Goal: Task Accomplishment & Management: Contribute content

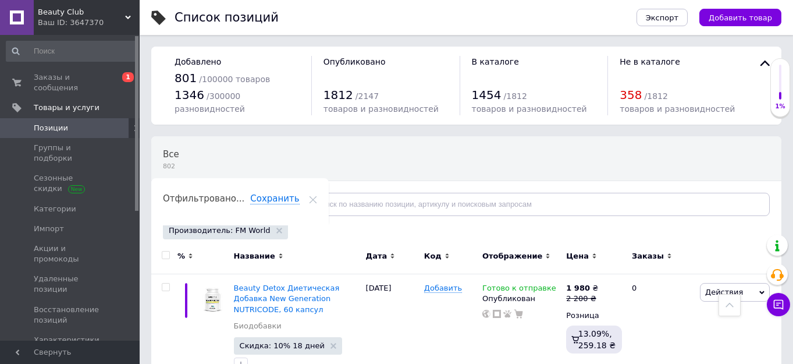
scroll to position [655, 0]
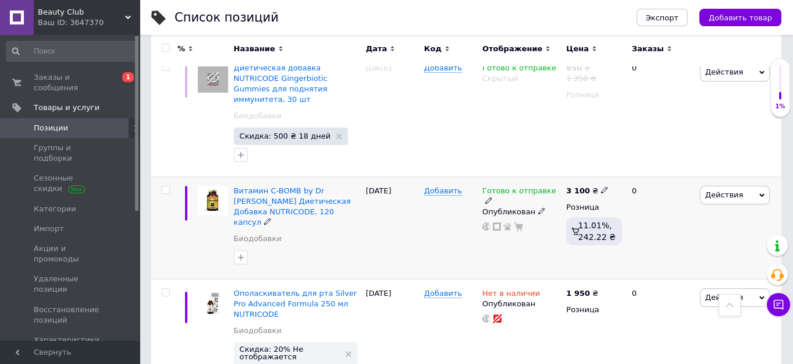
click at [601, 190] on icon at bounding box center [604, 189] width 7 height 7
type input "3335"
click at [549, 230] on div "Готово к отправке Опубликован" at bounding box center [521, 227] width 84 height 102
click at [762, 196] on icon at bounding box center [761, 194] width 5 height 3
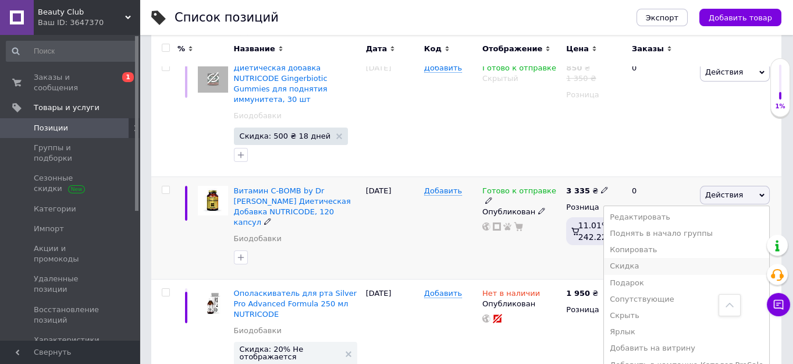
click at [638, 266] on li "Скидка" at bounding box center [686, 266] width 165 height 16
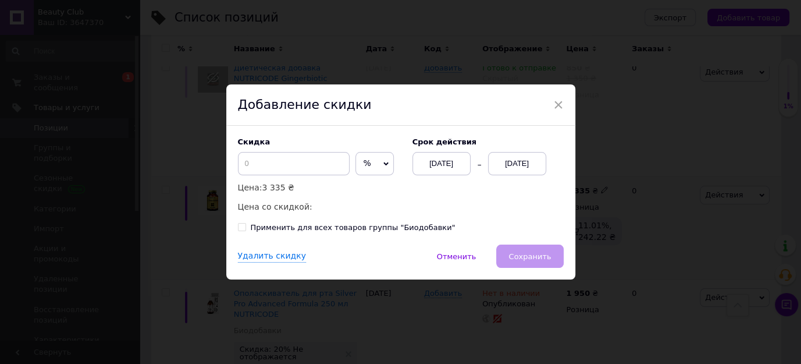
click at [508, 164] on div "[DATE]" at bounding box center [517, 163] width 58 height 23
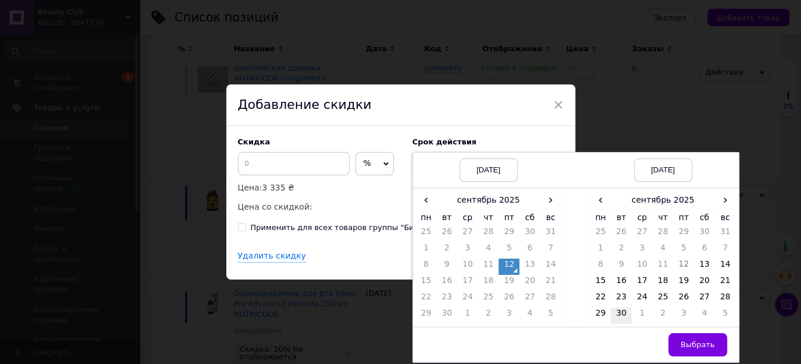
click at [617, 312] on td "30" at bounding box center [621, 315] width 21 height 16
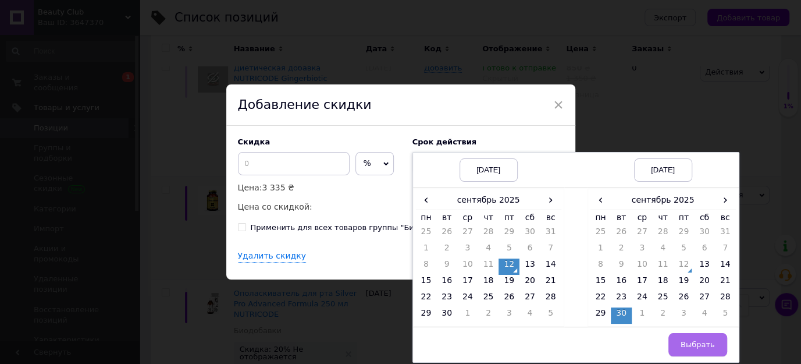
drag, startPoint x: 692, startPoint y: 341, endPoint x: 507, endPoint y: 224, distance: 218.9
click at [691, 340] on span "Выбрать" at bounding box center [698, 344] width 34 height 9
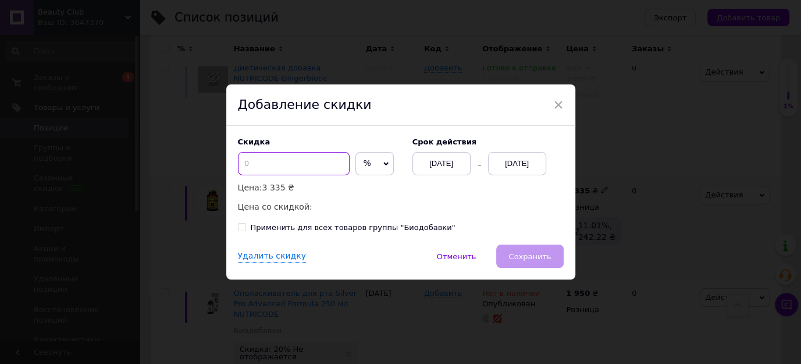
click at [244, 152] on input at bounding box center [294, 163] width 112 height 23
type input "10"
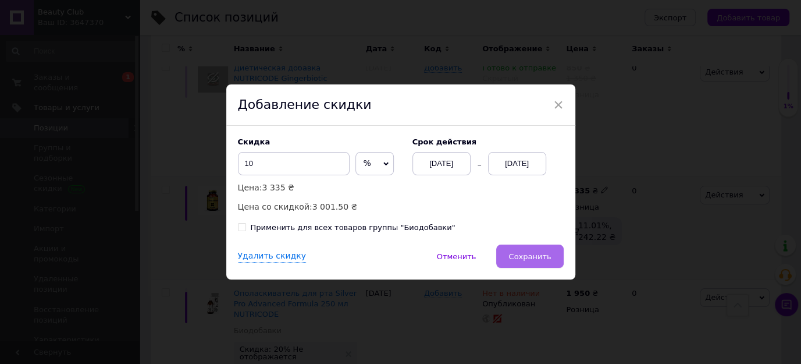
click at [540, 261] on span "Сохранить" at bounding box center [529, 256] width 42 height 9
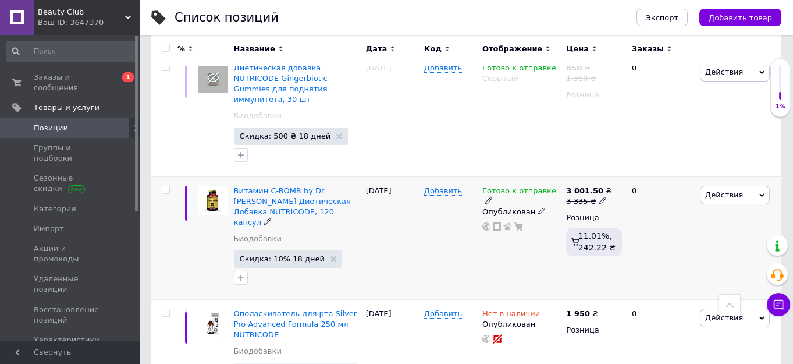
click at [492, 197] on icon at bounding box center [488, 200] width 7 height 7
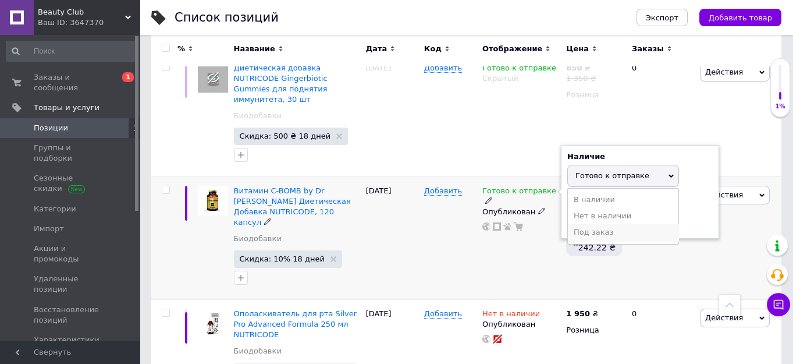
click at [596, 232] on li "Под заказ" at bounding box center [623, 232] width 111 height 16
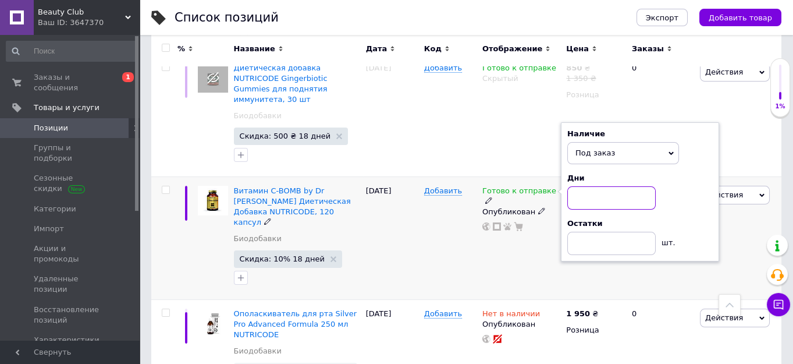
click at [581, 198] on input at bounding box center [611, 197] width 88 height 23
type input "7"
click at [511, 276] on div "Готово к отправке Наличие Под заказ В наличии Нет в наличии Готово к отправке Д…" at bounding box center [521, 237] width 84 height 123
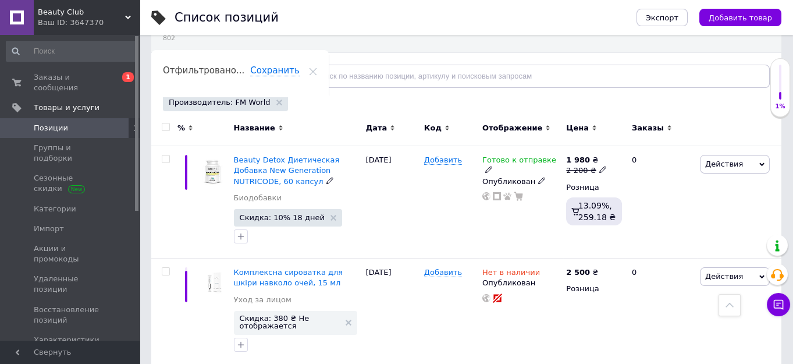
scroll to position [127, 0]
click at [742, 19] on span "Добавить товар" at bounding box center [740, 17] width 63 height 9
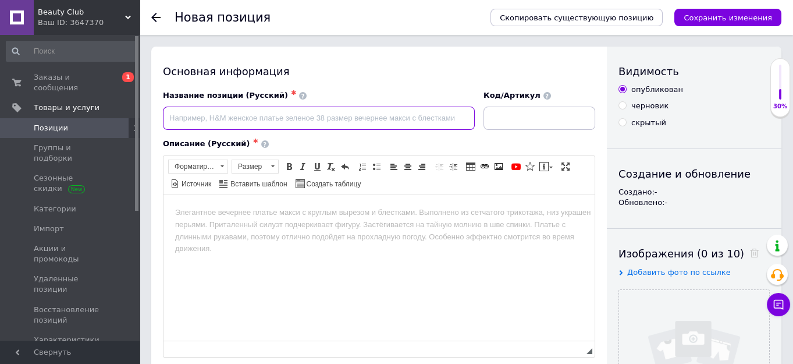
paste input "Ideal Shape ДИЕТИЧЕСКАЯ ДОБАВКА NEW GENERATION NUTRICODE"
click at [268, 117] on input "Ideal Shape ДИЕТИЧЕСКАЯ ДОБАВКА NEW GENERATION NUTRICODE" at bounding box center [319, 117] width 312 height 23
click at [308, 114] on input "Ideal Shape Диетическая Добавка NEW GENERATION NUTRICODE" at bounding box center [319, 117] width 312 height 23
click at [358, 116] on input "Ideal Shape Диетическая Добавка New GENERATION NUTRICODE" at bounding box center [319, 117] width 312 height 23
click at [411, 117] on input "Ideal Shape Диетическая Добавка New Generation NUTRICODE" at bounding box center [319, 117] width 312 height 23
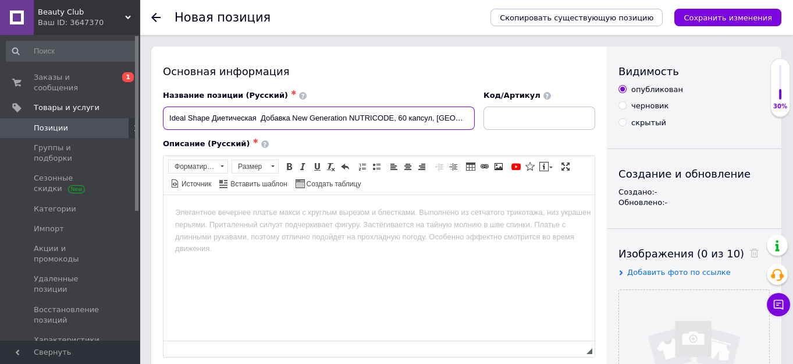
drag, startPoint x: 470, startPoint y: 118, endPoint x: 139, endPoint y: 113, distance: 331.1
type input "Ideal Shape Диетическая Добавка New Generation NUTRICODE, 60 капсул, [GEOGRAPHI…"
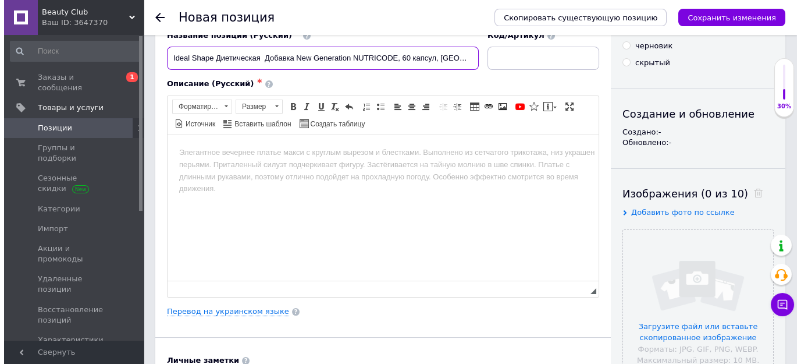
scroll to position [158, 0]
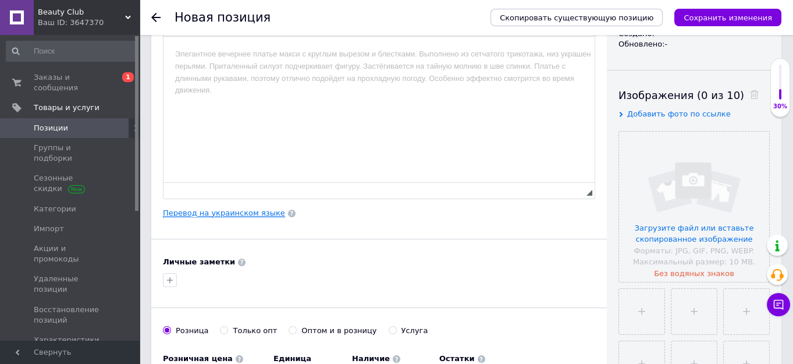
click at [210, 211] on link "Перевод на украинском языке" at bounding box center [224, 212] width 122 height 9
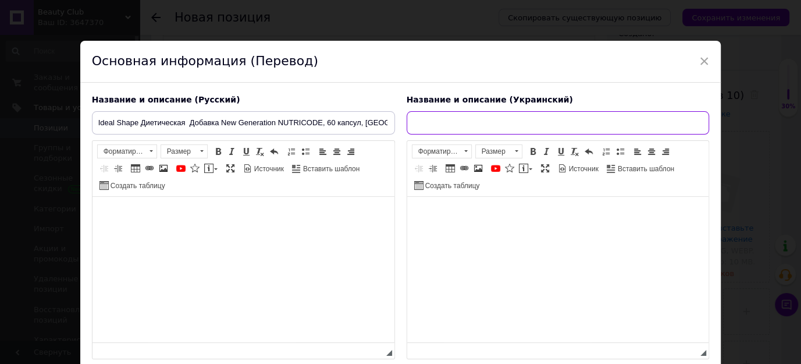
paste input "Ideal Shape Дієтична добавка New Generation NUTRICODE, 60 капсул, [GEOGRAPHIC_D…"
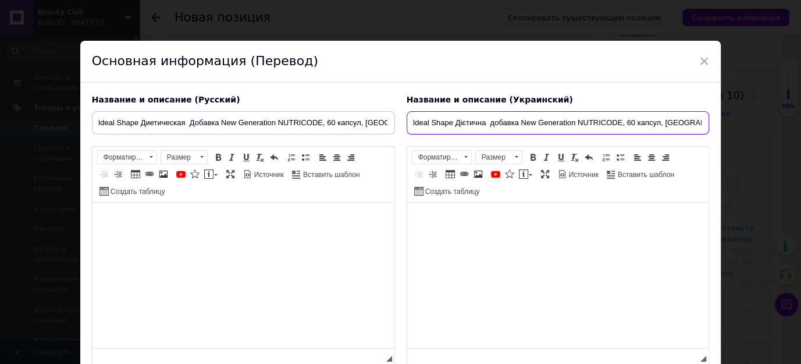
type input "Ideal Shape Дієтична добавка New Generation NUTRICODE, 60 капсул, [GEOGRAPHIC_D…"
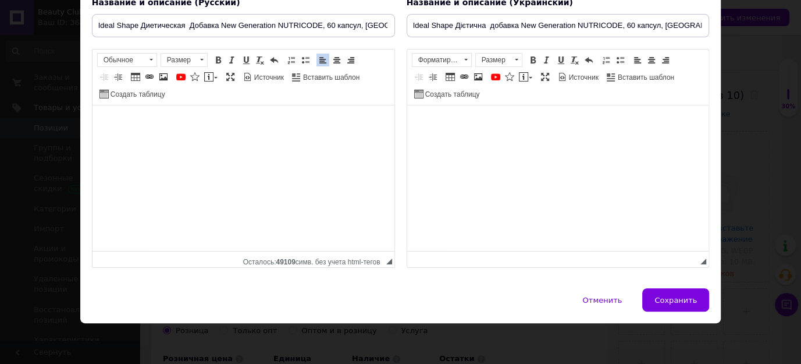
scroll to position [0, 0]
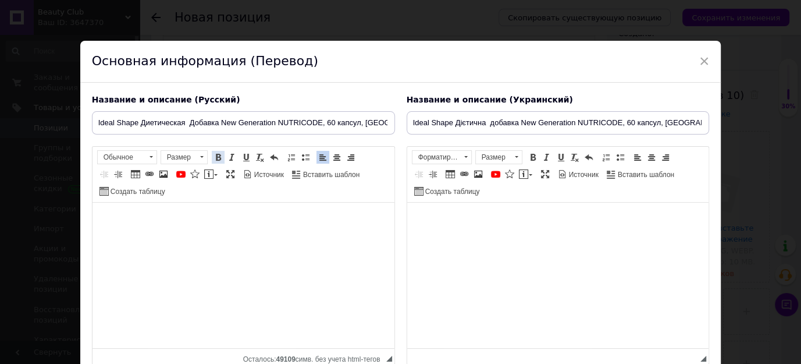
click at [218, 157] on span at bounding box center [218, 156] width 9 height 9
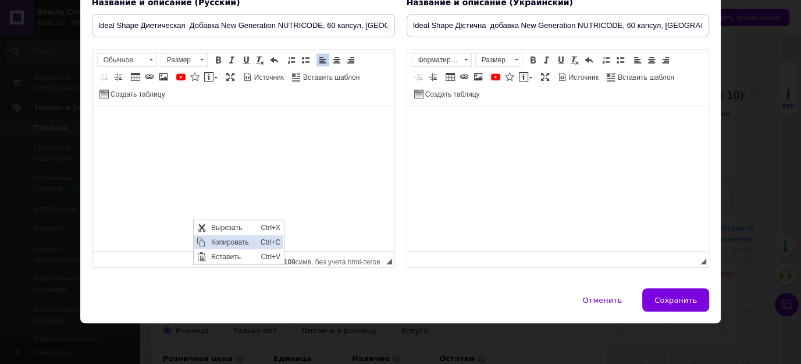
click at [233, 242] on span "Копировать" at bounding box center [232, 242] width 49 height 14
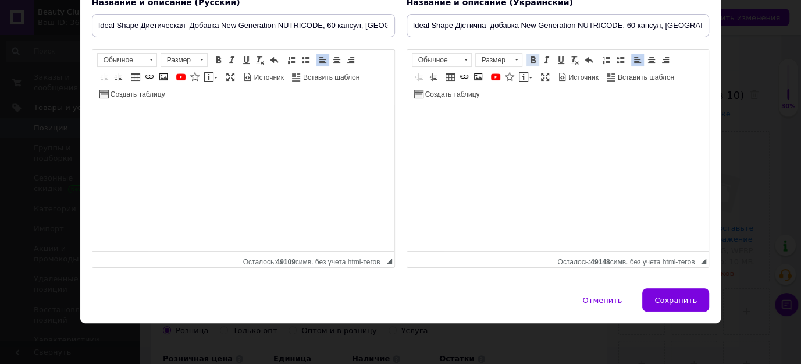
click at [528, 63] on span at bounding box center [532, 59] width 9 height 9
click at [531, 55] on link "Полужирный Комбинация клавиш Ctrl+B" at bounding box center [533, 60] width 13 height 13
click at [528, 61] on span at bounding box center [532, 59] width 9 height 9
click at [530, 62] on span at bounding box center [532, 59] width 9 height 9
click at [531, 59] on span at bounding box center [532, 59] width 9 height 9
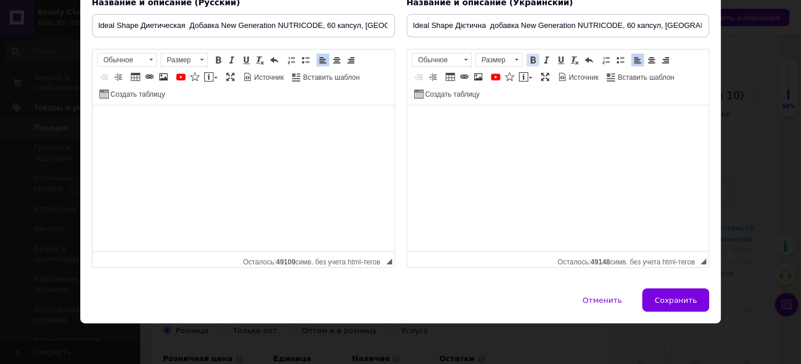
click at [529, 62] on span at bounding box center [532, 59] width 9 height 9
click at [216, 58] on span at bounding box center [218, 59] width 9 height 9
click at [218, 60] on span at bounding box center [218, 59] width 9 height 9
click at [218, 64] on span at bounding box center [218, 59] width 9 height 9
click at [215, 62] on span at bounding box center [218, 59] width 9 height 9
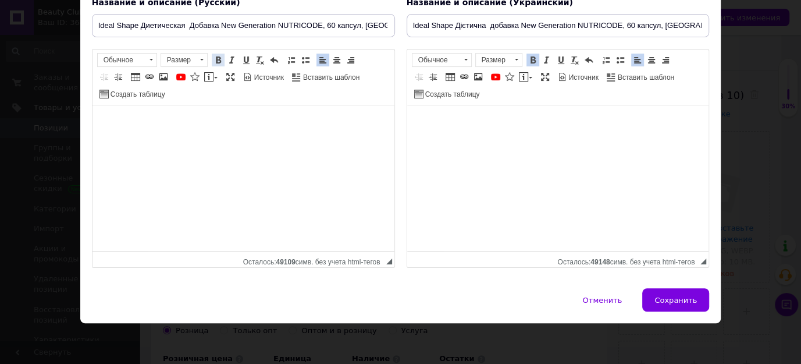
click at [217, 59] on span at bounding box center [218, 59] width 9 height 9
click at [682, 297] on span "Сохранить" at bounding box center [676, 300] width 42 height 9
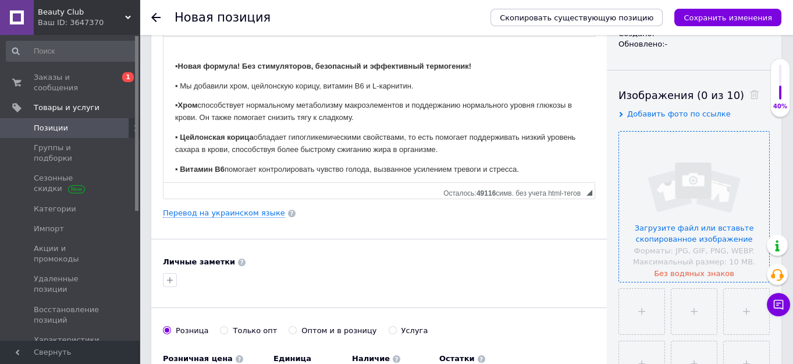
click at [695, 179] on input "file" at bounding box center [694, 206] width 150 height 150
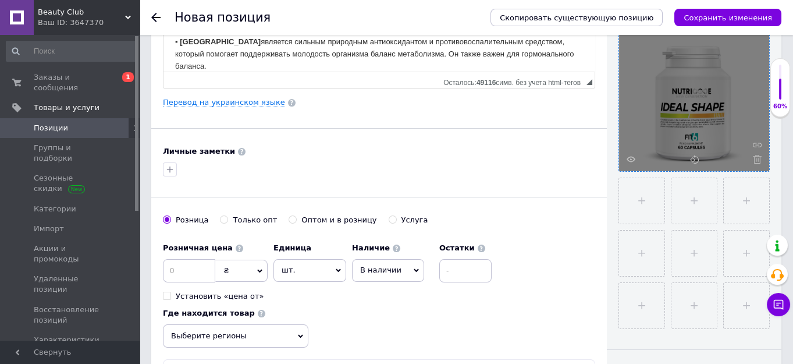
scroll to position [317, 0]
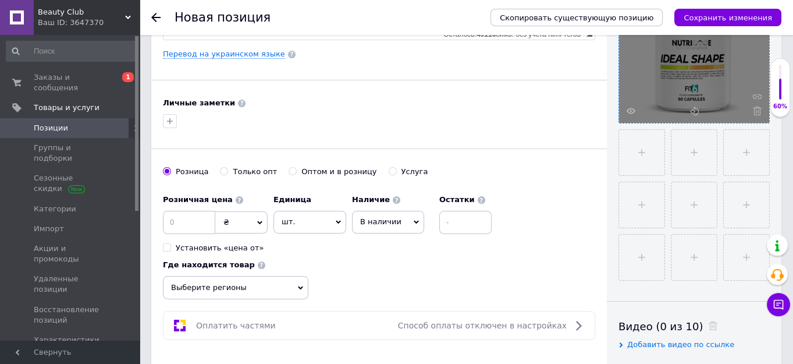
click at [414, 220] on icon at bounding box center [416, 221] width 5 height 3
click at [385, 276] on li "Готово к отправке" at bounding box center [388, 284] width 71 height 27
click at [297, 283] on span "Выберите регионы" at bounding box center [235, 287] width 145 height 23
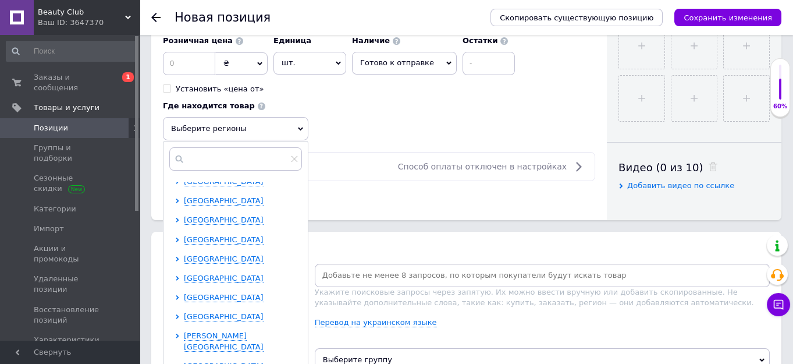
scroll to position [239, 0]
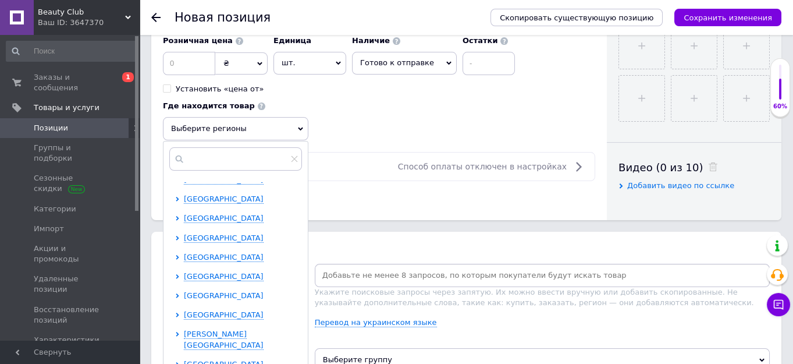
click at [216, 292] on span "[GEOGRAPHIC_DATA]" at bounding box center [224, 295] width 80 height 9
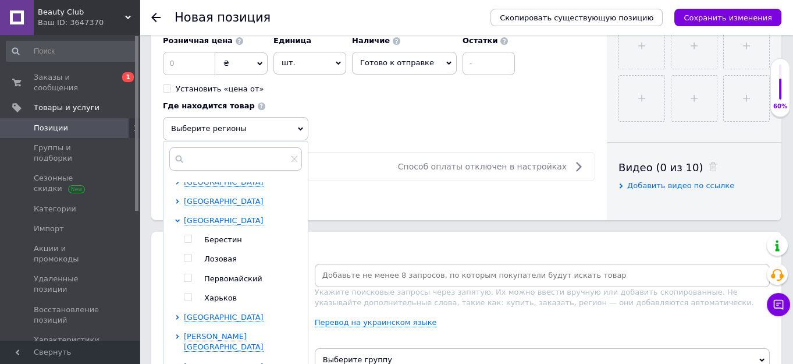
scroll to position [316, 0]
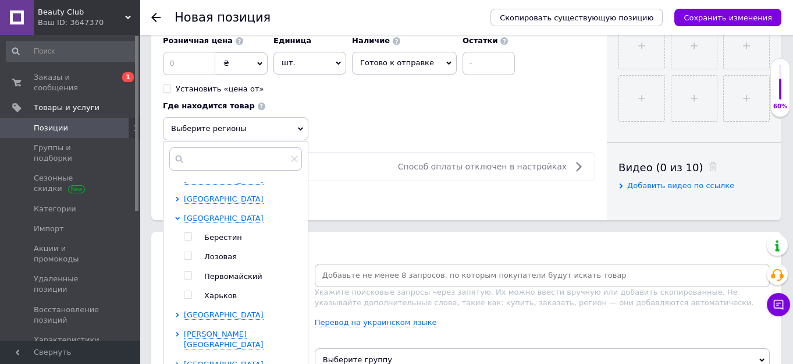
click at [188, 291] on input "checkbox" at bounding box center [188, 295] width 8 height 8
checkbox input "true"
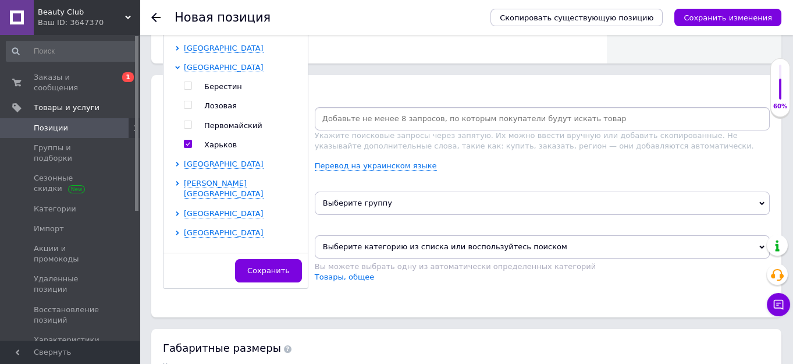
scroll to position [634, 0]
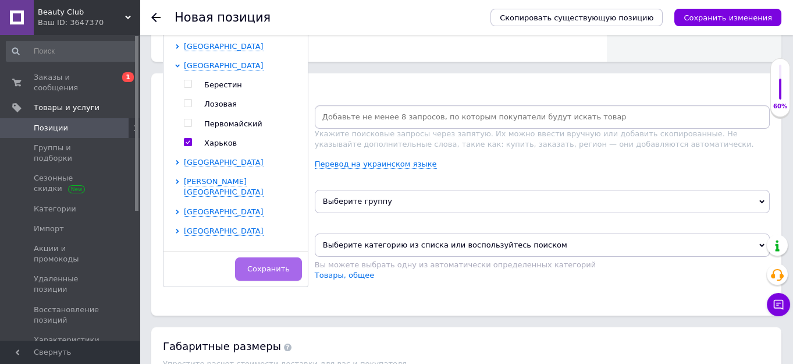
click at [280, 264] on span "Сохранить" at bounding box center [268, 268] width 42 height 9
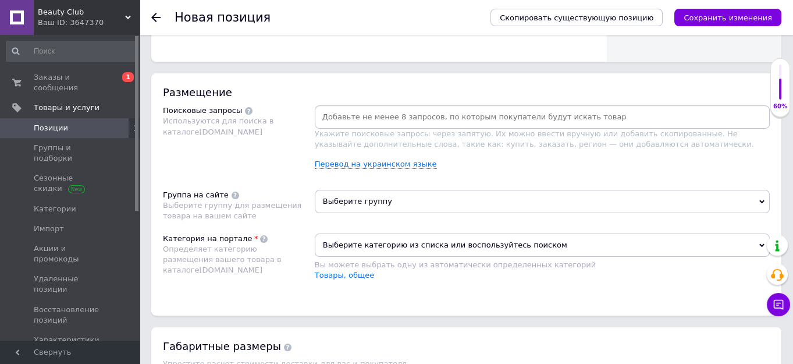
click at [345, 198] on span "Выберите группу" at bounding box center [542, 201] width 455 height 23
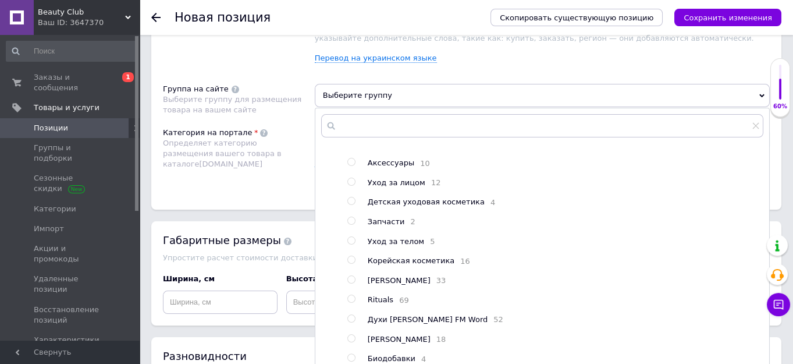
scroll to position [793, 0]
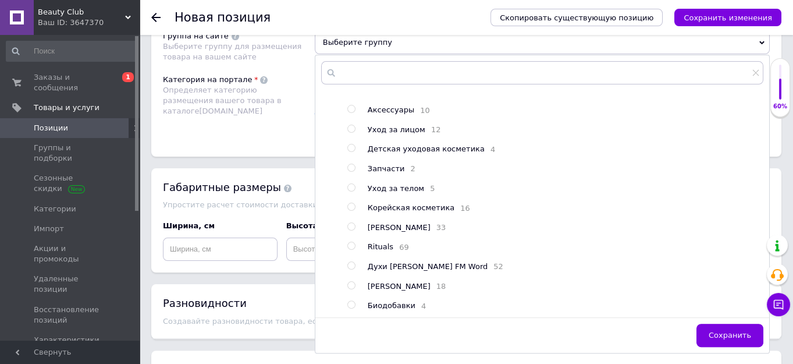
click at [352, 301] on input "radio" at bounding box center [351, 305] width 8 height 8
radio input "true"
click at [720, 334] on span "Сохранить" at bounding box center [730, 334] width 42 height 9
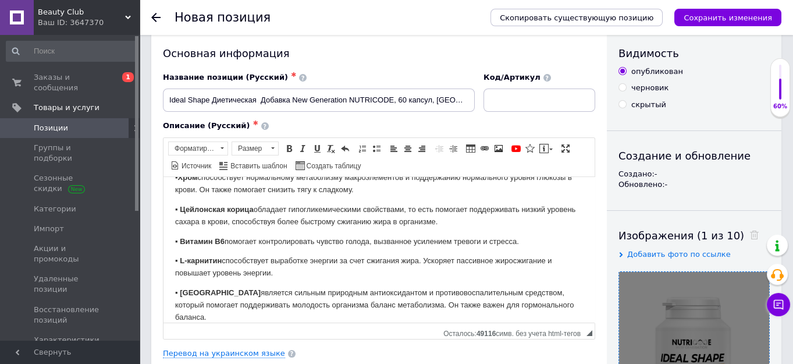
scroll to position [0, 0]
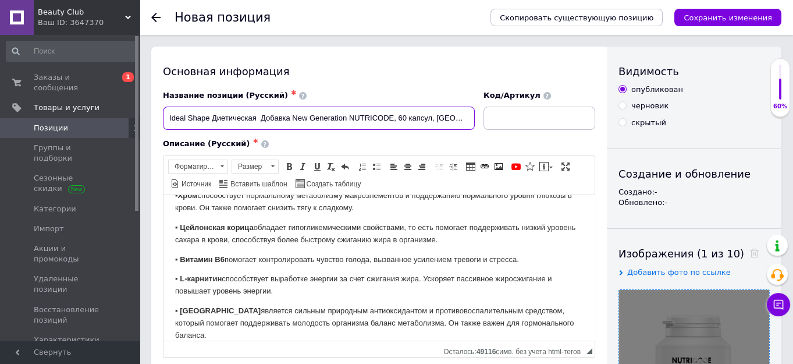
drag, startPoint x: 209, startPoint y: 118, endPoint x: 166, endPoint y: 111, distance: 43.6
click at [166, 111] on input "Ideal Shape Диетическая Добавка New Generation NUTRICODE, 60 капсул, [GEOGRAPHI…" at bounding box center [319, 117] width 312 height 23
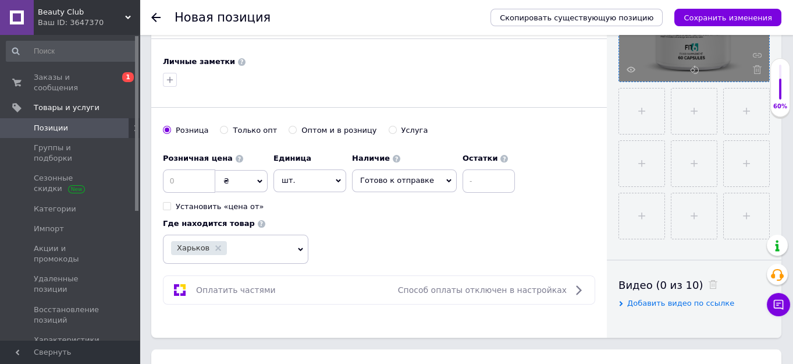
scroll to position [476, 0]
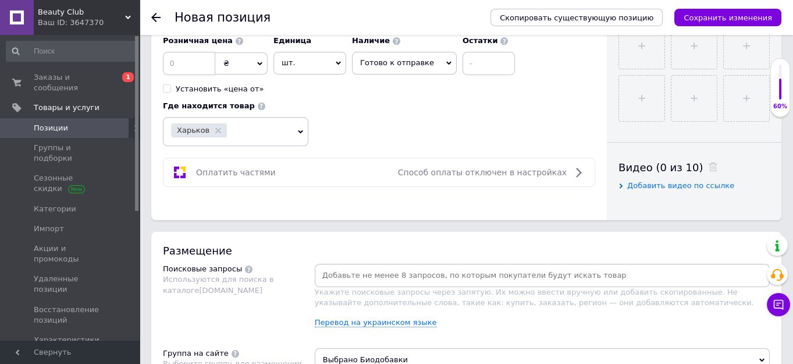
paste input "Ideal Shape"
type input "Ideal Shape"
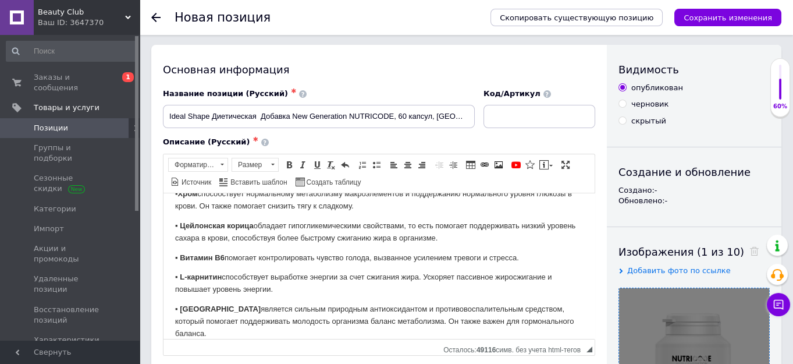
scroll to position [0, 0]
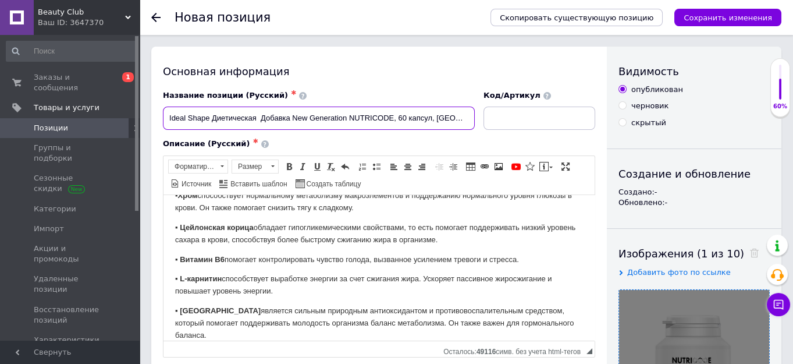
drag, startPoint x: 290, startPoint y: 118, endPoint x: 166, endPoint y: 113, distance: 124.6
click at [166, 113] on input "Ideal Shape Диетическая Добавка New Generation NUTRICODE, 60 капсул, [GEOGRAPHI…" at bounding box center [319, 117] width 312 height 23
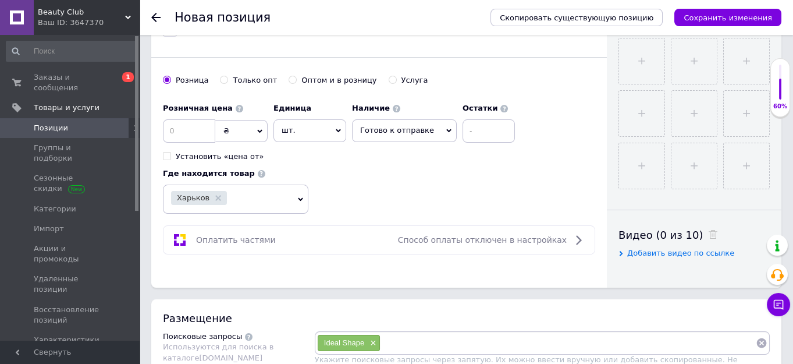
scroll to position [476, 0]
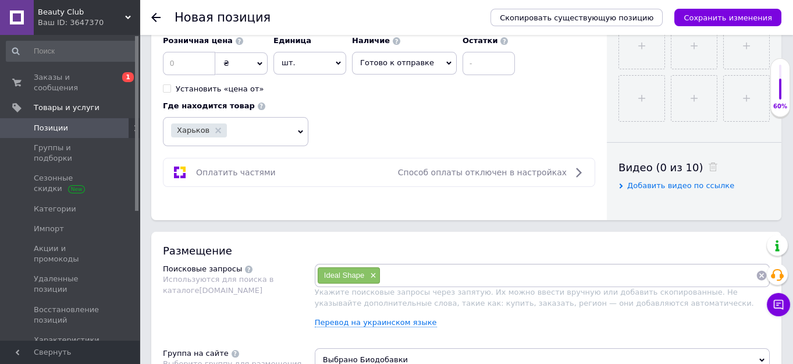
paste input "Ideal Shape Диетическая Добавка"
type input "Ideal Shape Диетическая Добавка"
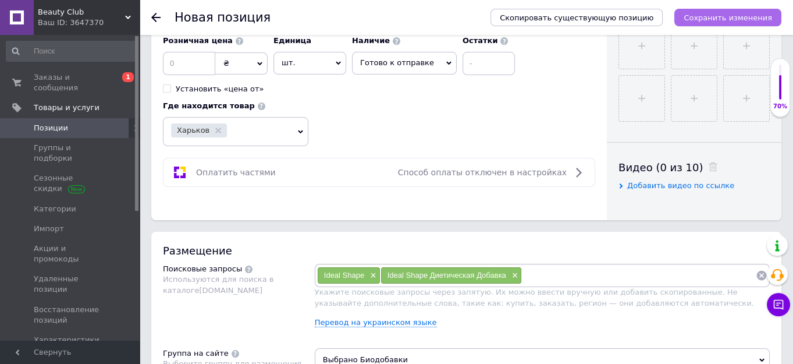
click at [717, 15] on icon "Сохранить изменения" at bounding box center [728, 17] width 88 height 9
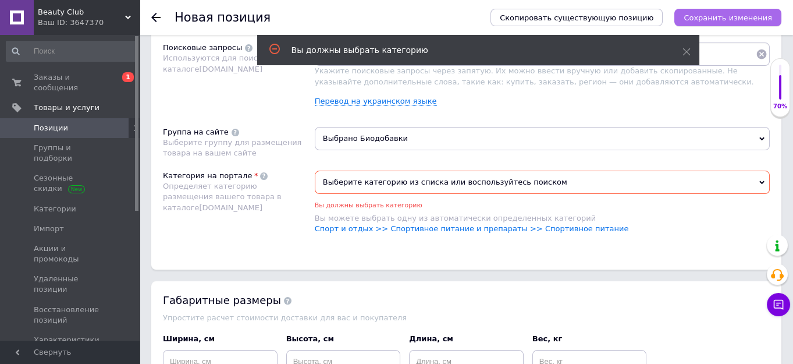
scroll to position [718, 0]
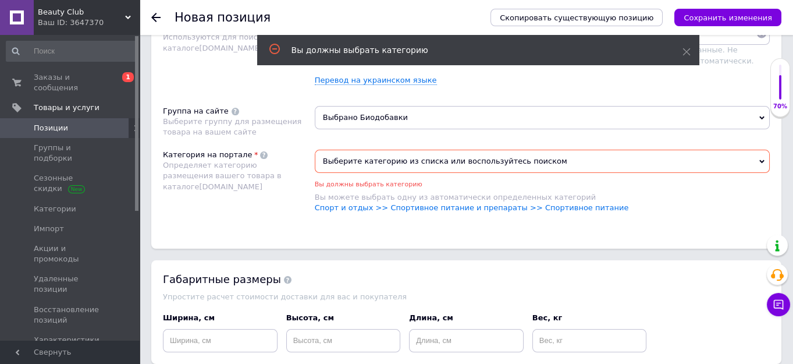
click at [763, 155] on span "Выберите категорию из списка или воспользуйтесь поиском" at bounding box center [542, 161] width 455 height 23
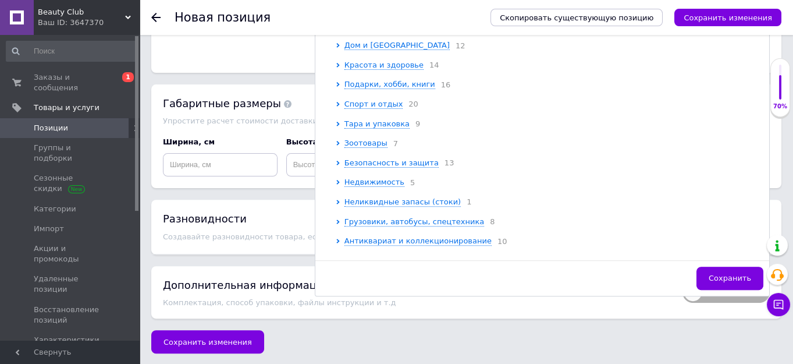
scroll to position [122, 0]
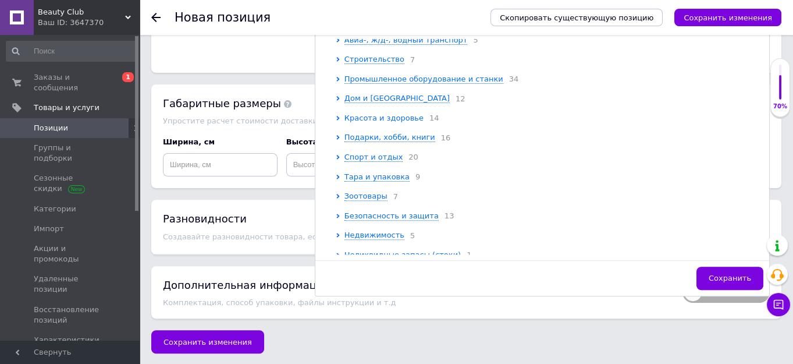
click at [382, 122] on span "Красота и здоровье" at bounding box center [383, 117] width 79 height 9
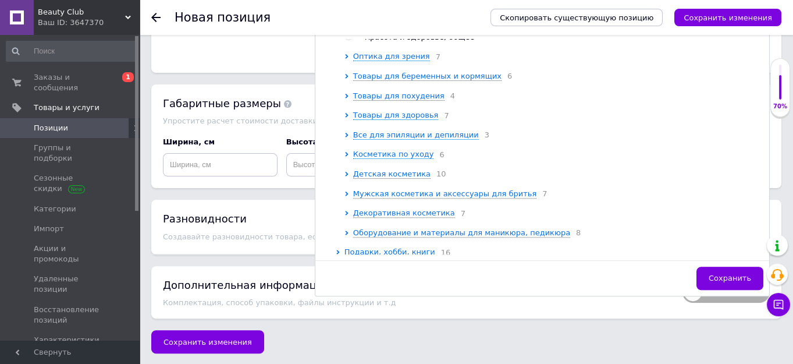
scroll to position [333, 0]
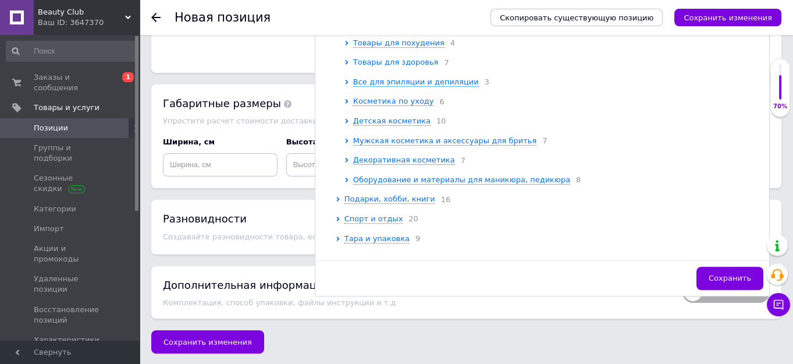
click at [389, 66] on span "Товары для здоровья" at bounding box center [396, 62] width 86 height 9
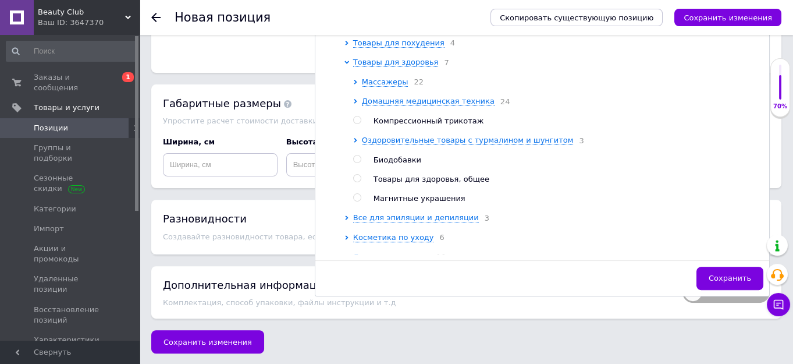
click at [358, 163] on input "radio" at bounding box center [357, 159] width 8 height 8
radio input "true"
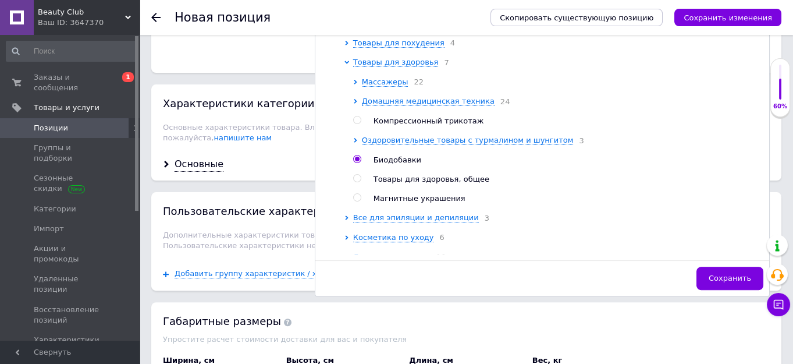
click at [358, 163] on input "radio" at bounding box center [357, 159] width 8 height 8
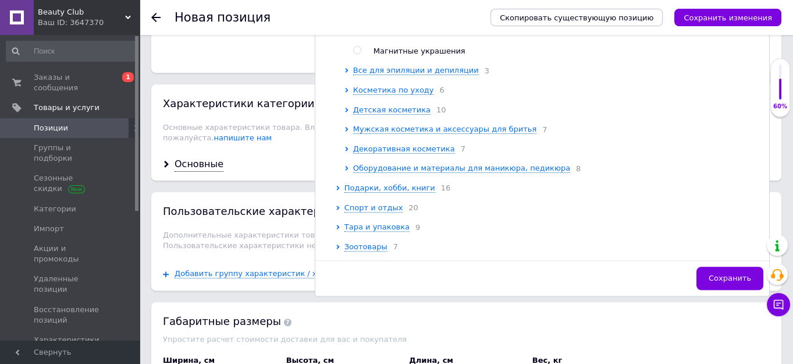
scroll to position [492, 0]
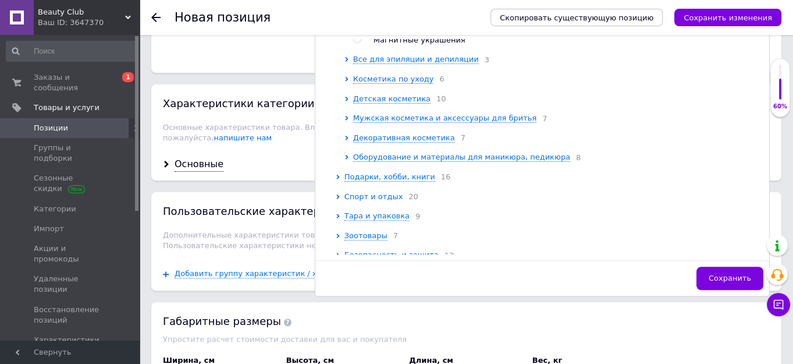
click at [360, 201] on span "Спорт и отдых" at bounding box center [373, 196] width 59 height 9
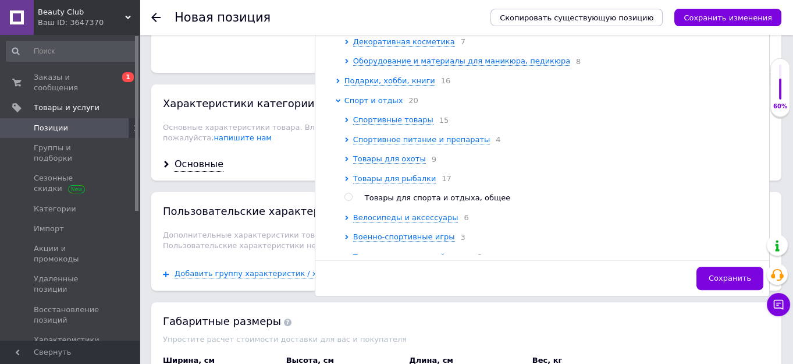
scroll to position [597, 0]
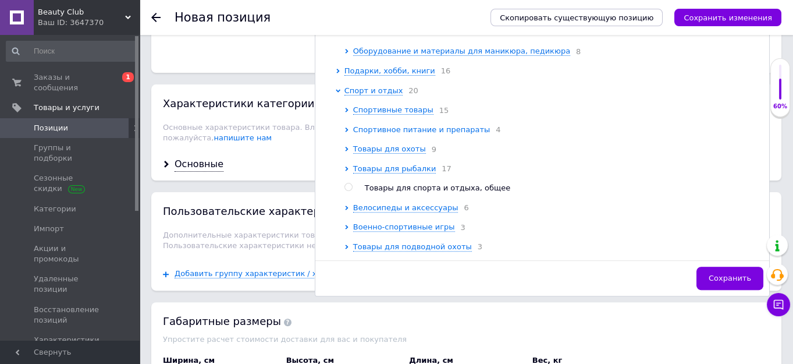
click at [364, 134] on span "Спортивное питание и препараты" at bounding box center [421, 129] width 137 height 9
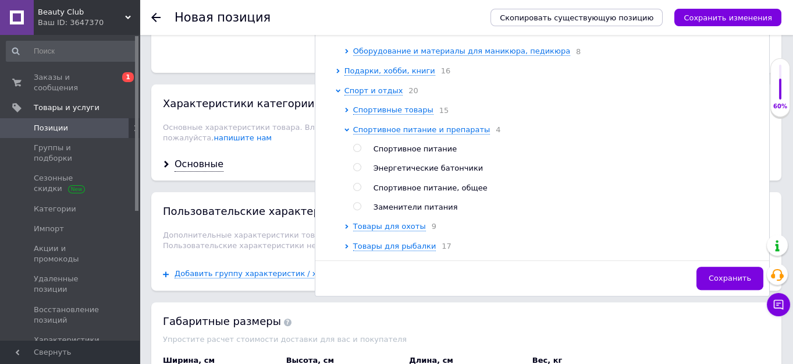
click at [357, 152] on input "radio" at bounding box center [357, 148] width 8 height 8
radio input "true"
radio input "false"
click at [734, 273] on span "Сохранить" at bounding box center [730, 277] width 42 height 9
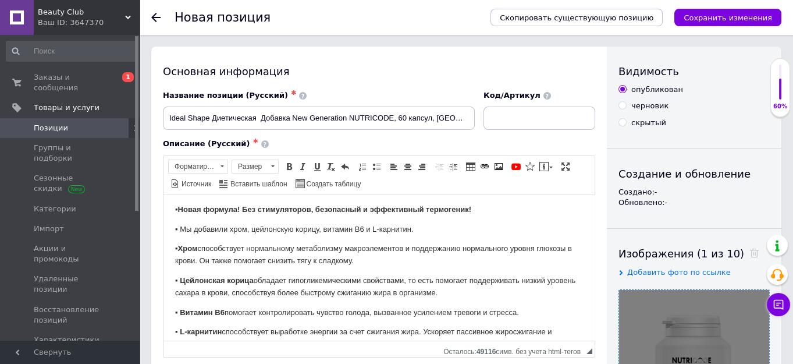
scroll to position [0, 0]
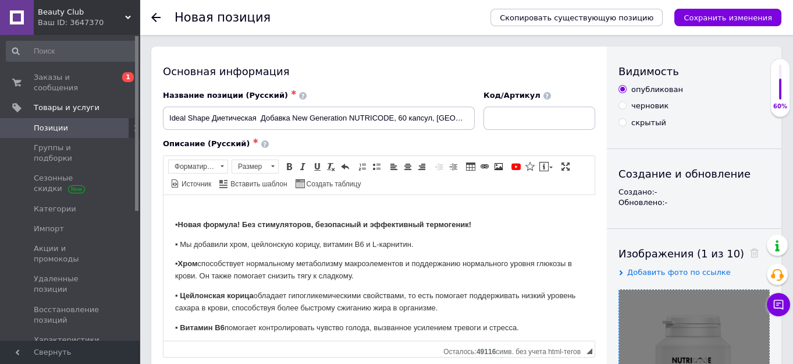
click at [478, 222] on p "▪ Новая формула! Без стимуляторов, безопасный и эффективный термогеник!" at bounding box center [379, 218] width 408 height 24
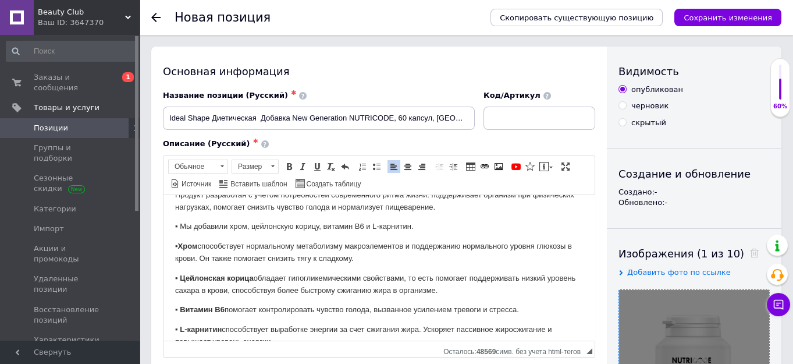
scroll to position [52, 0]
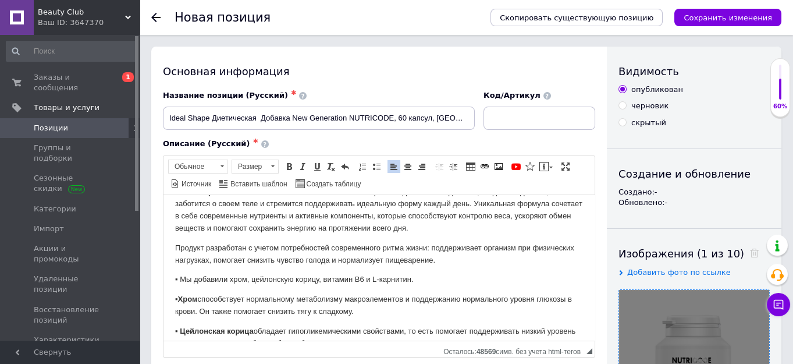
click at [446, 262] on p "Продукт разработан с учетом потребностей современного ритма жизни: поддерживает…" at bounding box center [379, 253] width 408 height 24
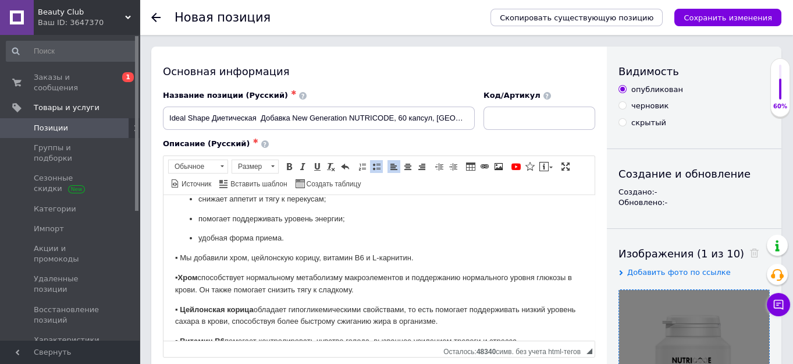
scroll to position [200, 0]
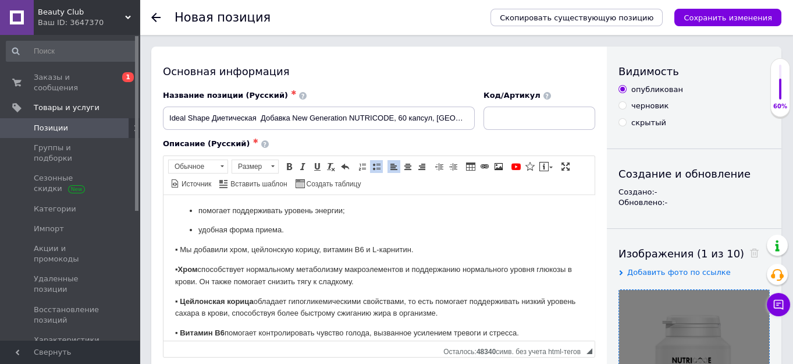
click at [191, 251] on p "▪ Мы добавили хром, цейлонскую корицу, витамин В6 и L-карнитин." at bounding box center [379, 249] width 408 height 12
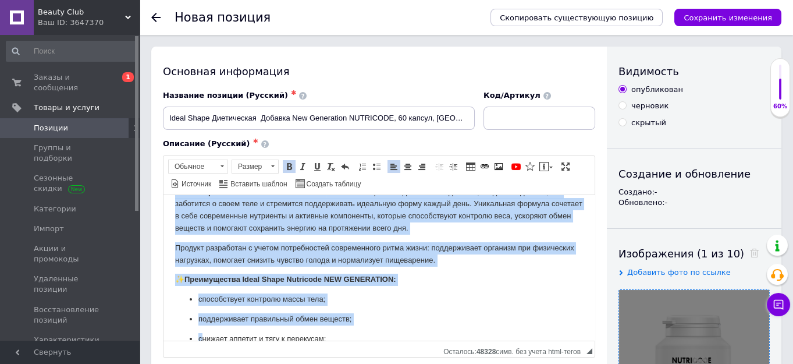
scroll to position [115, 0]
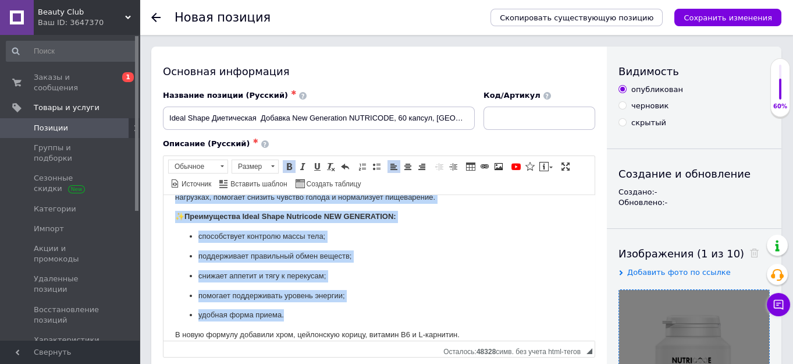
drag, startPoint x: 168, startPoint y: 236, endPoint x: 353, endPoint y: 315, distance: 201.2
click at [353, 315] on html "▪ Новая формула! Без стимуляторов, безопасный и эффективный термогеник! Ideal S…" at bounding box center [378, 295] width 431 height 432
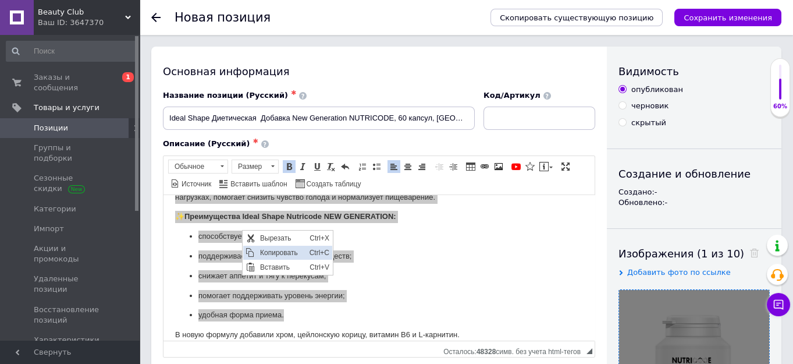
click at [278, 253] on span "Копировать" at bounding box center [281, 253] width 49 height 14
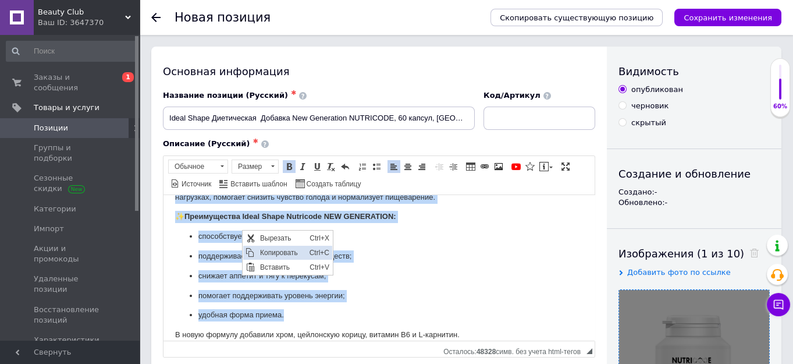
copy body "Lorem Ipsum DOL SITAMETCON Adipiscin – eli seddoeiusmodt incididuntu laboree, d…"
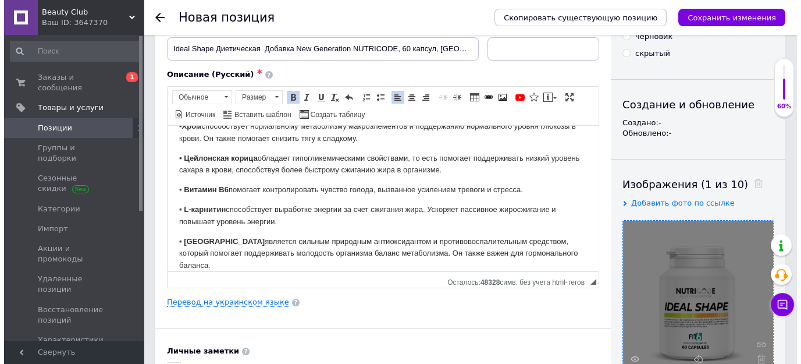
scroll to position [158, 0]
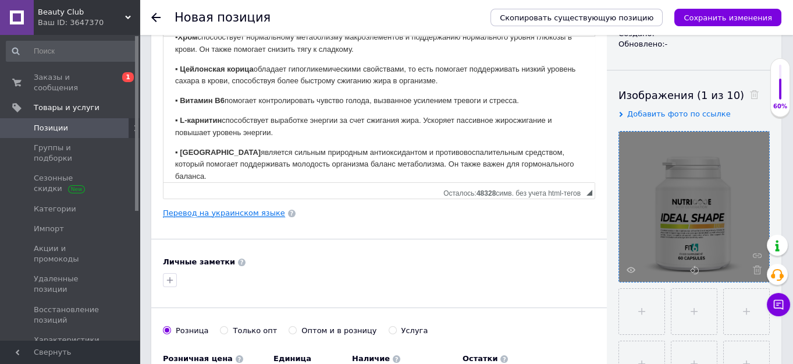
click at [241, 212] on link "Перевод на украинском языке" at bounding box center [224, 212] width 122 height 9
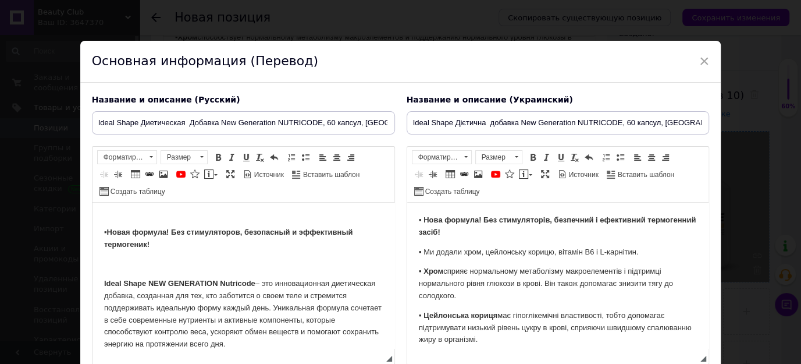
scroll to position [0, 0]
click at [508, 237] on p "▪ Нова формула! Без стимуляторів, безпечний і ефективний термогенний засіб!" at bounding box center [557, 226] width 279 height 24
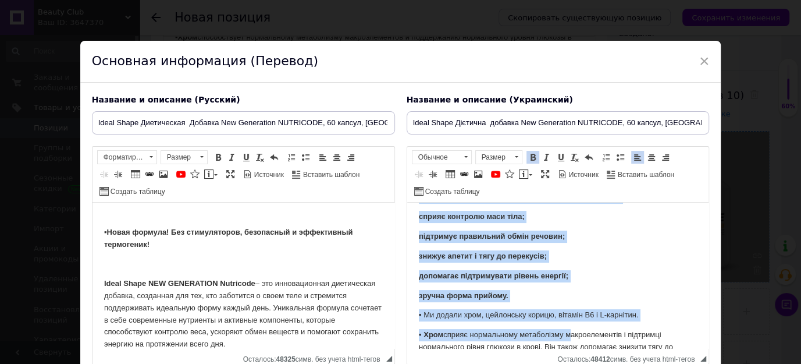
scroll to position [203, 0]
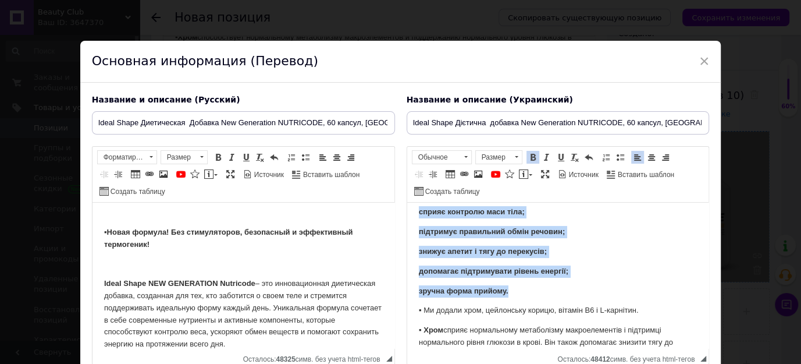
drag, startPoint x: 577, startPoint y: 223, endPoint x: 525, endPoint y: 210, distance: 53.3
click at [580, 294] on body "▪ Нова формула! Без стимуляторів, безпечний і ефективний термогенний засіб! Ide…" at bounding box center [557, 261] width 279 height 501
click at [532, 158] on span at bounding box center [532, 156] width 9 height 9
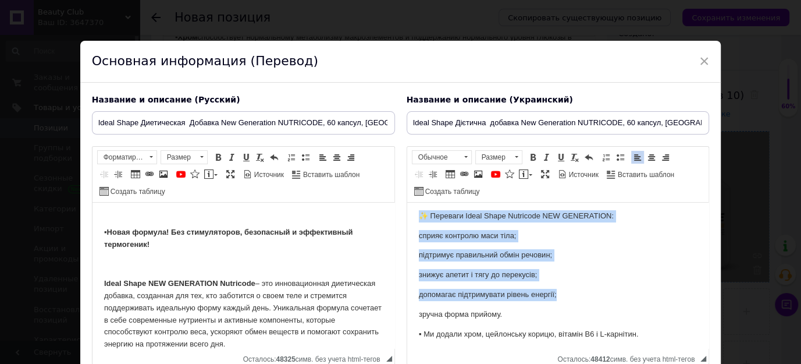
scroll to position [150, 0]
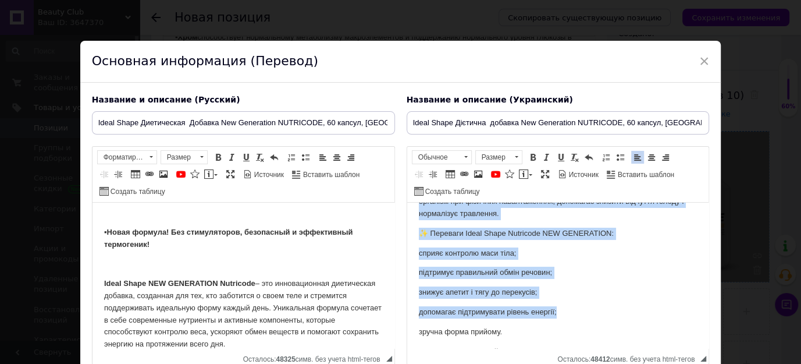
click at [579, 279] on p "підтримує правильний обмін речовин;" at bounding box center [557, 272] width 279 height 12
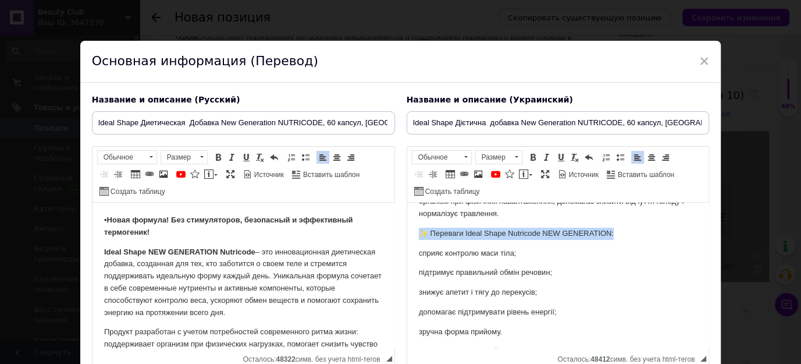
drag, startPoint x: 617, startPoint y: 243, endPoint x: 444, endPoint y: 222, distance: 174.7
click at [412, 243] on html "▪ Нова формула! Без стимуляторів, безпечний і ефективний термогенний засіб! Ide…" at bounding box center [558, 308] width 302 height 512
click at [528, 162] on span at bounding box center [532, 156] width 9 height 9
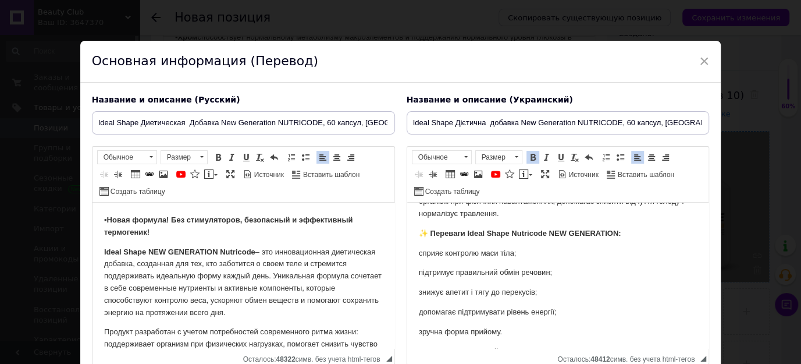
click at [418, 259] on p "сприяє контролю маси тіла;" at bounding box center [557, 253] width 279 height 12
click at [415, 285] on html "▪ Нова формула! Без стимуляторів, безпечний і ефективний термогенний засіб! Ide…" at bounding box center [558, 308] width 302 height 512
click at [419, 298] on p "знижує апетит і тягу до перекусів;" at bounding box center [557, 292] width 279 height 12
click at [417, 325] on html "▪ Нова формула! Без стимуляторів, безпечний і ефективний термогенний засіб! Ide…" at bounding box center [558, 308] width 302 height 512
click at [418, 338] on p "зручна форма прийому." at bounding box center [557, 332] width 279 height 12
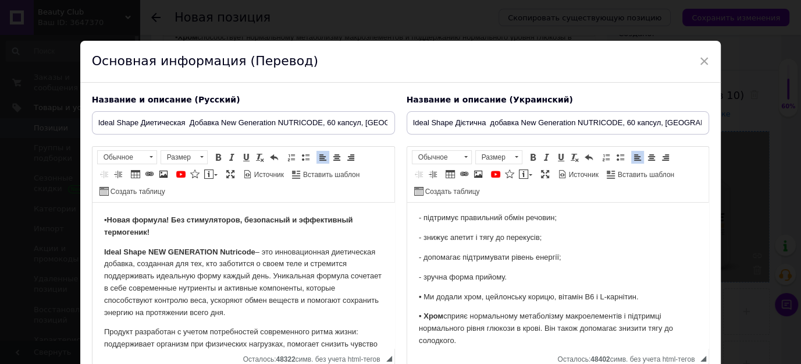
scroll to position [203, 0]
click at [419, 305] on p "▪ Ми додали хром, цейлонську корицю, вітамін В6 і L-карнітин." at bounding box center [557, 299] width 279 height 12
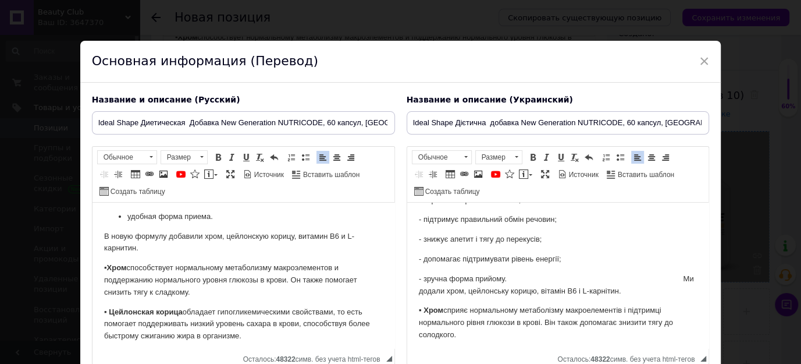
scroll to position [264, 0]
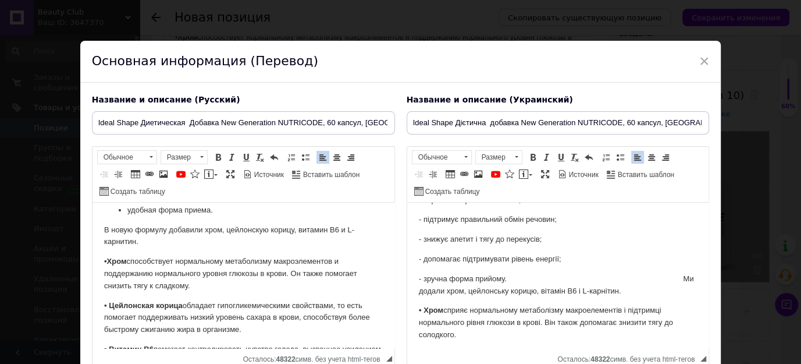
click at [428, 297] on p "- зручна форма прийому. Ми додали хром, цейлонську корицю, вітамін В6 і L-карні…" at bounding box center [557, 285] width 279 height 24
click at [423, 297] on p "- зручна форма прийому. В додали хром, цейлонську корицю, вітамін В6 і L-карніт…" at bounding box center [557, 285] width 279 height 24
click at [418, 297] on p "- зручна форма прийому. В додали хром, цейлонську корицю, вітамін В6 і L-карніт…" at bounding box center [557, 285] width 279 height 24
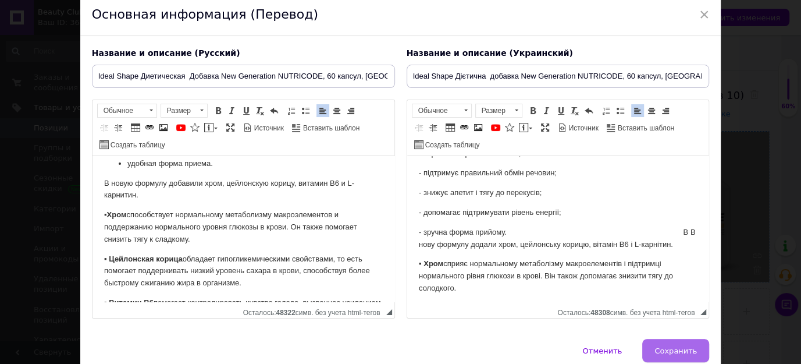
scroll to position [98, 0]
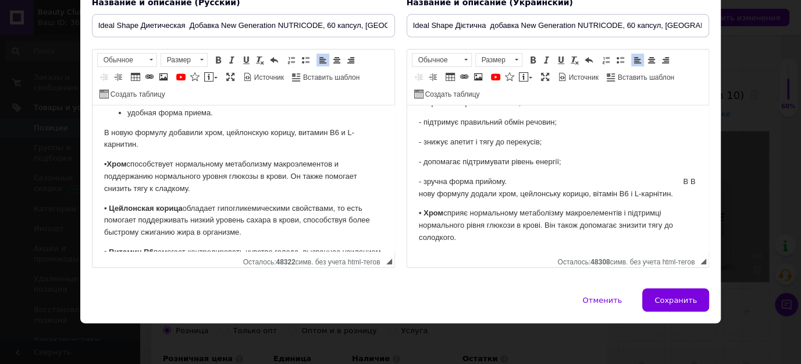
click at [682, 191] on p "- зручна форма прийому. В В нову формулу додали хром, цейлонську корицю, вітамі…" at bounding box center [557, 188] width 279 height 24
click at [673, 300] on span "Сохранить" at bounding box center [676, 300] width 42 height 9
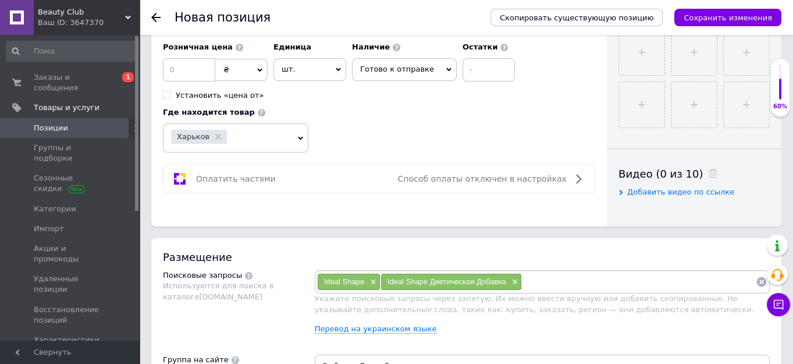
scroll to position [476, 0]
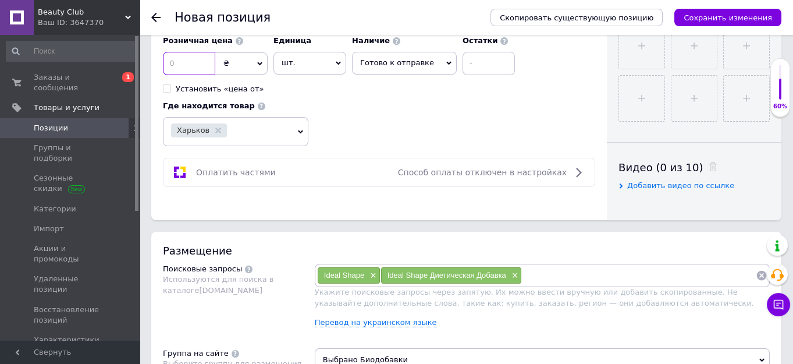
click at [175, 65] on input at bounding box center [189, 63] width 52 height 23
type input "2233"
click at [748, 13] on icon "Сохранить изменения" at bounding box center [728, 17] width 88 height 9
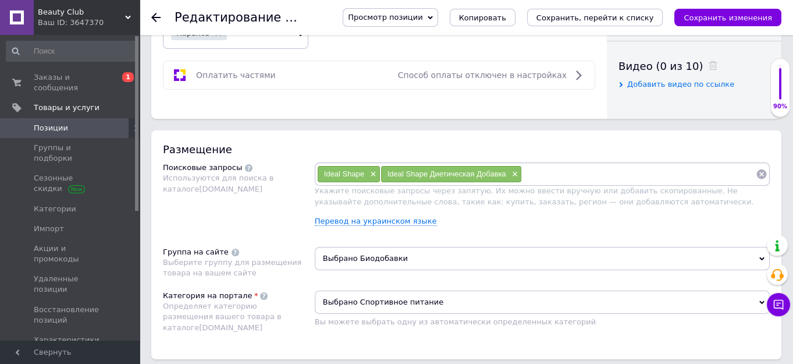
scroll to position [582, 0]
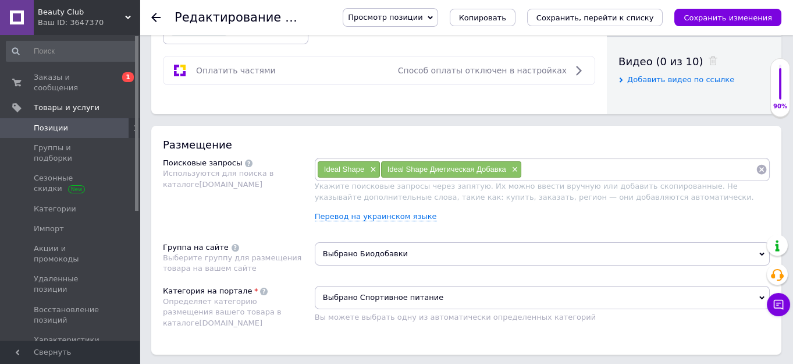
paste input "Nutricode Ideal Shape New Generation"
type input "Nutricode Ideal Shape New Generation"
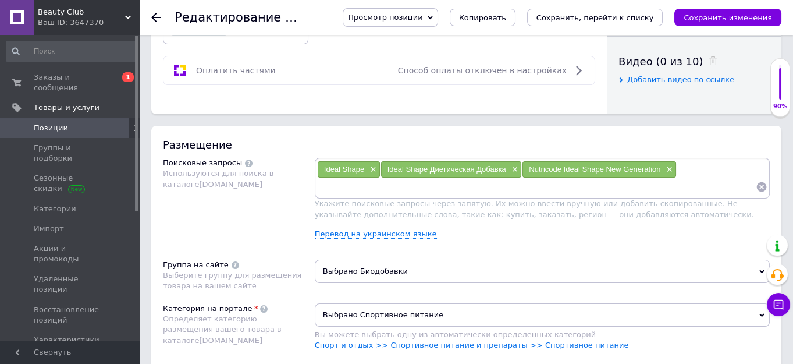
paste input "Диетическая добавка для похудения Nutricode"
type input "Диетическая добавка для похудения Nutricode"
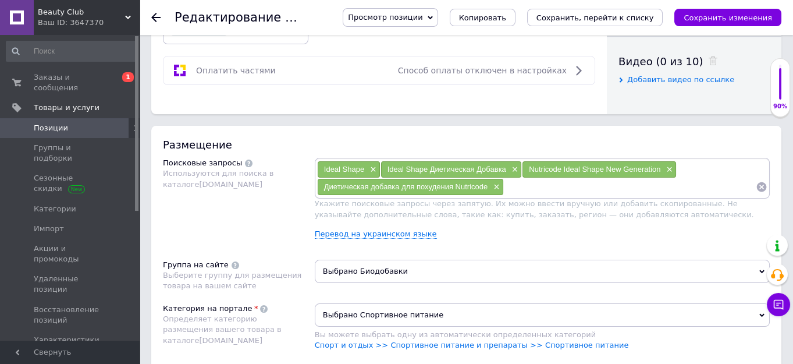
paste input "Ideal Shape Nutricode купить"
type input "Ideal Shape Nutricode купить"
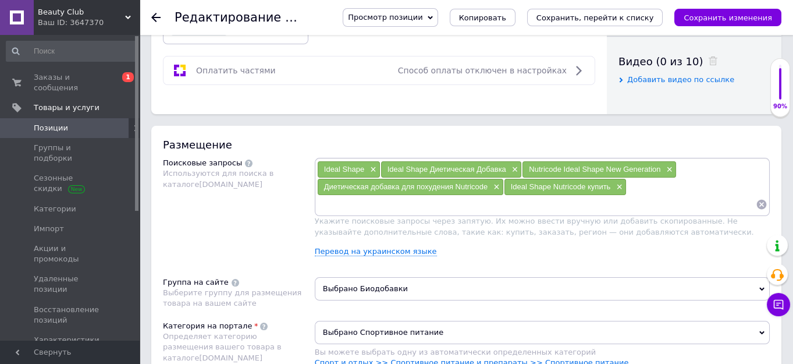
paste input "Nutricode Ideal Shape цена"
type input "Nutricode Ideal Shape цена"
paste input "Добавка для контроля веса Nutricode"
type input "Добавка для контроля веса Nutricode"
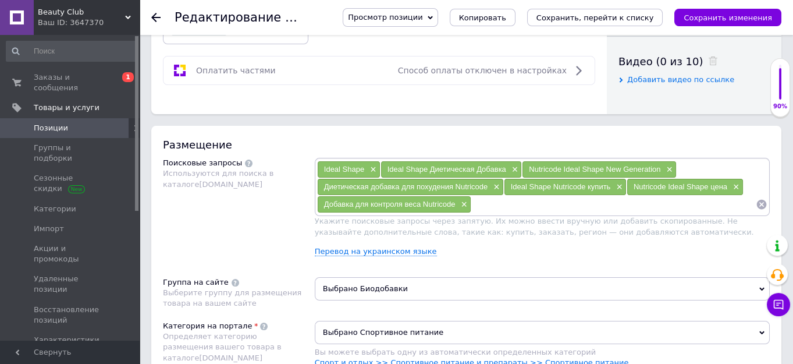
paste input "Nutricode Ideal Shape отзывы"
type input "Nutricode Ideal Shape отзывы"
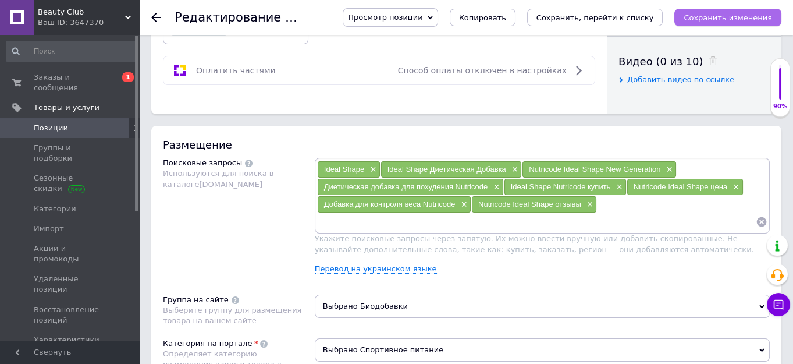
click at [743, 16] on icon "Сохранить изменения" at bounding box center [728, 17] width 88 height 9
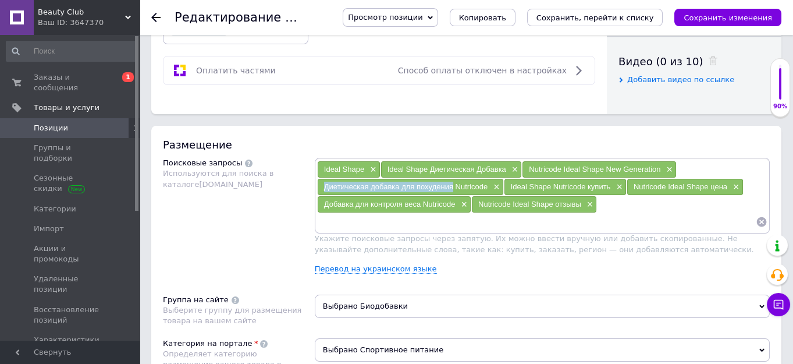
drag, startPoint x: 453, startPoint y: 184, endPoint x: 323, endPoint y: 187, distance: 129.8
click at [324, 187] on span "Диетическая добавка для похудения Nutricode" at bounding box center [405, 186] width 163 height 9
copy span "Диетическая добавка для похудения"
paste input "Диетическая добавка для похудения"
type input "Диетическая добавка для похудения"
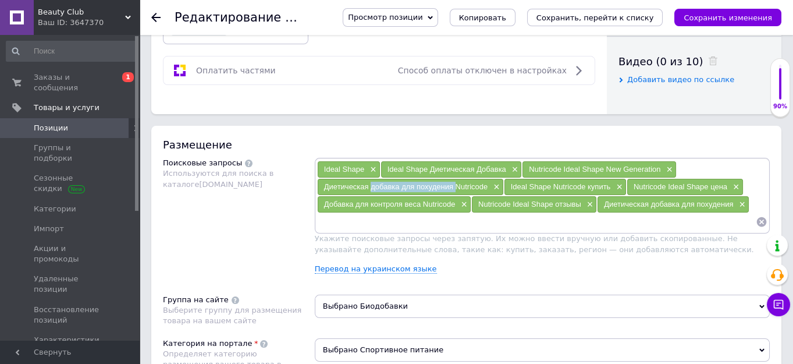
drag, startPoint x: 456, startPoint y: 184, endPoint x: 372, endPoint y: 183, distance: 83.8
click at [372, 183] on span "Диетическая добавка для похудения Nutricode" at bounding box center [405, 186] width 163 height 9
copy span "добавка для похудения"
paste input "добавка для похудения"
type input "добавка для похудения"
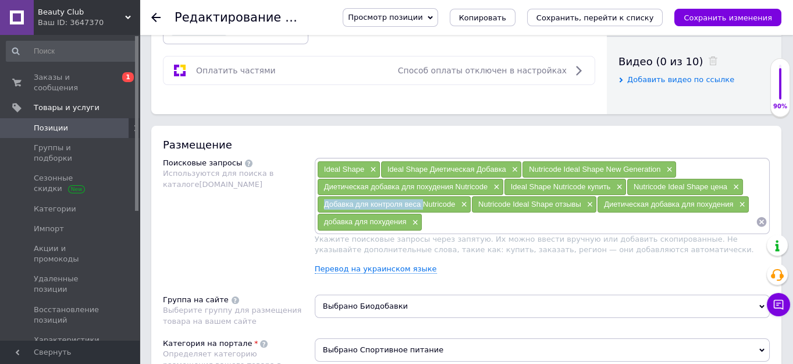
drag, startPoint x: 422, startPoint y: 201, endPoint x: 322, endPoint y: 197, distance: 99.6
click at [321, 197] on div "Добавка для контроля веса Nutricode ×" at bounding box center [394, 204] width 153 height 16
copy span "Добавка для контроля веса"
paste input "Добавка для контроля веса"
type input "Добавка для контроля веса"
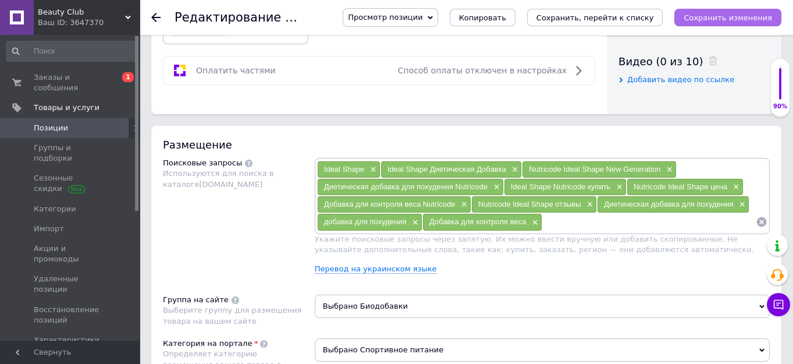
click at [728, 16] on icon "Сохранить изменения" at bounding box center [728, 17] width 88 height 9
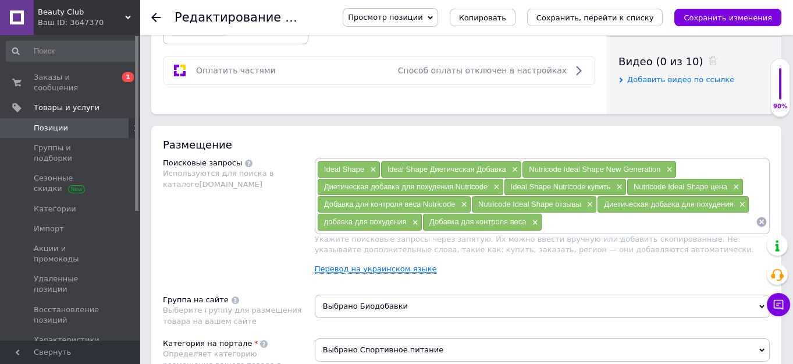
click at [361, 264] on link "Перевод на украинском языке" at bounding box center [376, 268] width 122 height 9
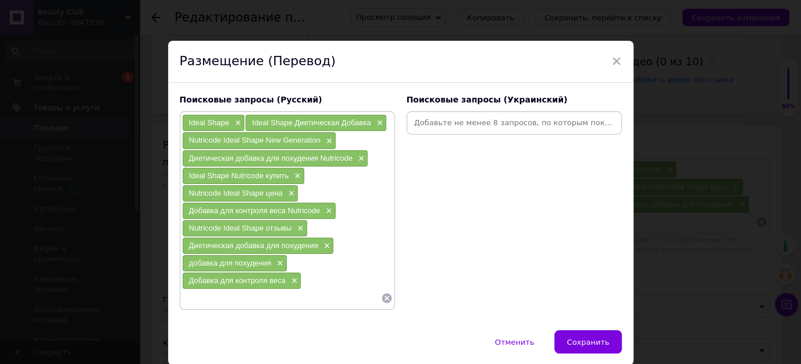
paste input "Дієтична добавка для схуднення Nutricode"
type input "Дієтична добавка для схуднення Nutricode"
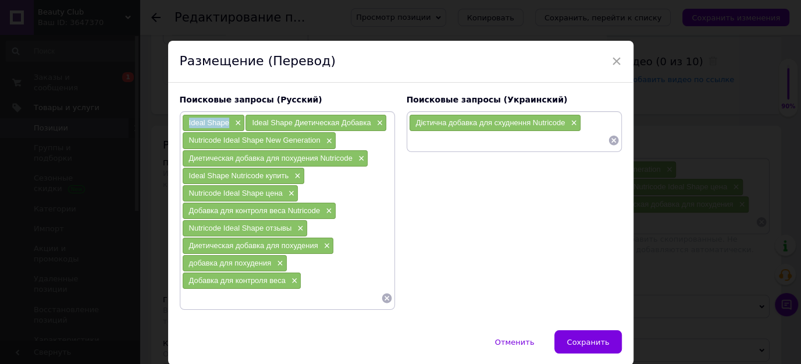
drag, startPoint x: 232, startPoint y: 125, endPoint x: 188, endPoint y: 123, distance: 43.1
click at [177, 124] on div "Поисковые запросы (Русский) Ideal Shape × Ideal Shape Диетическая Добавка × Nut…" at bounding box center [287, 201] width 227 height 227
copy span "Ideal Shape"
paste input "Ideal Shape"
type input "Ideal Shape"
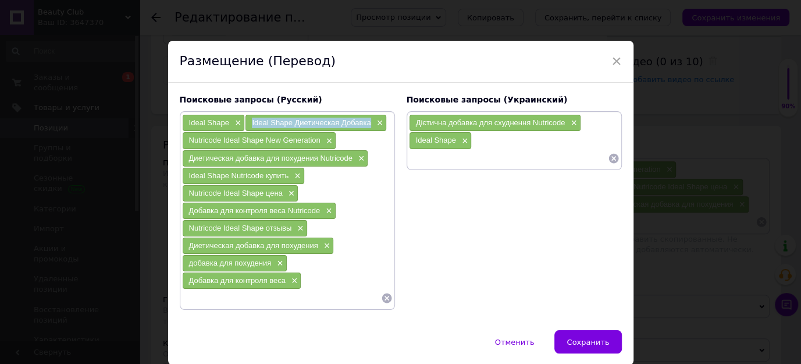
drag, startPoint x: 372, startPoint y: 125, endPoint x: 247, endPoint y: 123, distance: 125.1
click at [247, 123] on div "Ideal Shape Диетическая Добавка ×" at bounding box center [316, 123] width 141 height 16
copy span "Ideal Shape Диетическая Добавка"
paste input "Ideal Shape Диетическая Добавка"
type input "Ideal Shape Диетическая Добавка"
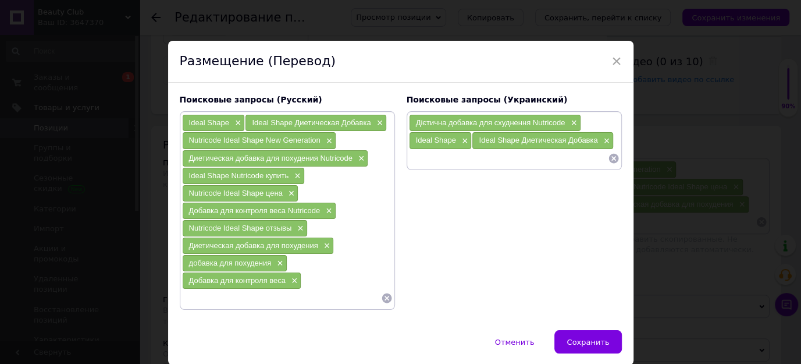
paste input "Ideal Shape Nutricode купити"
type input "Ideal Shape Nutricode купити"
paste input "Nutricode Ideal Shape ціна"
type input "Nutricode Ideal Shape ціна"
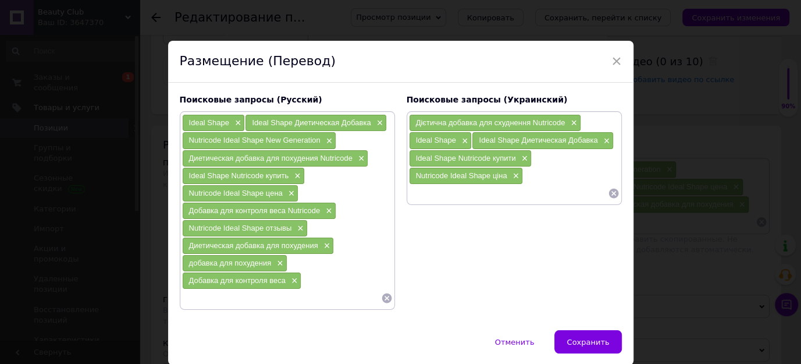
paste input "Добавка для контролю ваги Nutricode"
type input "Добавка для контролю ваги Nutricode"
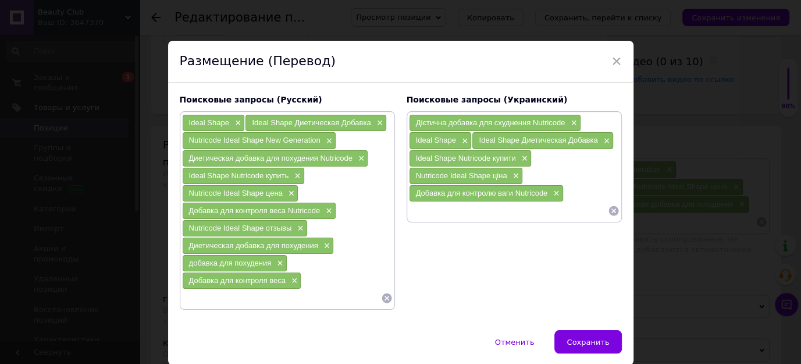
paste input "Nutricode Ideal Shape відгуки"
type input "Nutricode Ideal Shape відгуки"
paste input "Nutricode Ideal Shape оригінал"
type input "Nutricode Ideal Shape оригінал"
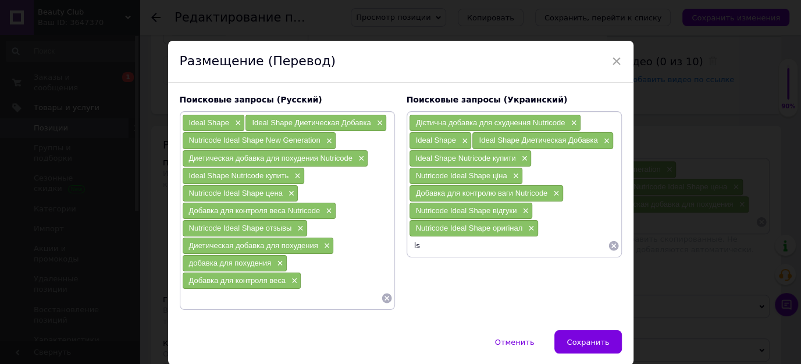
type input "l"
type input "дієтична добавка для схуднення"
drag, startPoint x: 531, startPoint y: 243, endPoint x: 447, endPoint y: 241, distance: 83.8
click at [445, 243] on div "дієтична добавка для схуднення ×" at bounding box center [478, 245] width 136 height 16
copy span "добавка для схуднення"
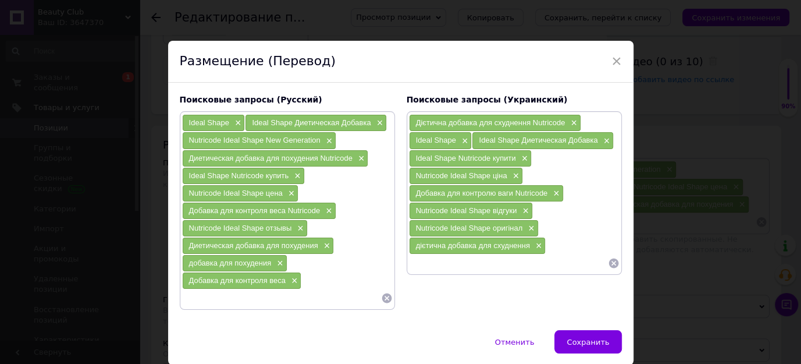
paste input "добавка для схуднення"
type input "добавка для схуднення"
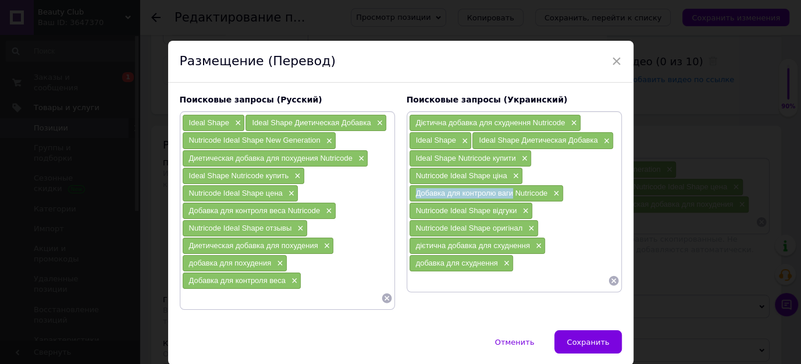
drag, startPoint x: 511, startPoint y: 193, endPoint x: 412, endPoint y: 193, distance: 98.3
click at [412, 193] on div "Добавка для контролю ваги Nutricode ×" at bounding box center [487, 193] width 154 height 16
copy span "Добавка для контролю ваги"
paste input "Добавка для контролю ваги"
type input "Добавка для контролю ваги"
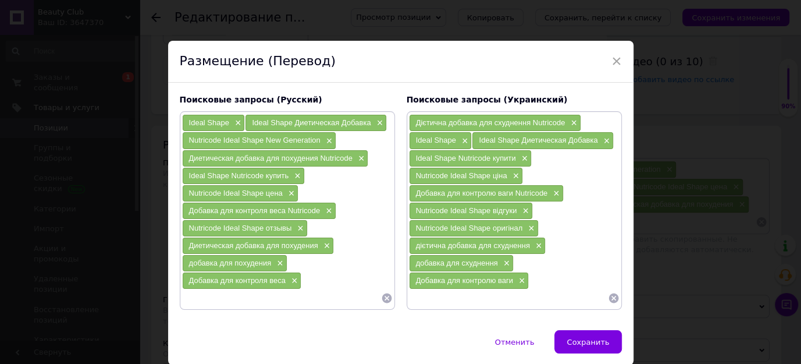
paste input "Nutricode Ideal Shape замовити онлайн"
type input "Nutricode Ideal Shape замовити онлайн"
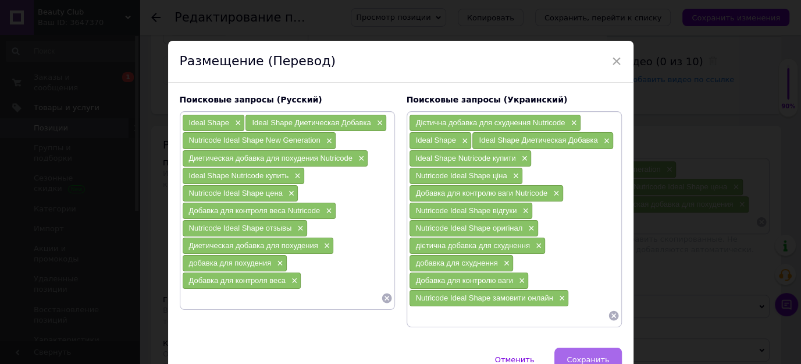
click at [599, 356] on span "Сохранить" at bounding box center [588, 359] width 42 height 9
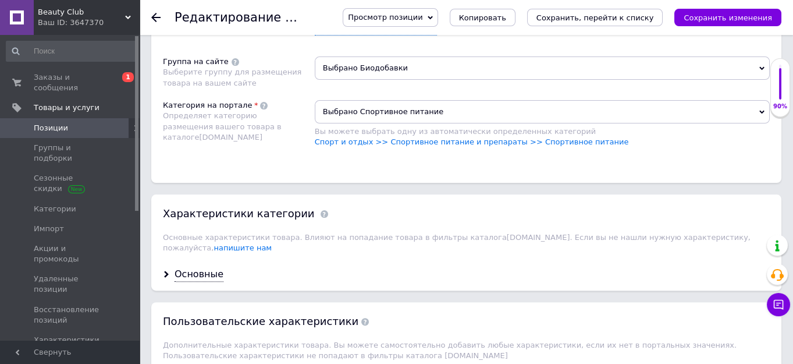
scroll to position [846, 0]
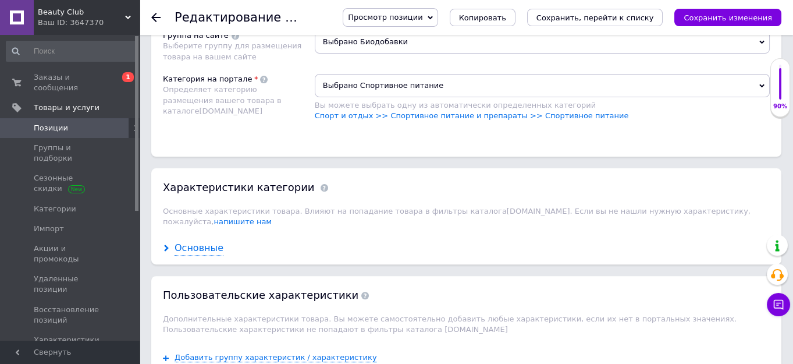
click at [203, 241] on div "Основные" at bounding box center [199, 247] width 49 height 13
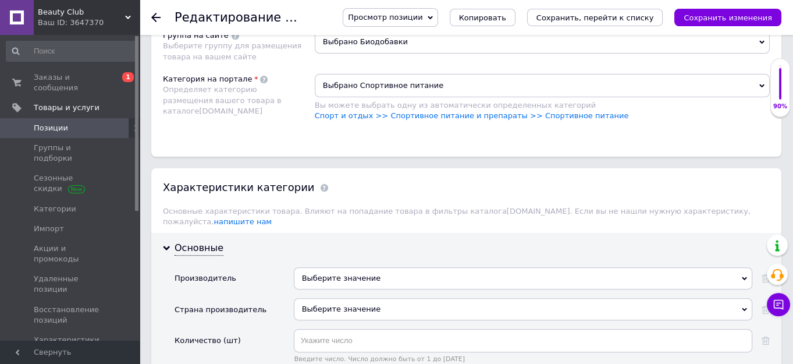
click at [328, 267] on div "Выберите значение" at bounding box center [523, 278] width 458 height 22
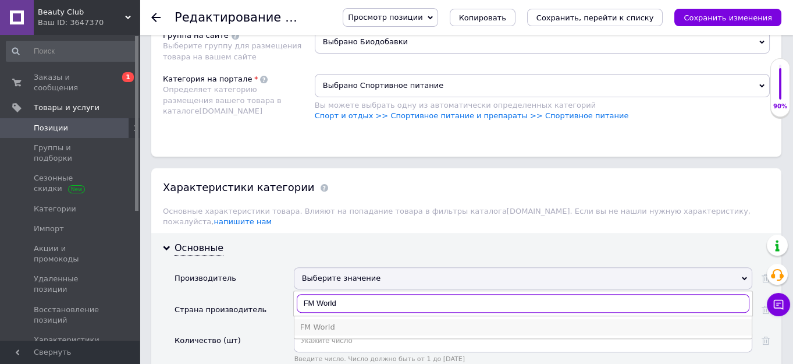
type input "FM World"
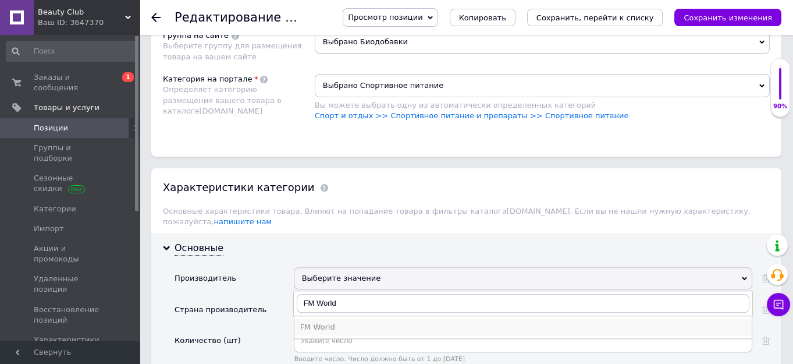
click at [315, 322] on div "FM World" at bounding box center [523, 327] width 446 height 10
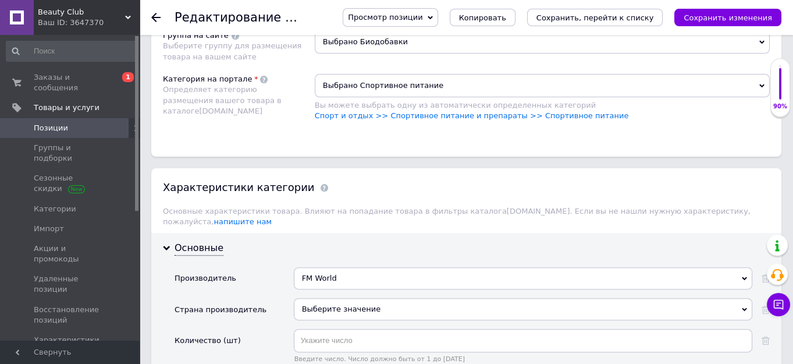
click at [318, 298] on div "Выберите значение" at bounding box center [523, 309] width 458 height 22
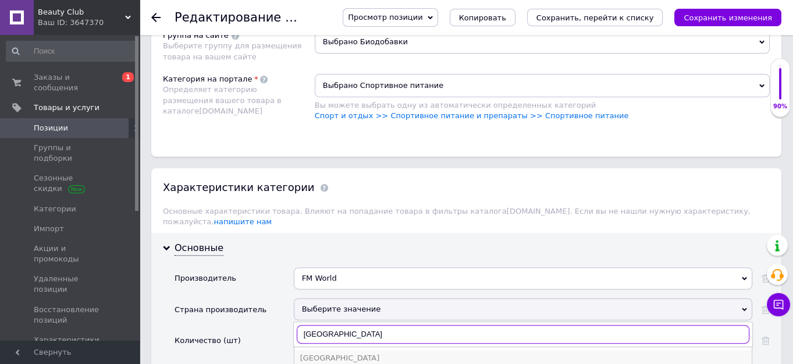
type input "[GEOGRAPHIC_DATA]"
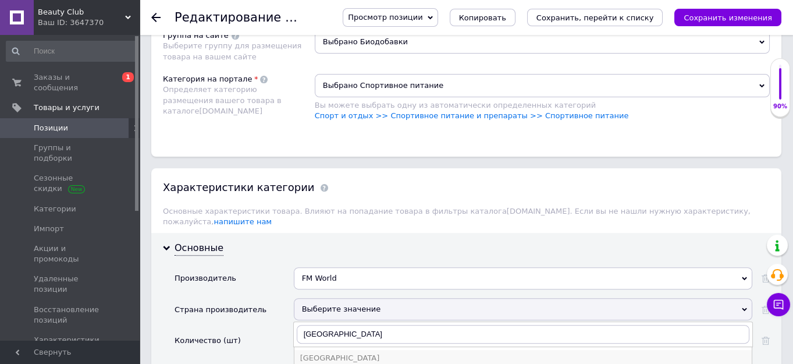
click at [321, 353] on div "[GEOGRAPHIC_DATA]" at bounding box center [523, 358] width 446 height 10
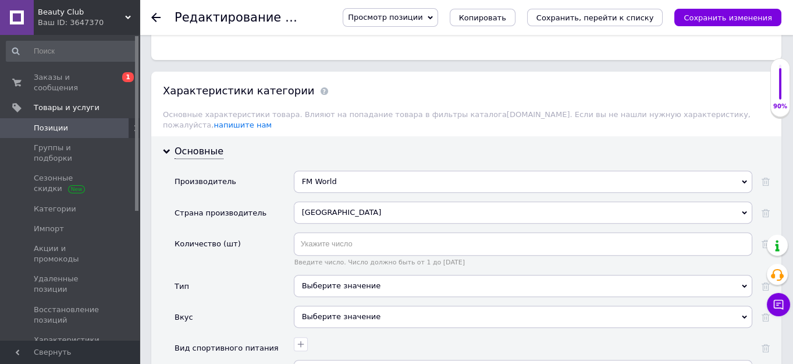
scroll to position [952, 0]
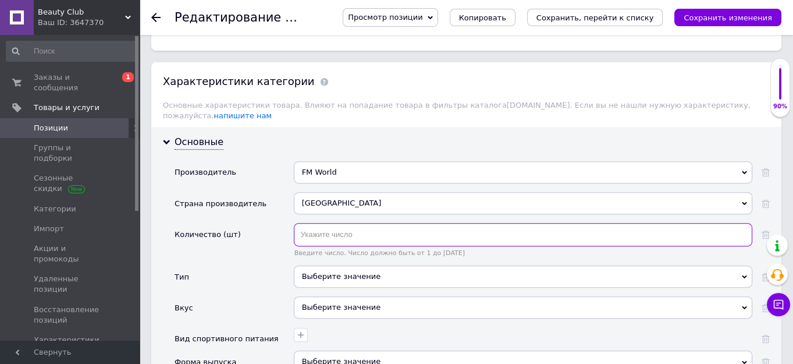
click at [312, 225] on input "text" at bounding box center [523, 234] width 458 height 23
type input "60"
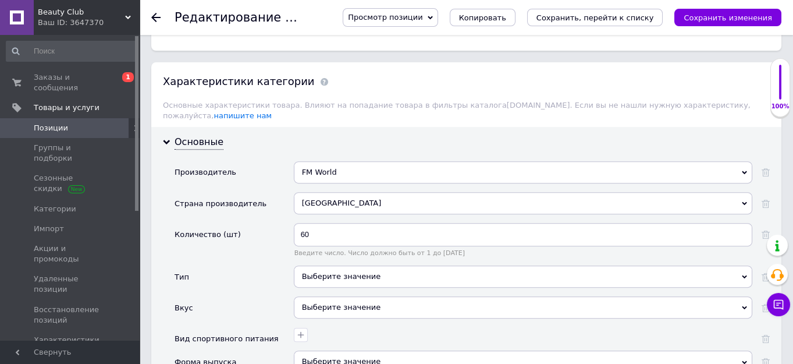
click at [316, 265] on div "Выберите значение" at bounding box center [523, 276] width 458 height 22
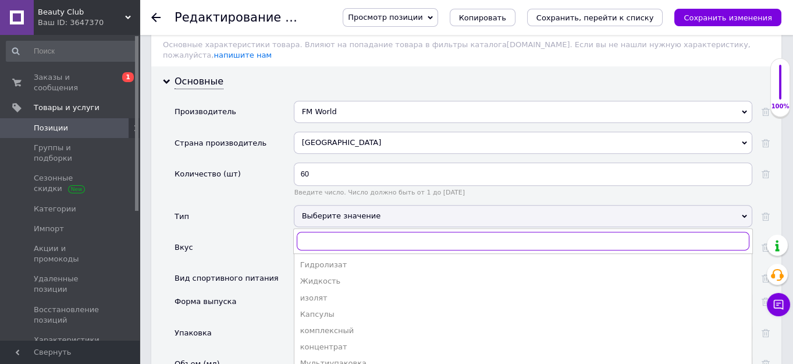
scroll to position [1058, 0]
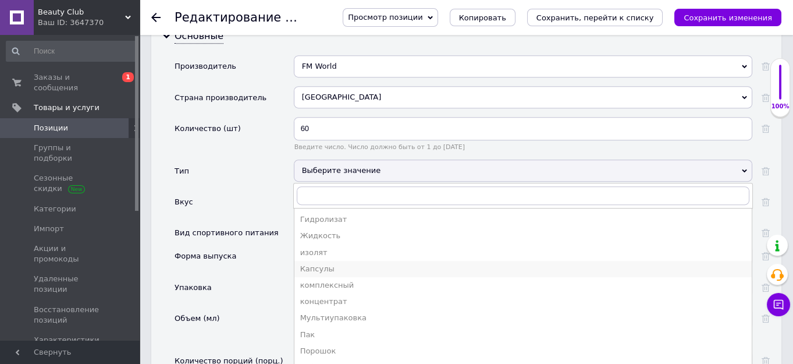
click at [313, 264] on div "Капсулы" at bounding box center [523, 269] width 446 height 10
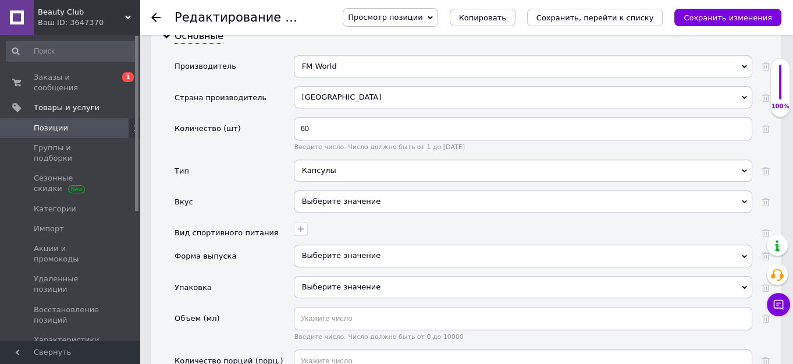
click at [315, 190] on div "Выберите значение" at bounding box center [523, 201] width 458 height 22
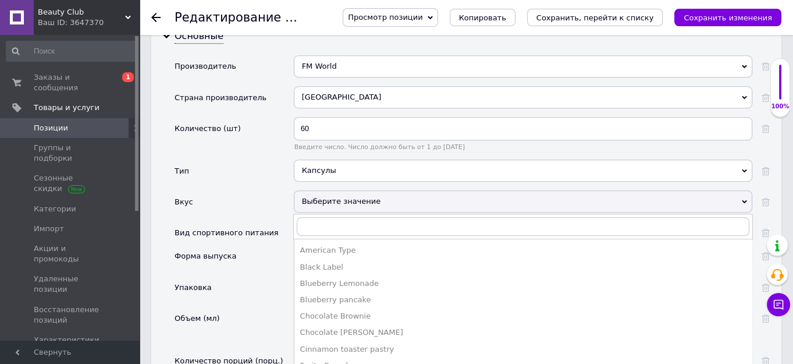
click at [275, 193] on div "Вкус" at bounding box center [234, 205] width 119 height 31
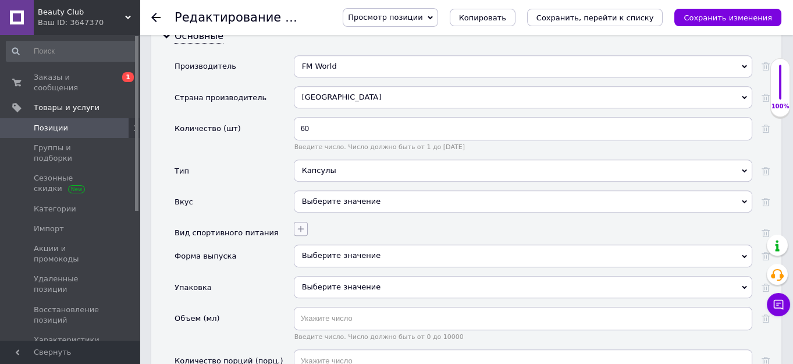
click at [302, 224] on icon "button" at bounding box center [300, 228] width 9 height 9
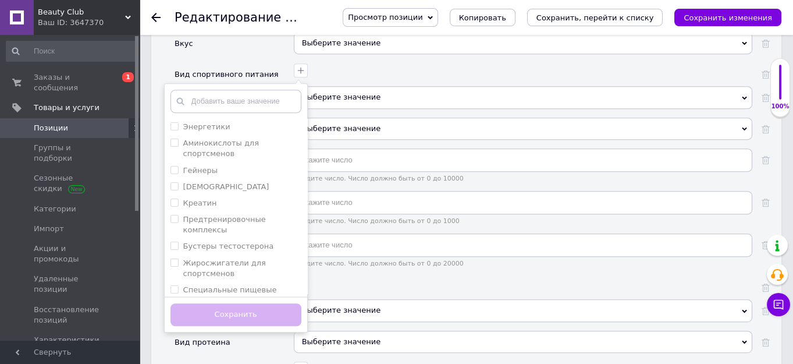
scroll to position [1216, 0]
click at [440, 191] on input "text" at bounding box center [523, 202] width 458 height 23
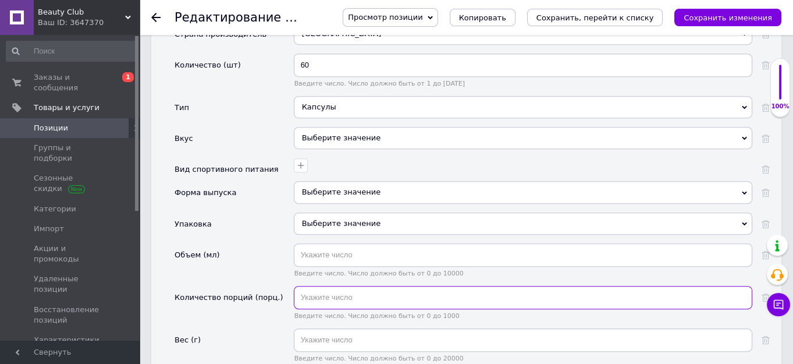
scroll to position [1111, 0]
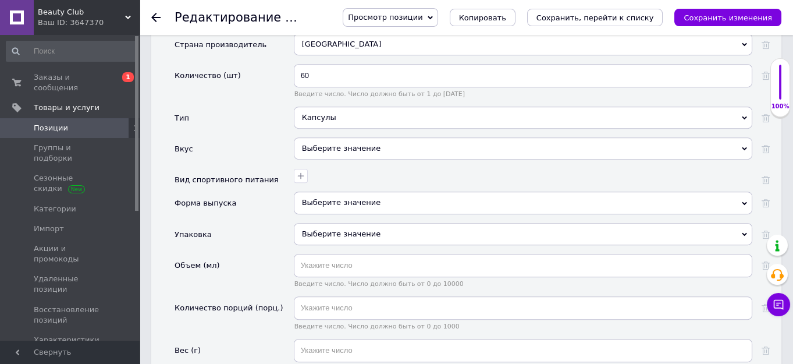
click at [321, 191] on div "Выберите значение" at bounding box center [523, 202] width 458 height 22
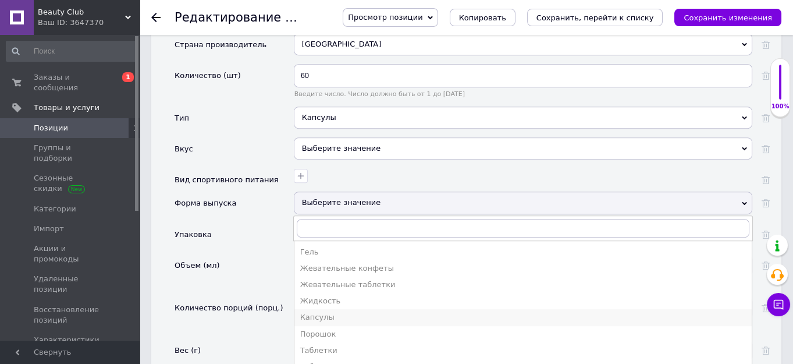
click at [305, 312] on div "Капсулы" at bounding box center [523, 317] width 446 height 10
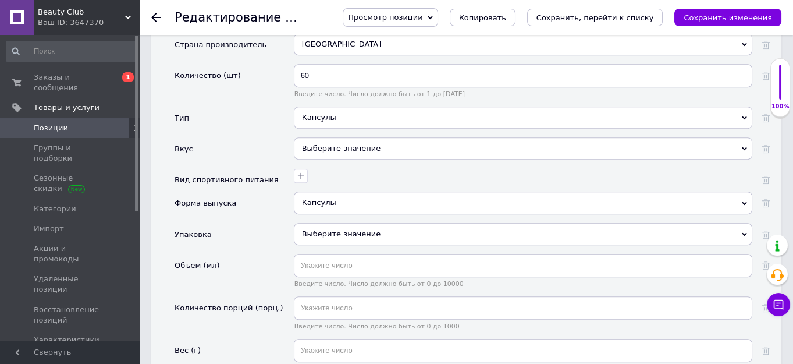
click at [322, 223] on div "Выберите значение" at bounding box center [523, 234] width 458 height 22
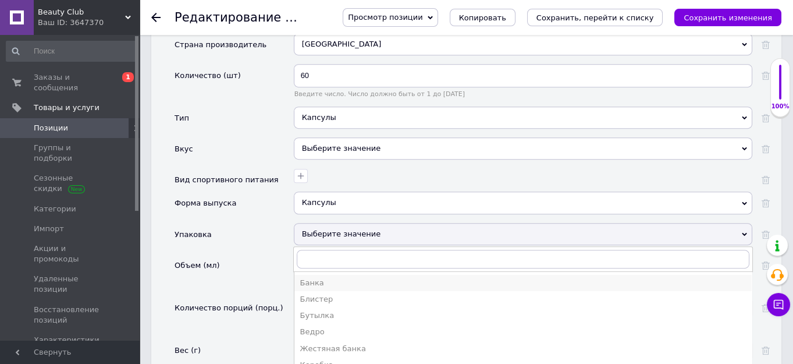
click at [314, 278] on div "Банка" at bounding box center [523, 283] width 446 height 10
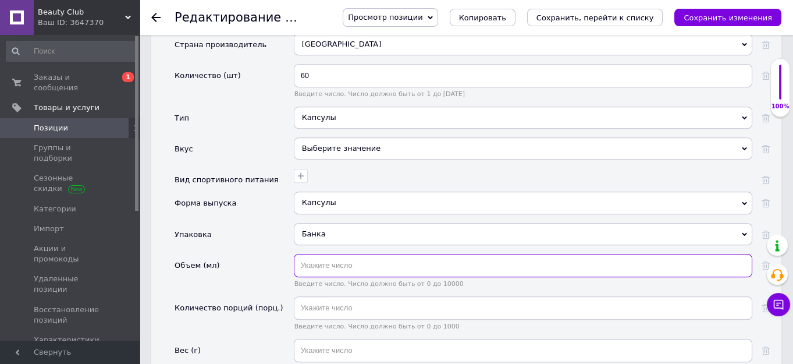
click at [315, 254] on input "text" at bounding box center [523, 265] width 458 height 23
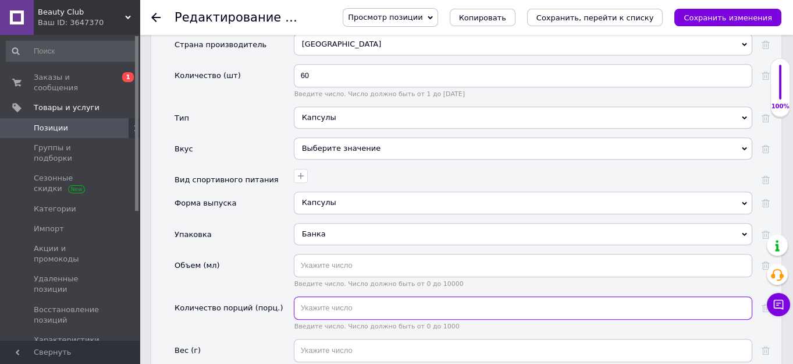
click at [319, 296] on input "text" at bounding box center [523, 307] width 458 height 23
type input "60"
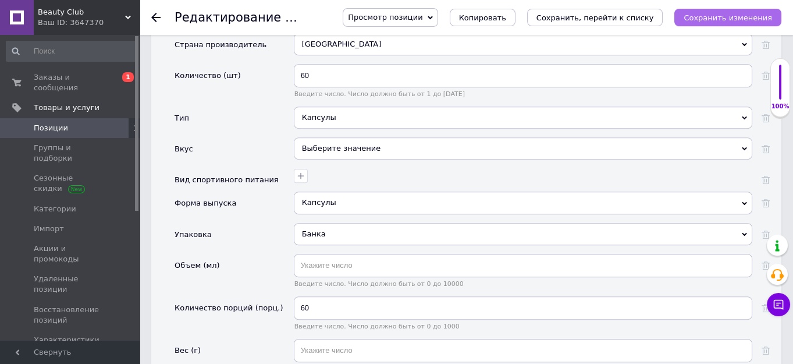
click at [708, 22] on button "Сохранить изменения" at bounding box center [727, 17] width 107 height 17
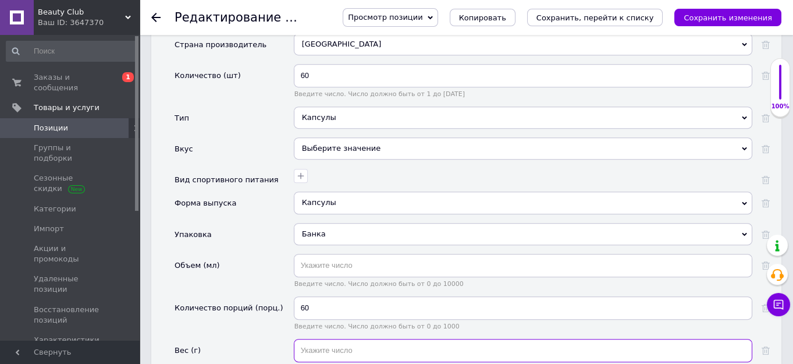
click at [313, 339] on input "text" at bounding box center [523, 350] width 458 height 23
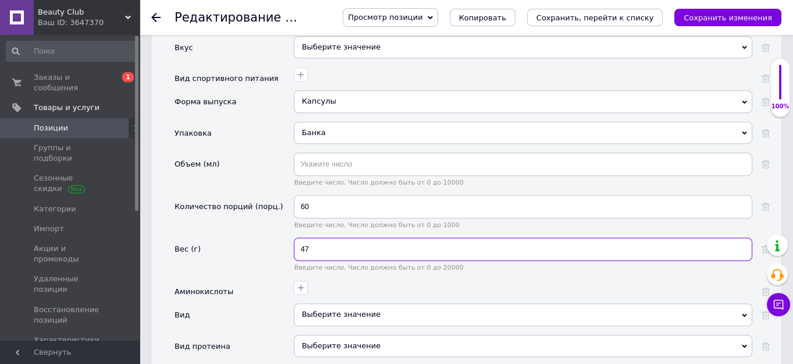
scroll to position [1216, 0]
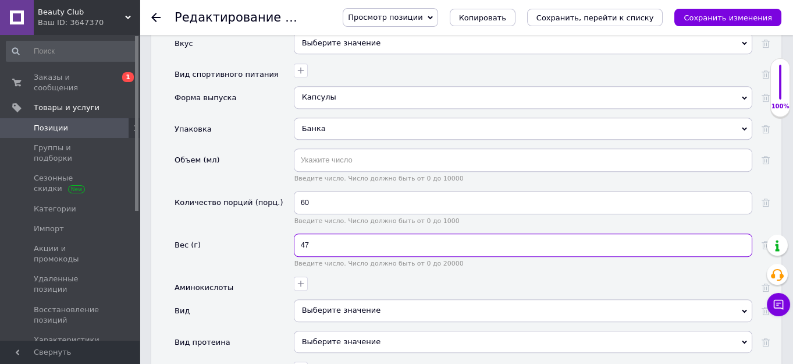
type input "47"
click at [322, 299] on div "Выберите значение" at bounding box center [523, 310] width 458 height 22
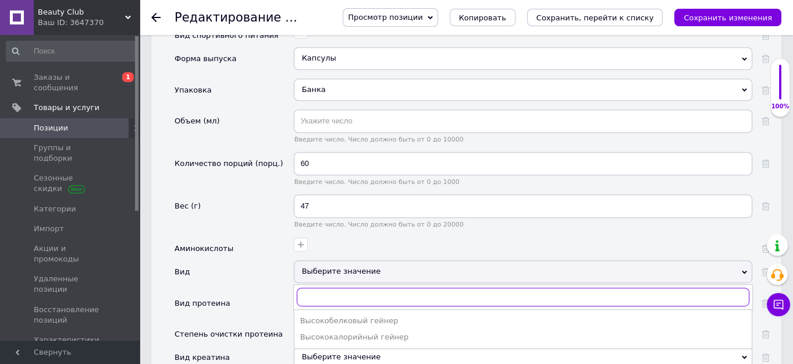
scroll to position [1322, 0]
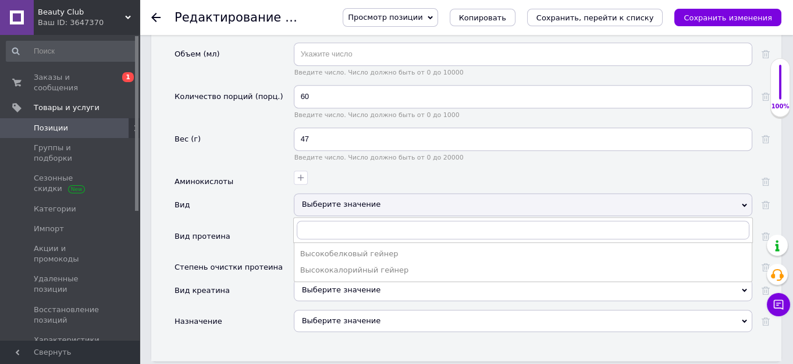
click at [270, 279] on div "Вид креатина" at bounding box center [234, 294] width 119 height 31
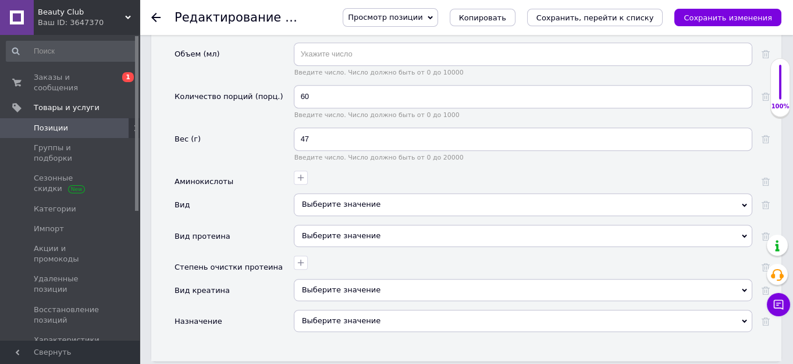
click at [321, 310] on div "Выберите значение" at bounding box center [523, 321] width 458 height 22
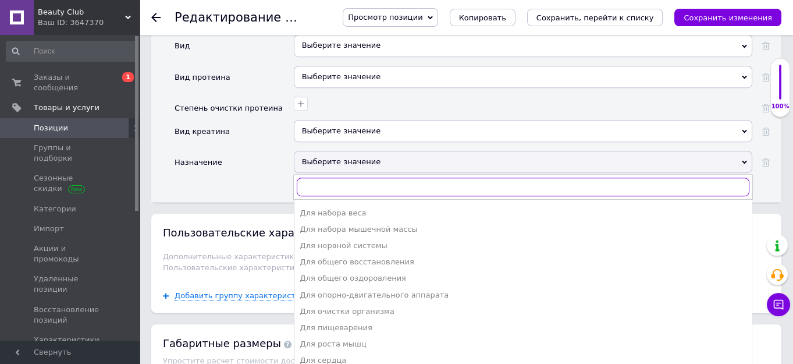
scroll to position [264, 0]
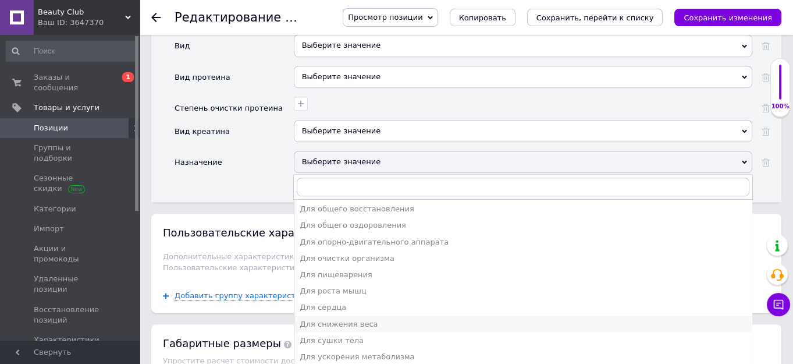
click at [325, 319] on div "Для снижения веса" at bounding box center [523, 324] width 446 height 10
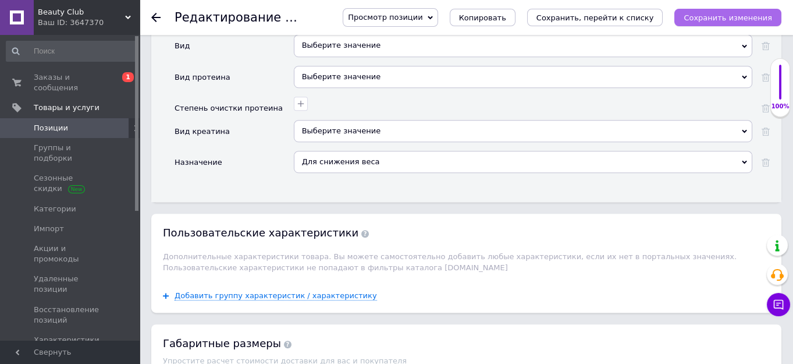
click at [706, 19] on icon "Сохранить изменения" at bounding box center [728, 17] width 88 height 9
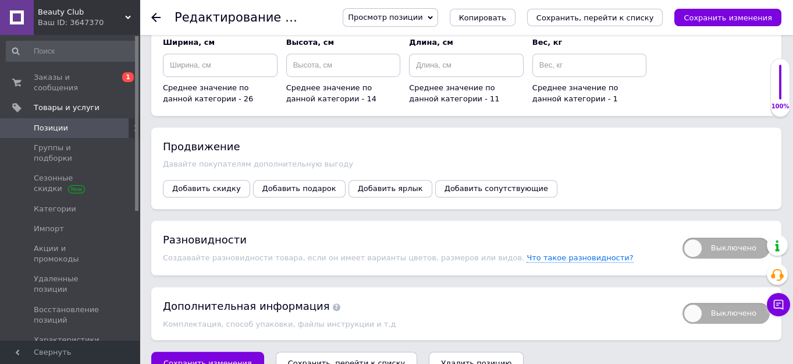
scroll to position [1824, 0]
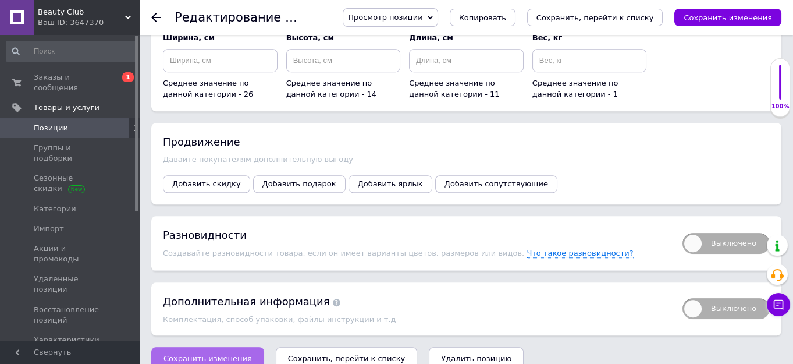
click at [202, 354] on span "Сохранить изменения" at bounding box center [207, 358] width 88 height 9
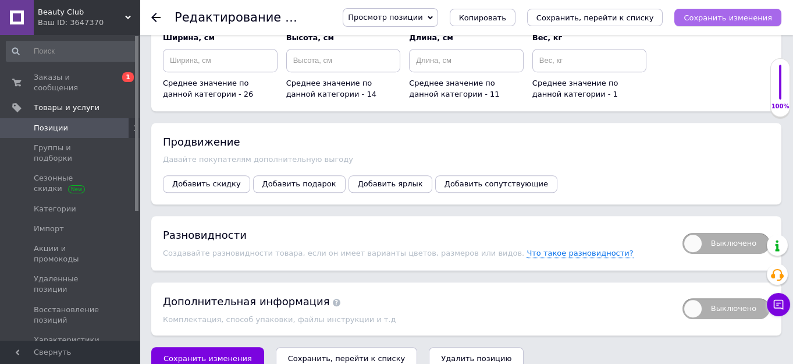
click at [738, 18] on icon "Сохранить изменения" at bounding box center [728, 17] width 88 height 9
click at [154, 15] on use at bounding box center [155, 17] width 9 height 9
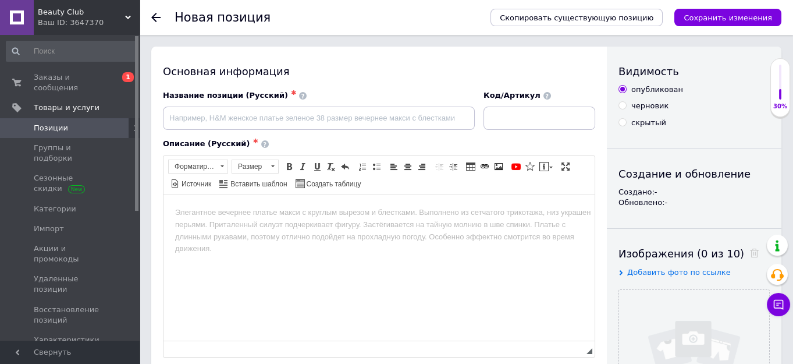
click at [154, 15] on use at bounding box center [155, 17] width 9 height 9
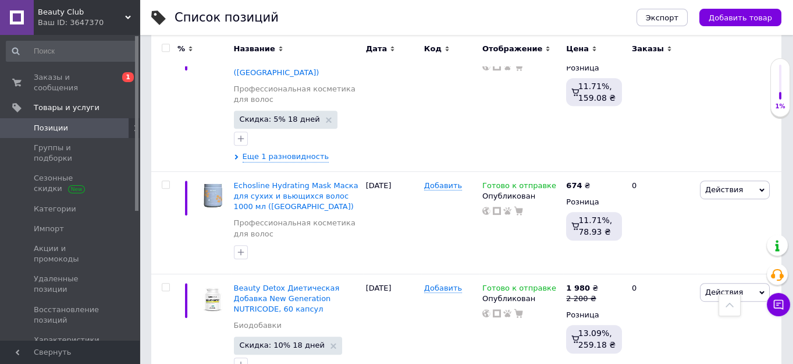
scroll to position [1470, 0]
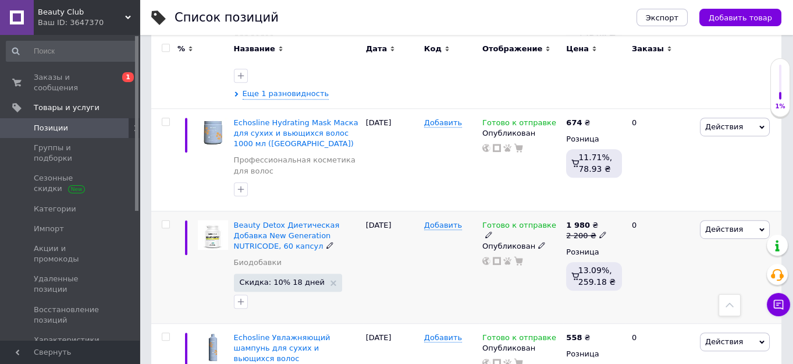
click at [599, 232] on use at bounding box center [602, 235] width 6 height 6
type input "2233"
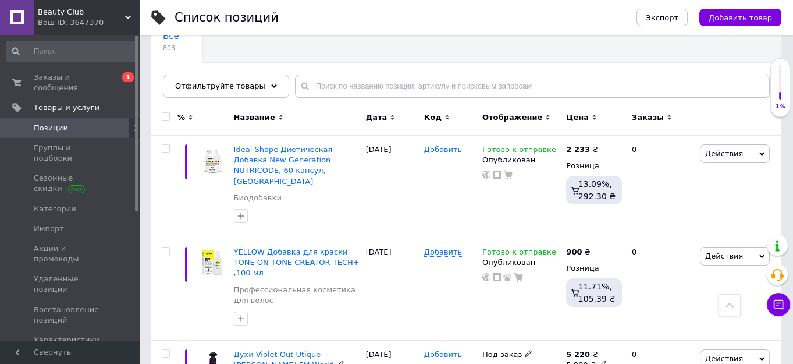
scroll to position [95, 0]
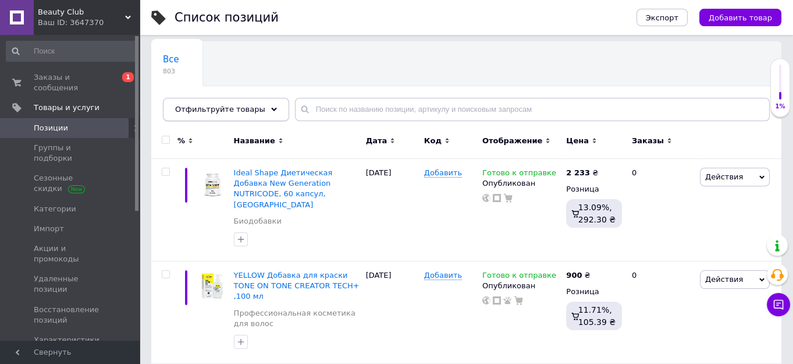
click at [203, 113] on span "Отфильтруйте товары" at bounding box center [220, 109] width 90 height 9
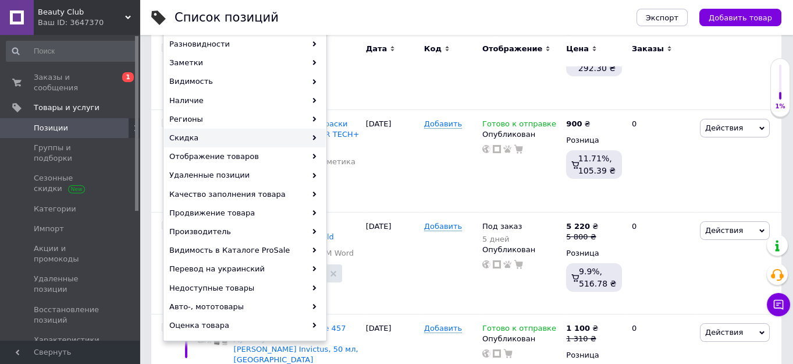
scroll to position [254, 0]
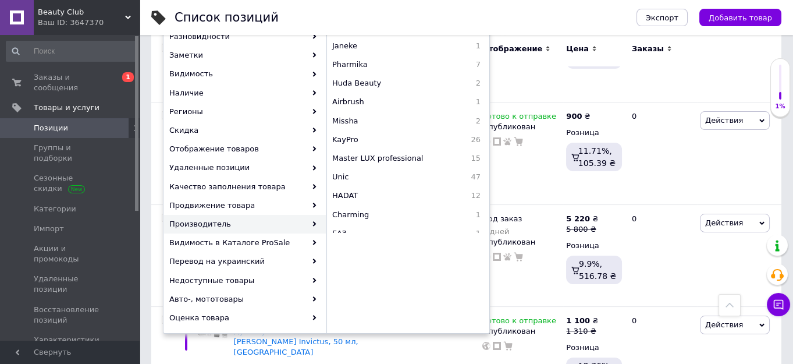
click at [201, 233] on div "Производитель" at bounding box center [245, 224] width 162 height 19
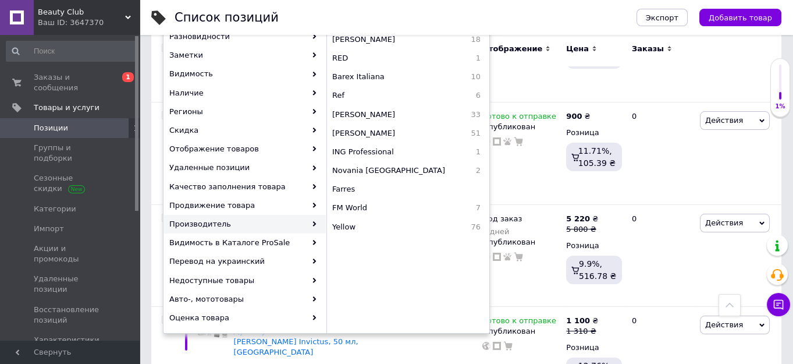
scroll to position [846, 0]
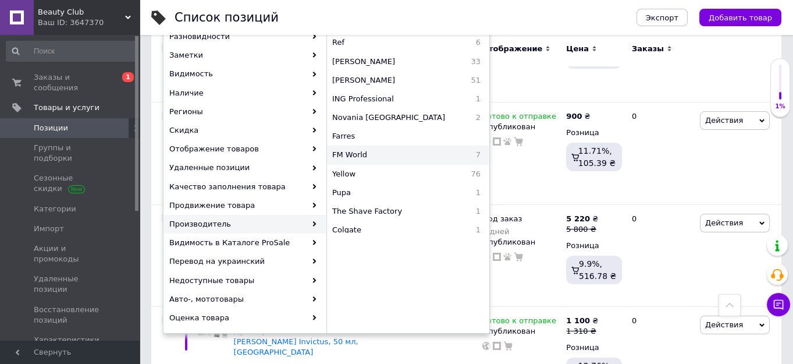
click at [345, 160] on span "FM World" at bounding box center [389, 155] width 114 height 10
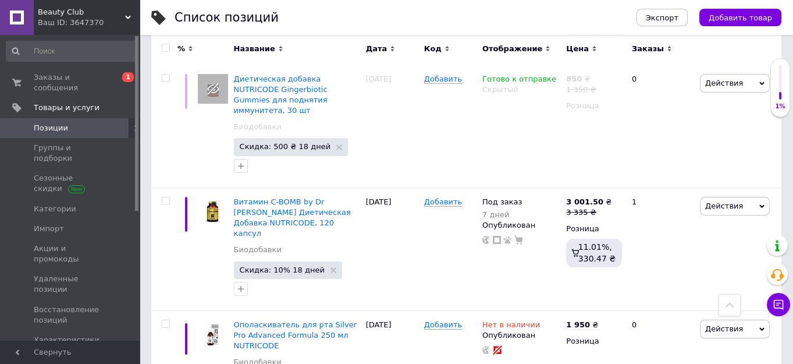
scroll to position [750, 0]
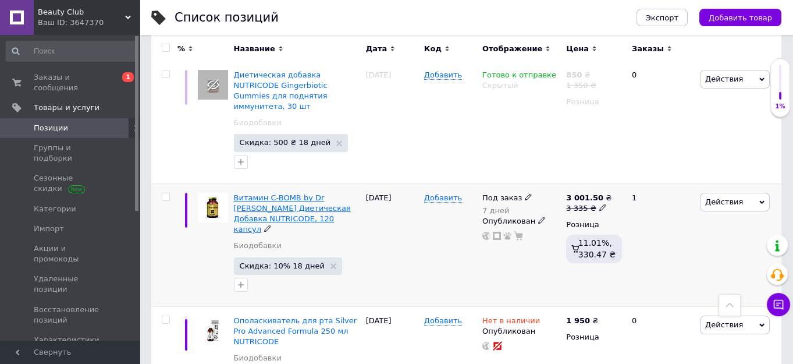
click at [308, 194] on span "Витамин C-BOMB by Dr [PERSON_NAME] Диетическая Добавка NUTRICODE, 120 капсул" at bounding box center [292, 213] width 117 height 41
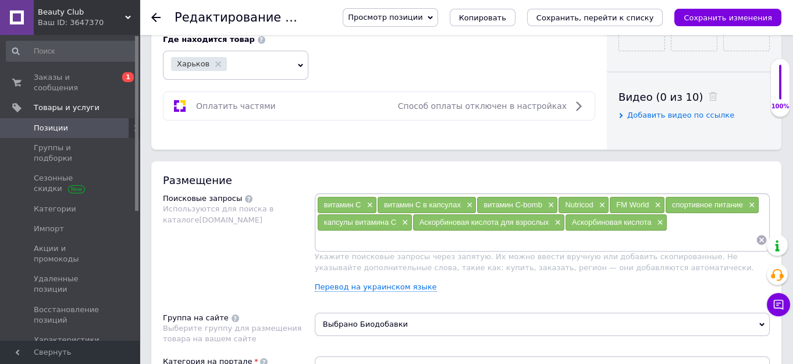
scroll to position [634, 0]
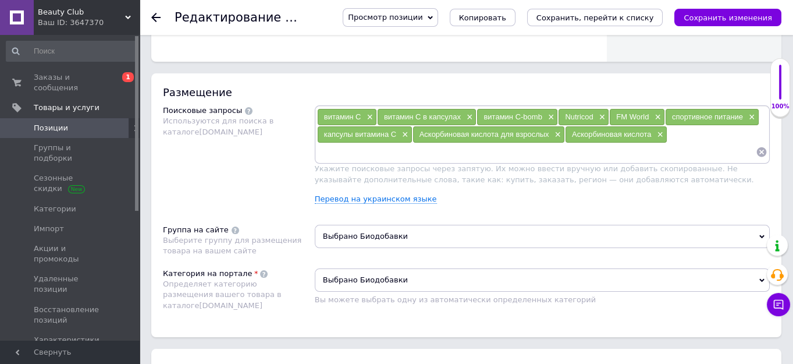
click at [157, 18] on icon at bounding box center [155, 17] width 9 height 9
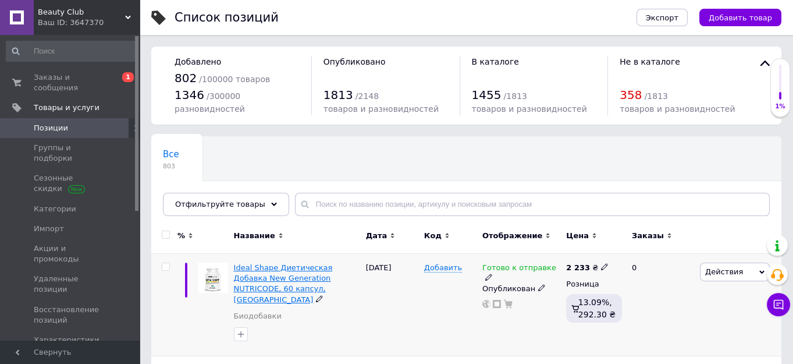
click at [278, 278] on span "Ideal Shape Диетическая Добавка New Generation NUTRICODE, 60 капсул, [GEOGRAPHI…" at bounding box center [283, 283] width 99 height 41
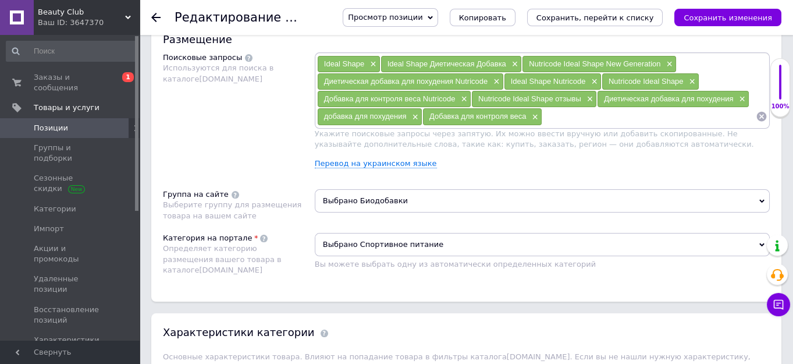
click at [764, 239] on span "Выбрано Спортивное питание" at bounding box center [542, 244] width 455 height 23
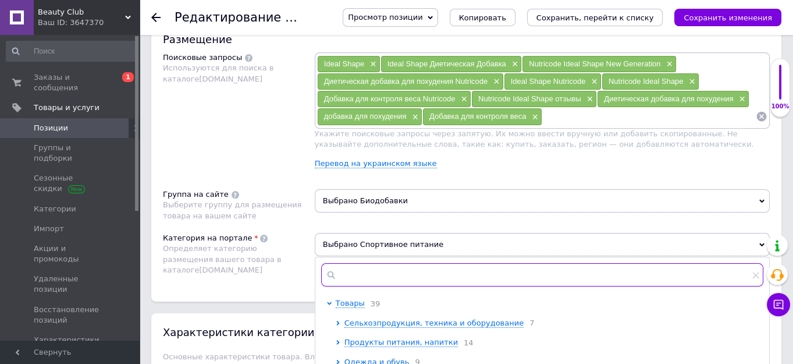
click at [358, 272] on input "text" at bounding box center [542, 274] width 442 height 23
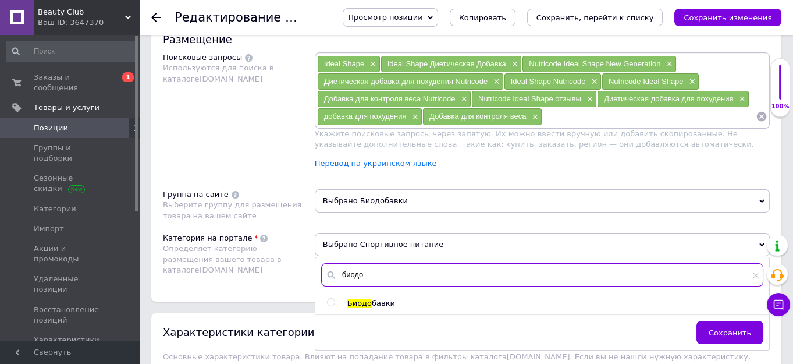
type input "биодо"
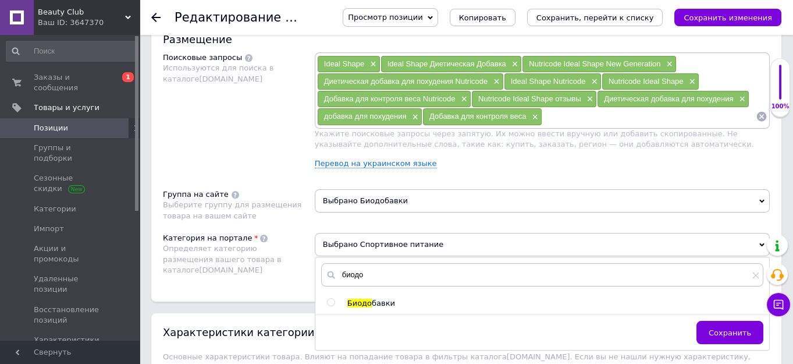
click at [329, 298] on input "radio" at bounding box center [331, 302] width 8 height 8
radio input "true"
click at [739, 330] on span "Сохранить" at bounding box center [730, 332] width 42 height 9
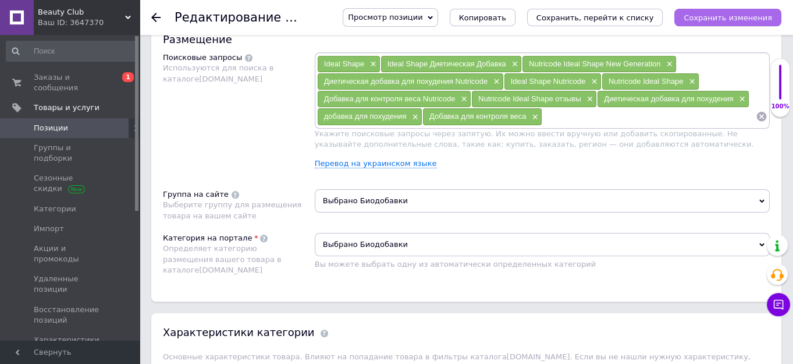
click at [718, 13] on icon "Сохранить изменения" at bounding box center [728, 17] width 88 height 9
click at [158, 15] on icon at bounding box center [155, 17] width 9 height 9
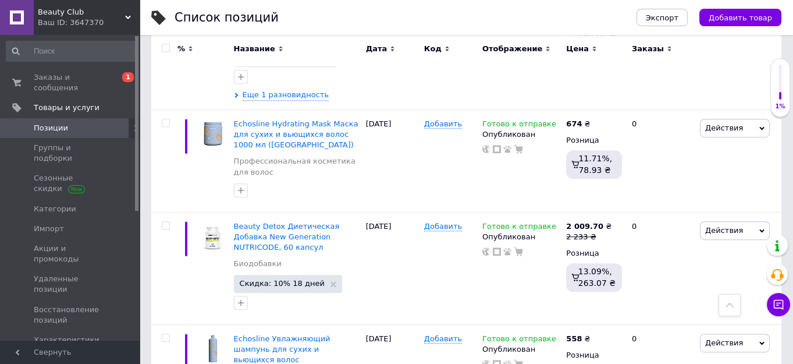
scroll to position [1523, 0]
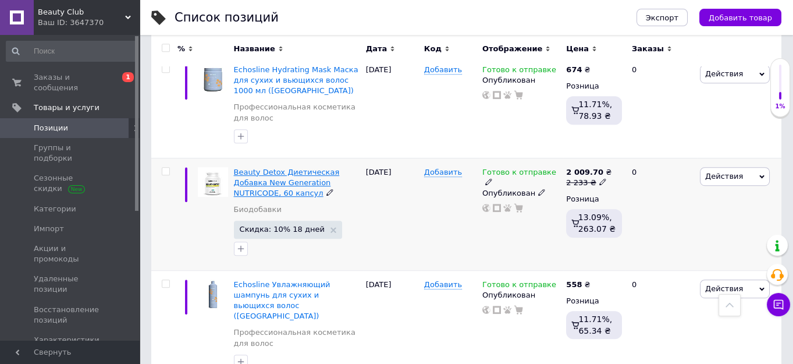
click at [261, 168] on span "Beauty Detox Диетическая Добавка New Generation NUTRICODE, 60 капсул" at bounding box center [287, 183] width 106 height 30
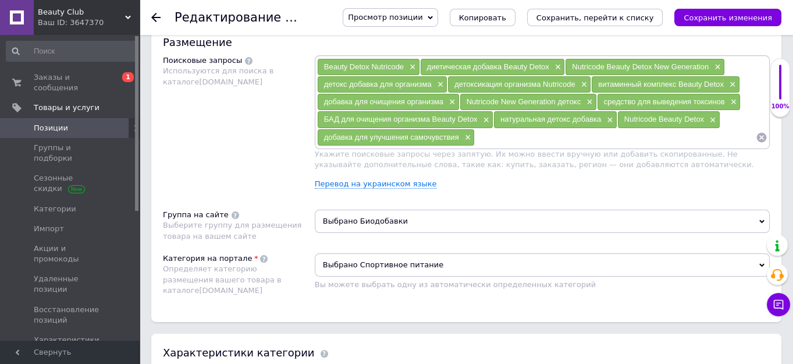
scroll to position [740, 0]
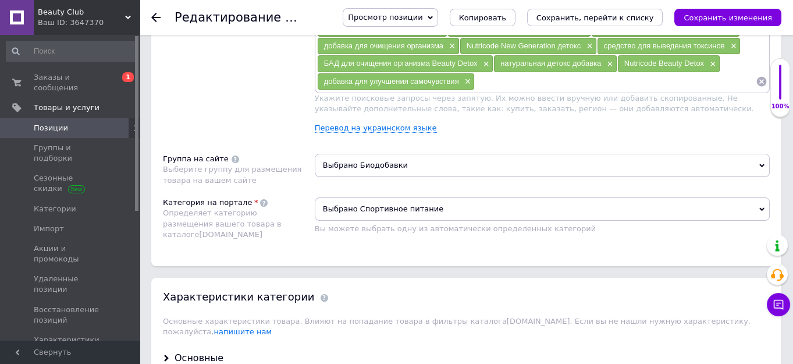
click at [399, 202] on span "Выбрано Спортивное питание" at bounding box center [542, 208] width 455 height 23
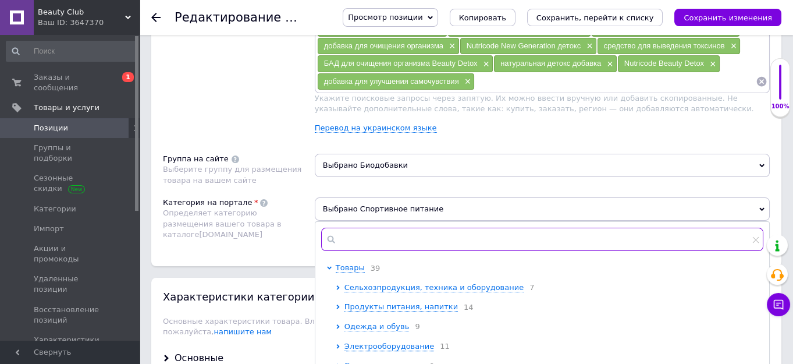
click at [336, 230] on input "text" at bounding box center [542, 238] width 442 height 23
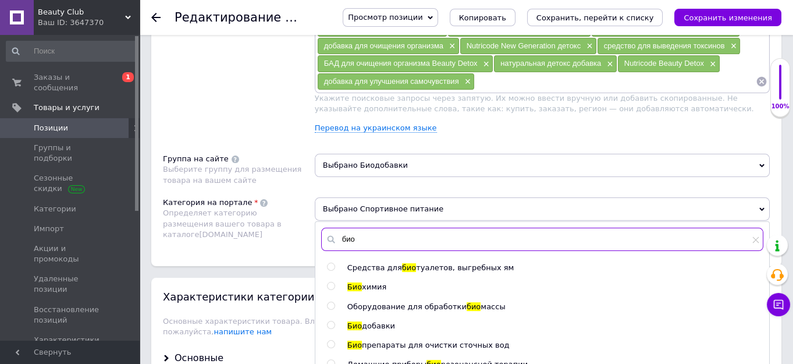
type input "био"
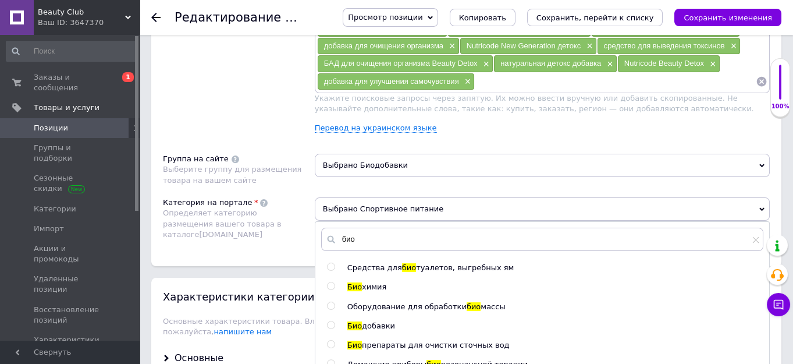
click at [329, 321] on input "radio" at bounding box center [331, 325] width 8 height 8
radio input "true"
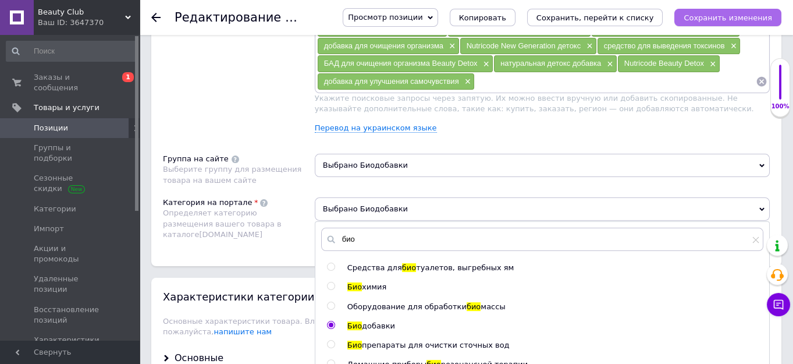
click at [724, 17] on icon "Сохранить изменения" at bounding box center [728, 17] width 88 height 9
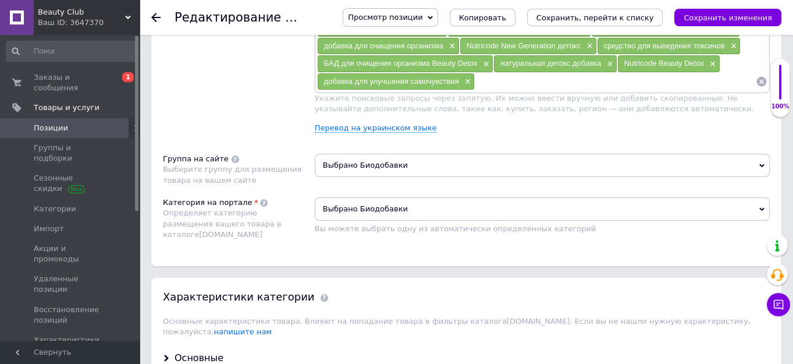
click at [760, 208] on icon at bounding box center [761, 209] width 5 height 3
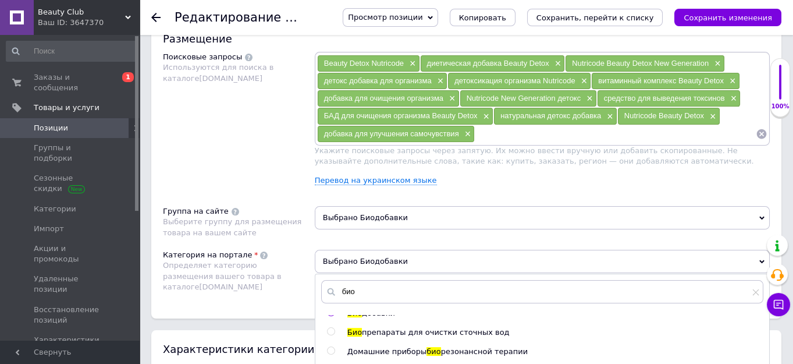
scroll to position [687, 0]
click at [157, 13] on icon at bounding box center [155, 17] width 9 height 9
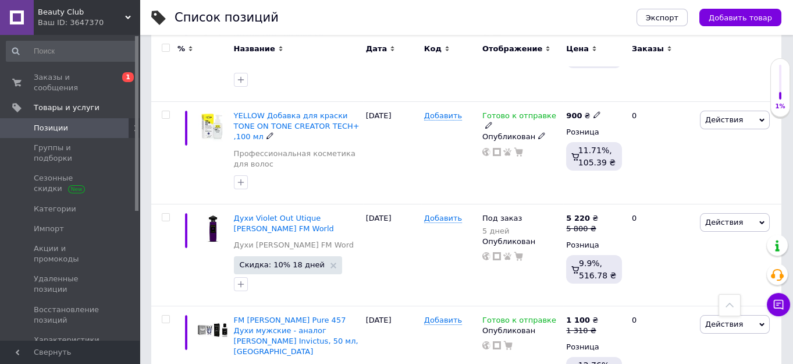
scroll to position [317, 0]
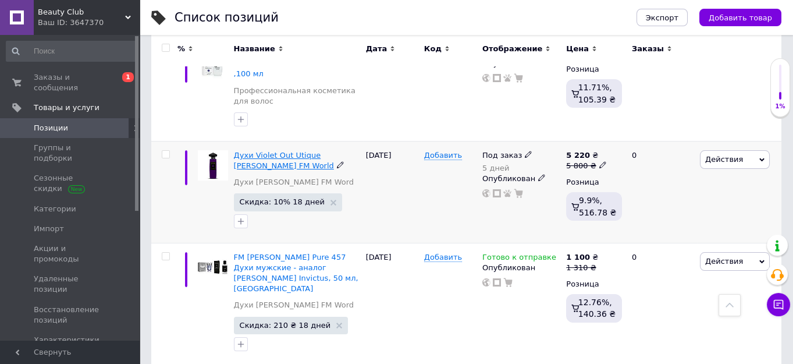
click at [264, 151] on span "Духи Violet Out Utique [PERSON_NAME] FM World" at bounding box center [284, 160] width 100 height 19
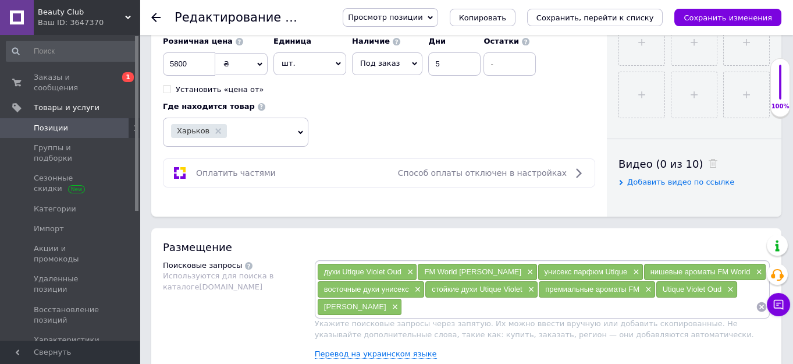
scroll to position [687, 0]
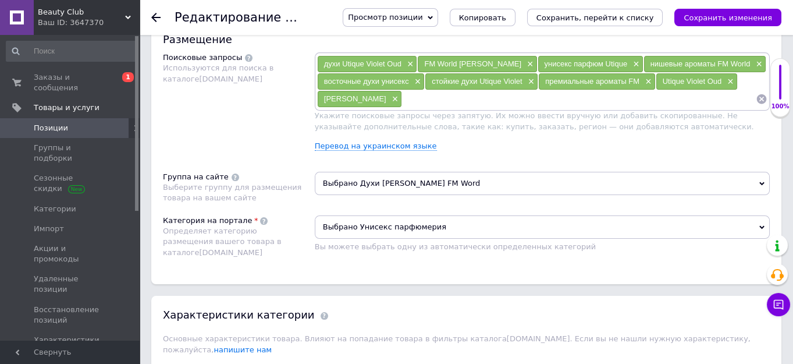
click at [157, 17] on use at bounding box center [155, 17] width 9 height 9
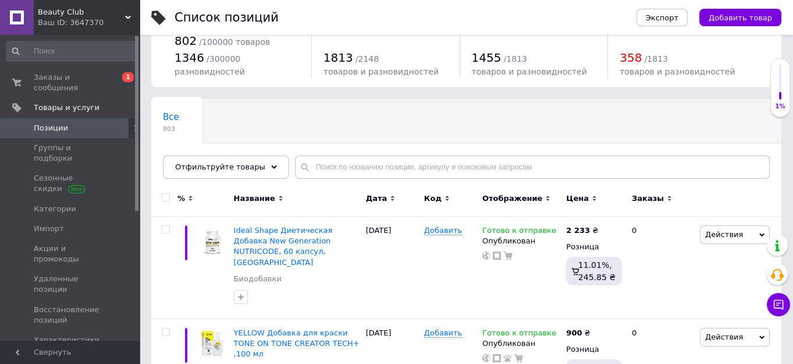
scroll to position [105, 0]
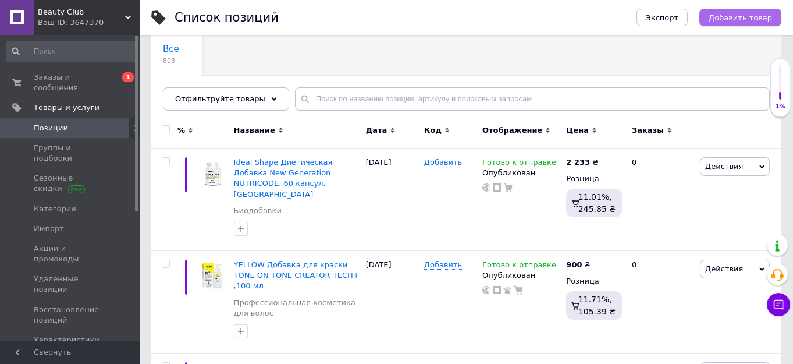
click at [748, 17] on span "Добавить товар" at bounding box center [740, 17] width 63 height 9
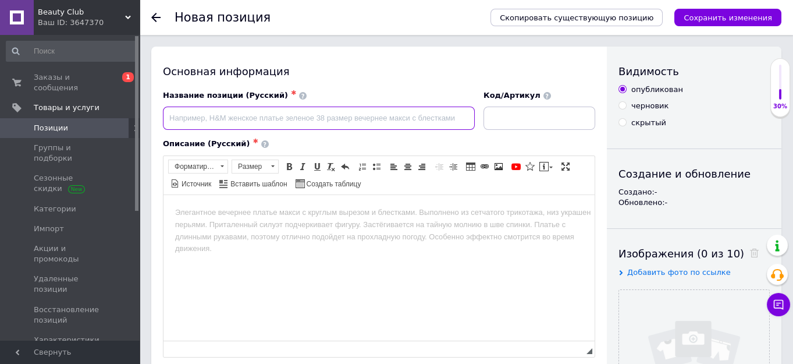
paste input "Cellufight ДИЕТИЧЕСКАЯ ДОБАВКА New Generation NUTRICODE"
click at [297, 118] on input "Cellufight ДИЕТИЧЕСКАЯ ДОБАВКА New Generation NUTRICODE" at bounding box center [319, 117] width 312 height 23
type input "Cellufight диетическая добавка New Generation NUTRICODE"
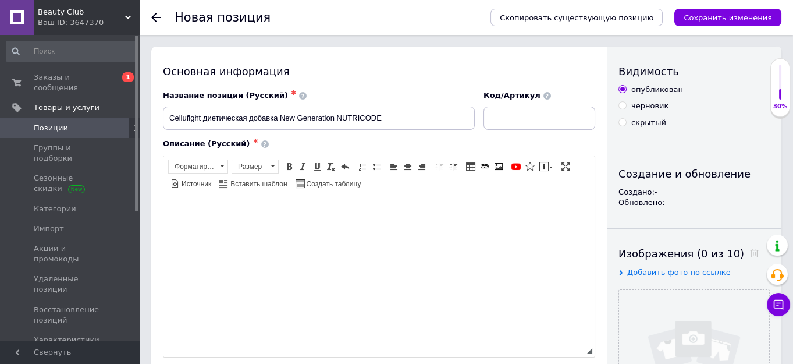
click at [178, 210] on body "Визуальный текстовый редактор, 9F13387A-90C1-4DF7-B6FE-E147793187BF" at bounding box center [379, 212] width 408 height 12
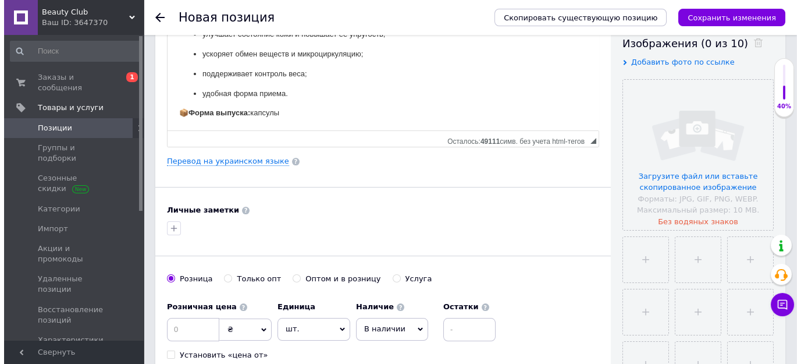
scroll to position [211, 0]
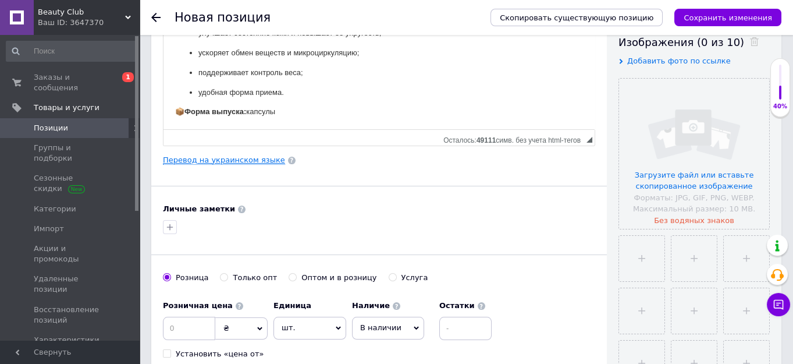
click at [229, 160] on link "Перевод на украинском языке" at bounding box center [224, 159] width 122 height 9
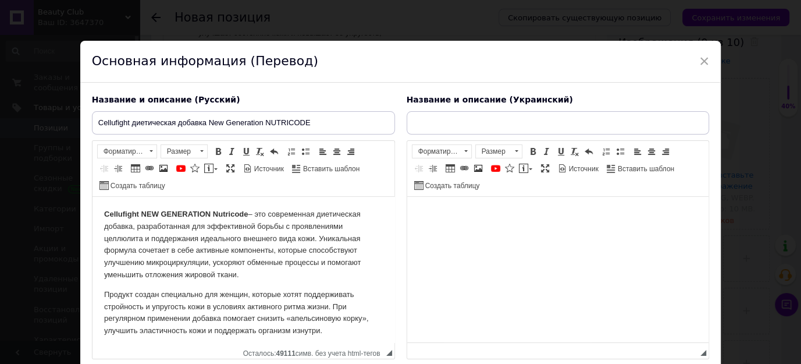
scroll to position [0, 0]
click at [425, 212] on body "Визуальный текстовый редактор, B1CB4A22-C5EF-4CD1-91EE-77A085A430B4" at bounding box center [557, 214] width 279 height 12
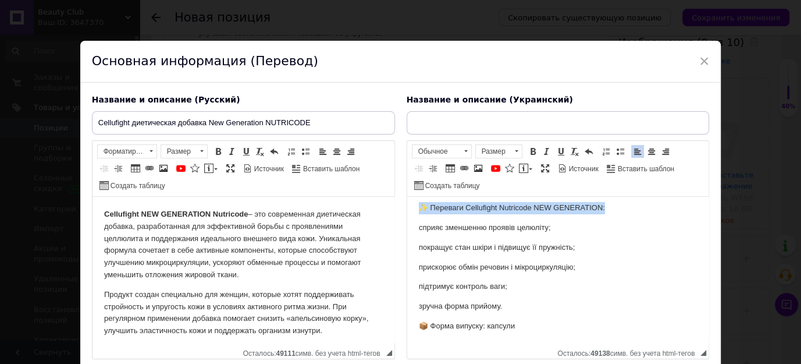
drag, startPoint x: 621, startPoint y: 217, endPoint x: 416, endPoint y: 217, distance: 204.8
click at [416, 217] on html "Cellufight NEW GENERATION Nutricode – це сучасна дієтична добавка, розроблена д…" at bounding box center [558, 205] width 302 height 278
click at [528, 152] on span at bounding box center [532, 151] width 9 height 9
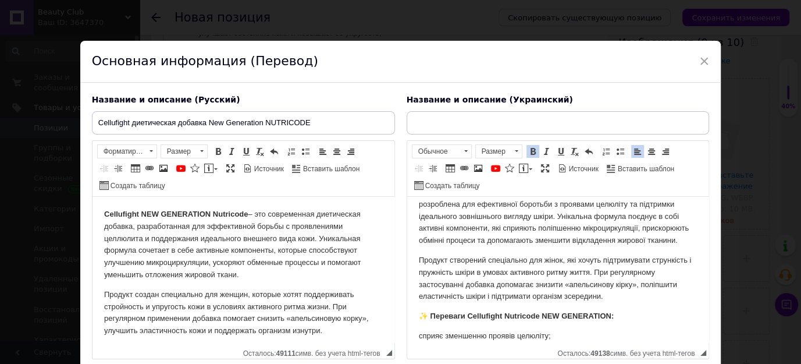
scroll to position [0, 0]
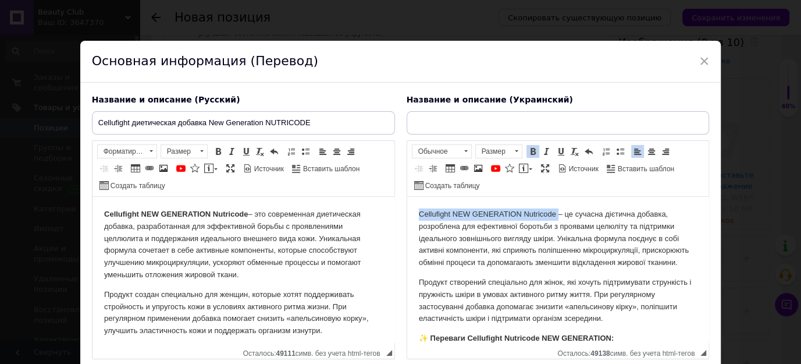
drag, startPoint x: 557, startPoint y: 212, endPoint x: 415, endPoint y: 207, distance: 142.7
click at [415, 207] on html "Cellufight NEW GENERATION Nutricode – це сучасна дієтична добавка, розроблена д…" at bounding box center [558, 336] width 302 height 278
click at [529, 150] on span at bounding box center [532, 151] width 9 height 9
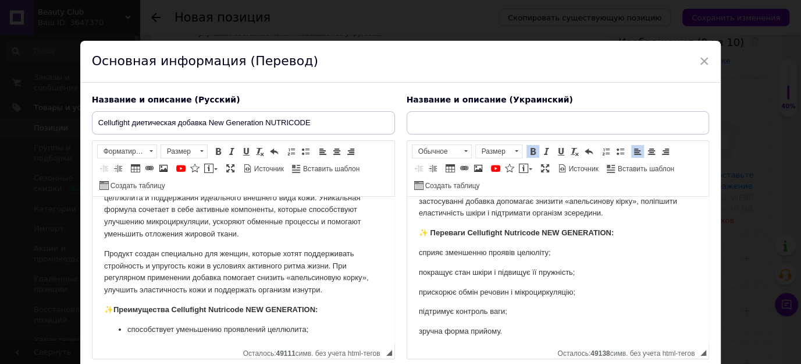
scroll to position [105, 0]
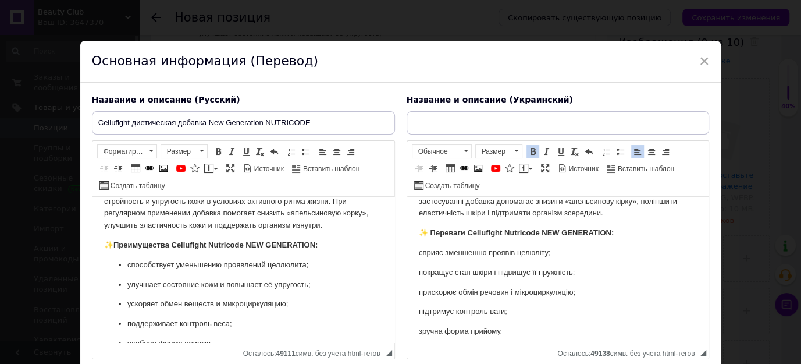
click at [418, 259] on p "сприяє зменшенню проявів целюліту;" at bounding box center [557, 253] width 279 height 12
click at [415, 284] on html "Cellufight NEW GENERATION Nutricode – це сучасна дієтична добавка, розроблена д…" at bounding box center [558, 230] width 302 height 278
click at [417, 301] on html "Cellufight NEW GENERATION Nutricode – це сучасна дієтична добавка, розроблена д…" at bounding box center [558, 230] width 302 height 278
click at [417, 326] on html "Cellufight NEW GENERATION Nutricode – це сучасна дієтична добавка, розроблена д…" at bounding box center [558, 230] width 302 height 278
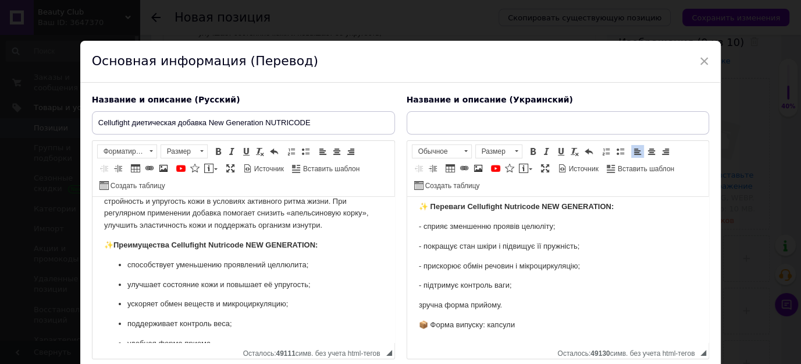
scroll to position [144, 0]
click at [417, 304] on html "Cellufight NEW GENERATION Nutricode – це сучасна дієтична добавка, розроблена д…" at bounding box center [558, 204] width 302 height 278
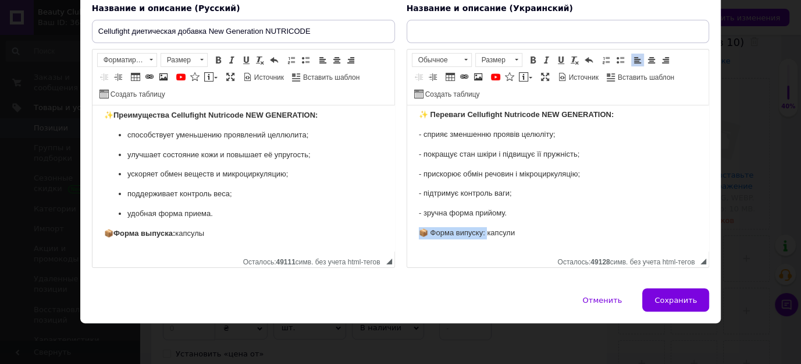
drag, startPoint x: 487, startPoint y: 233, endPoint x: 412, endPoint y: 233, distance: 74.5
click at [412, 233] on html "Cellufight NEW GENERATION Nutricode – це сучасна дієтична добавка, розроблена д…" at bounding box center [558, 112] width 302 height 278
click at [531, 60] on span at bounding box center [532, 59] width 9 height 9
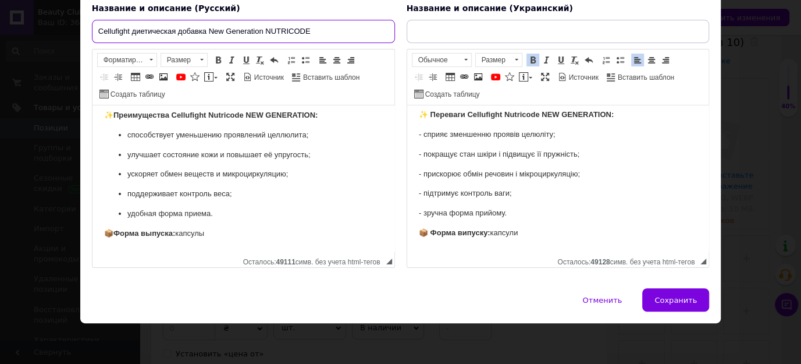
drag, startPoint x: 311, startPoint y: 34, endPoint x: 89, endPoint y: 26, distance: 221.8
click at [89, 26] on div "Название и описание (Русский) Cellufight диетическая добавка New Generation NUT…" at bounding box center [243, 135] width 315 height 277
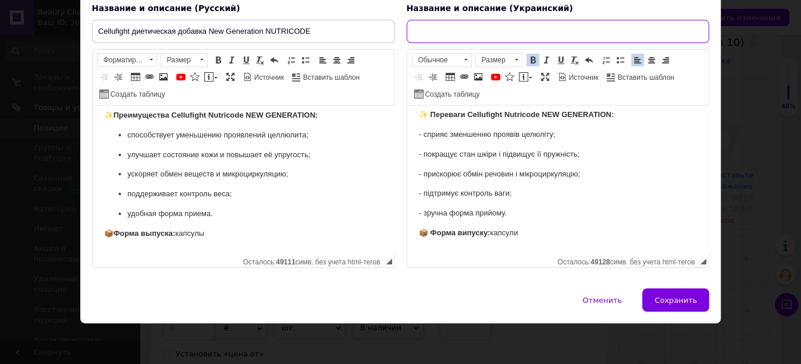
paste input "Cellufight дієтична добавка New Generation NUTRICODE"
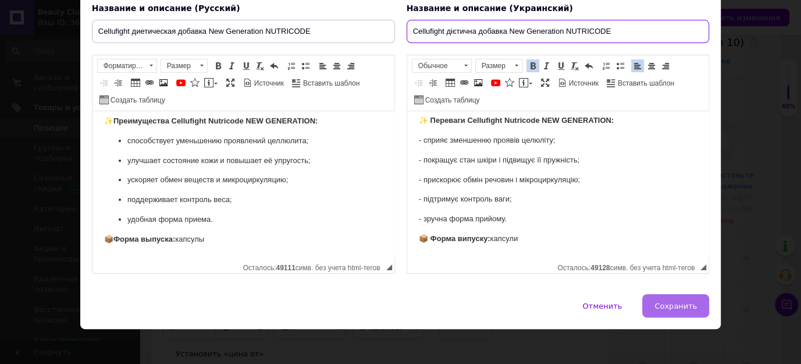
type input "Cellufight дієтична добавка New Generation NUTRICODE"
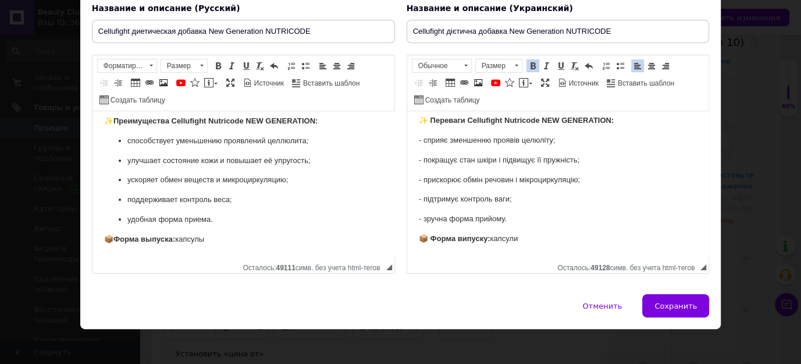
click at [680, 303] on span "Сохранить" at bounding box center [676, 305] width 42 height 9
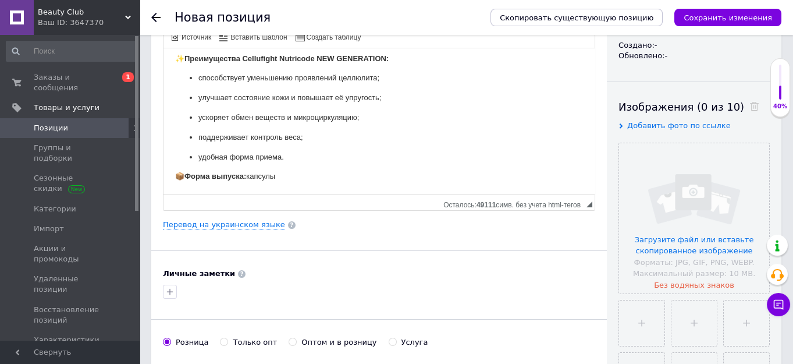
scroll to position [211, 0]
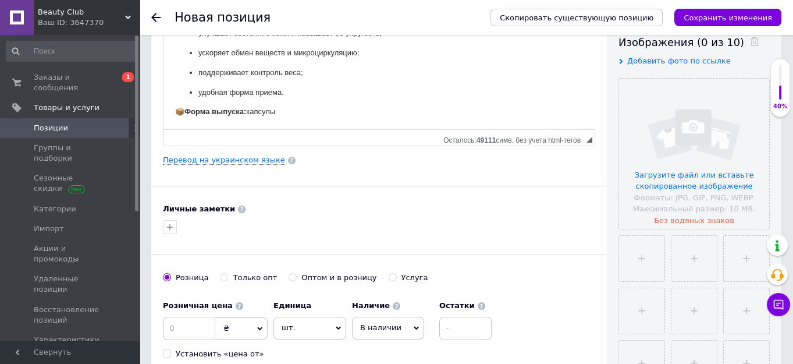
click at [301, 110] on p "📦 Форма выпуска: капсулы" at bounding box center [379, 112] width 408 height 12
click at [292, 93] on p "удобная форма приема." at bounding box center [378, 93] width 361 height 12
click at [290, 114] on p "📦 Форма выпуска: капсулы" at bounding box center [379, 112] width 408 height 12
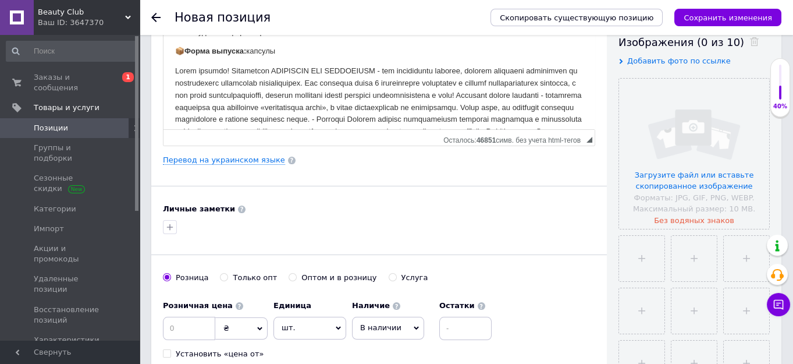
scroll to position [169, 0]
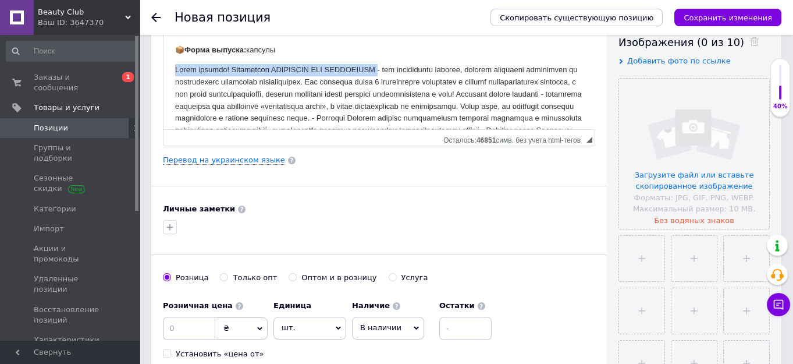
drag, startPoint x: 387, startPoint y: 68, endPoint x: 172, endPoint y: 68, distance: 214.7
click at [172, 68] on html "Cellufight NEW GENERATION Nutricode – это современная диетическая добавка, разр…" at bounding box center [378, 66] width 431 height 503
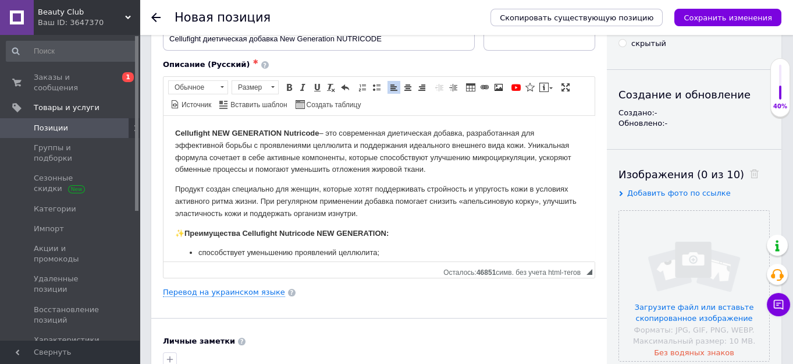
scroll to position [0, 0]
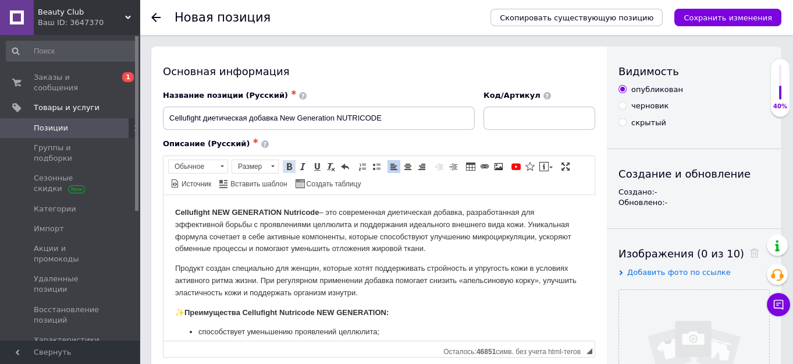
click at [286, 162] on span at bounding box center [288, 166] width 9 height 9
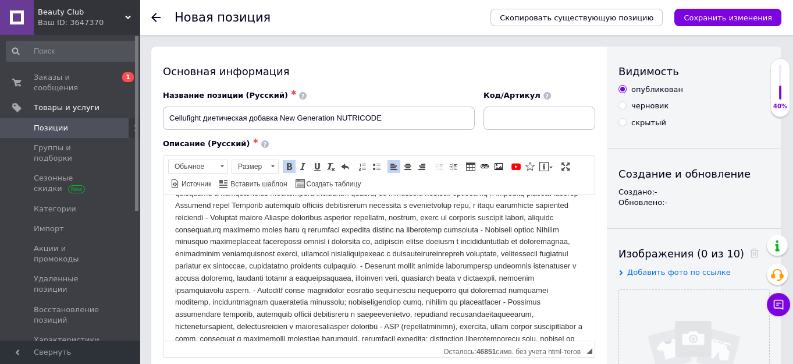
scroll to position [211, 0]
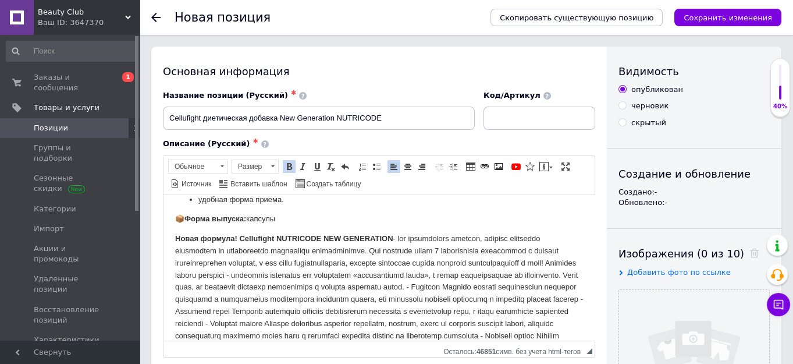
click at [266, 273] on p "Новая формула! Cellufight NUTRICODE NEW GENERATION" at bounding box center [379, 353] width 408 height 242
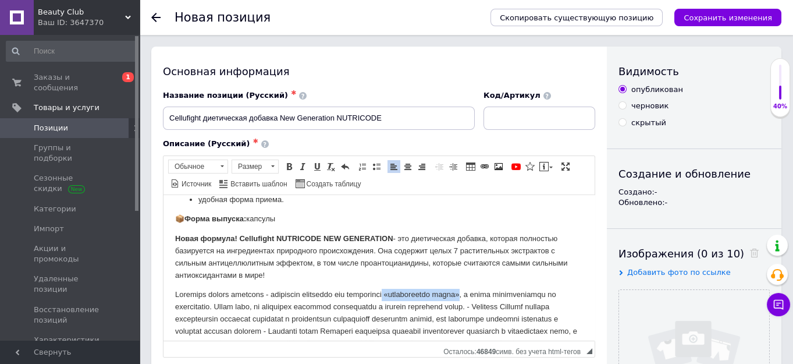
drag, startPoint x: 492, startPoint y: 292, endPoint x: 412, endPoint y: 288, distance: 79.2
click at [286, 162] on span at bounding box center [288, 166] width 9 height 9
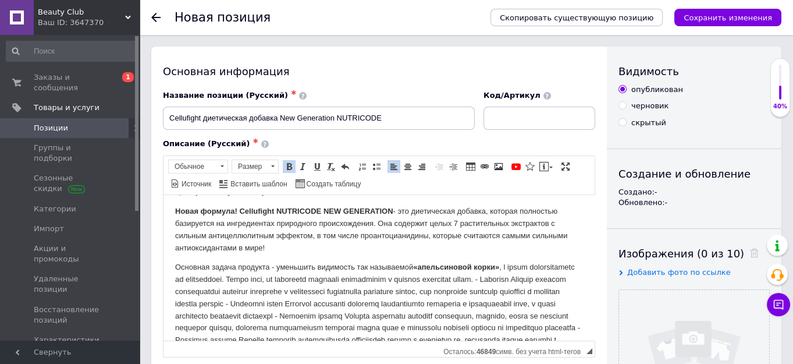
scroll to position [264, 0]
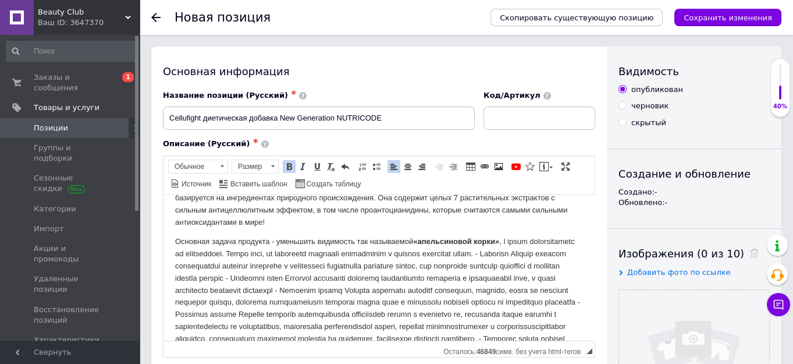
click at [567, 252] on p "Основная задача продукта - уменьшить видимость так называемой «апельсиновой кор…" at bounding box center [379, 344] width 408 height 218
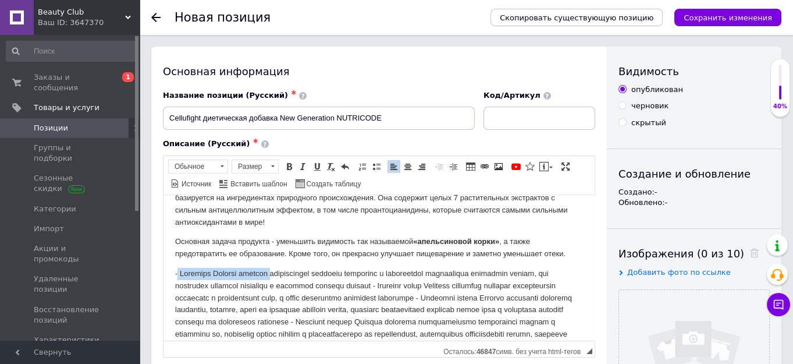
drag, startPoint x: 276, startPoint y: 273, endPoint x: 177, endPoint y: 269, distance: 99.0
click at [177, 269] on p "Визуальный текстовый редактор, 9F13387A-90C1-4DF7-B6FE-E147793187BF" at bounding box center [379, 364] width 408 height 194
click at [287, 165] on span at bounding box center [288, 166] width 9 height 9
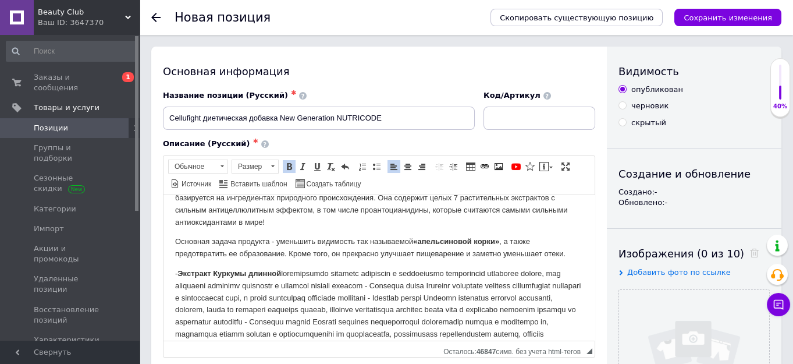
click at [435, 284] on p "- Экстракт Куркумы длинной" at bounding box center [379, 364] width 408 height 194
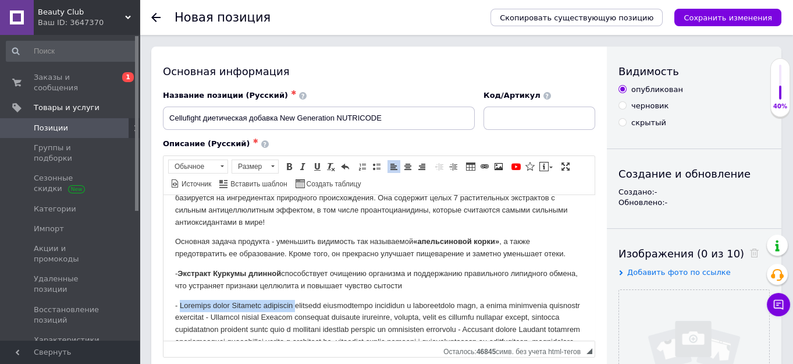
drag, startPoint x: 310, startPoint y: 304, endPoint x: 180, endPoint y: 293, distance: 130.2
click at [181, 296] on body "Cellufight NEW GENERATION Nutricode – это современная диетическая добавка, разр…" at bounding box center [379, 205] width 408 height 527
click at [287, 162] on span at bounding box center [288, 166] width 9 height 9
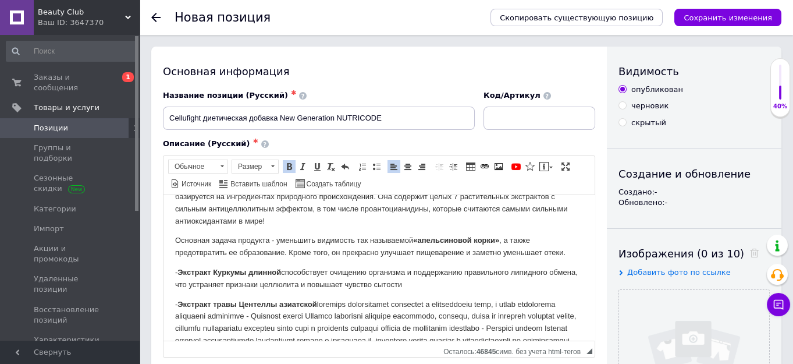
scroll to position [317, 0]
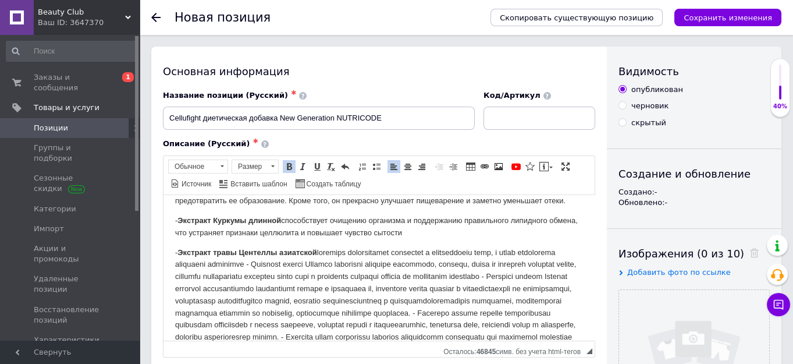
click at [294, 263] on p "- Экстракт травы Центеллы азиатской" at bounding box center [379, 330] width 408 height 169
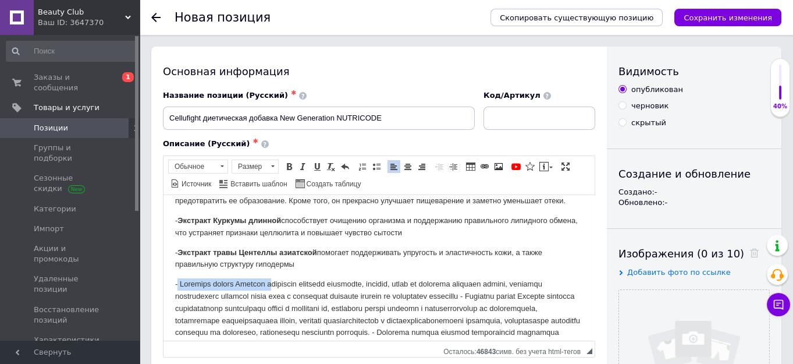
drag, startPoint x: 272, startPoint y: 281, endPoint x: 227, endPoint y: 240, distance: 60.5
click at [171, 271] on html "Cellufight NEW GENERATION Nutricode – это современная диетическая добавка, разр…" at bounding box center [378, 161] width 431 height 569
click at [285, 169] on span at bounding box center [288, 166] width 9 height 9
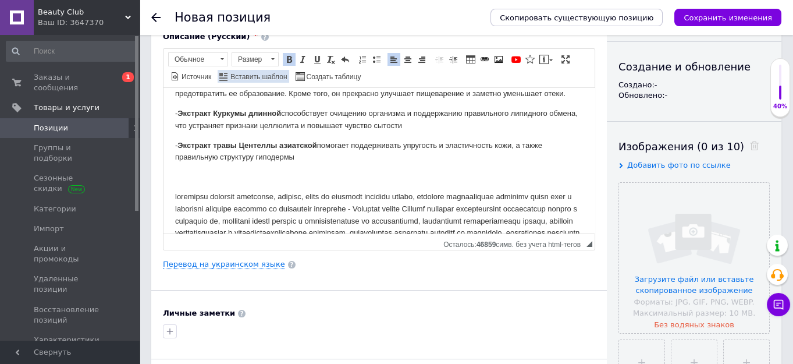
scroll to position [105, 0]
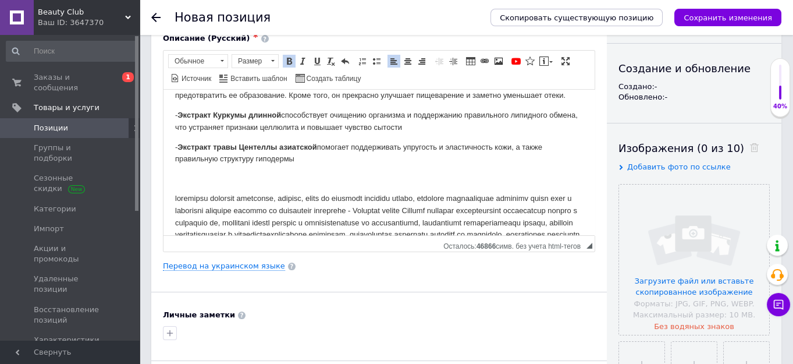
click at [175, 195] on p "Визуальный текстовый редактор, 9F13387A-90C1-4DF7-B6FE-E147793187BF" at bounding box center [379, 270] width 408 height 157
click at [303, 162] on p "- Экстракт травы Центеллы азиатской помогает поддерживать упругость и эластично…" at bounding box center [379, 153] width 408 height 24
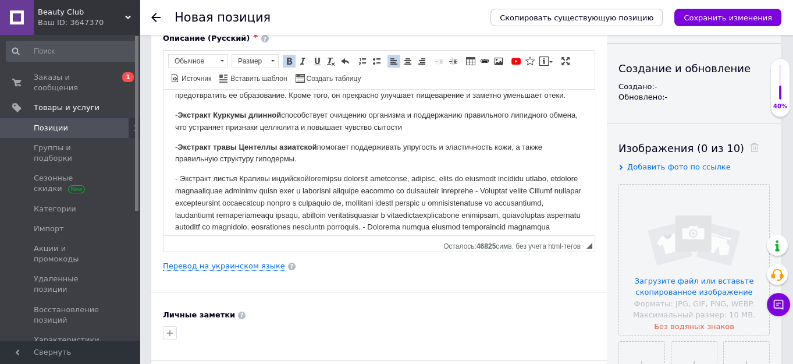
click at [348, 176] on p "​​​​​​​ - Экстракт листья Крапивы индийской" at bounding box center [379, 250] width 408 height 157
drag, startPoint x: 310, startPoint y: 176, endPoint x: 166, endPoint y: 173, distance: 143.7
click at [166, 173] on html "Cellufight NEW GENERATION Nutricode – это современная диетическая добавка, разр…" at bounding box center [378, 56] width 431 height 569
click at [284, 56] on span at bounding box center [288, 60] width 9 height 9
click at [545, 190] on p "- Экстракт листья Крапивы индийской" at bounding box center [379, 250] width 408 height 157
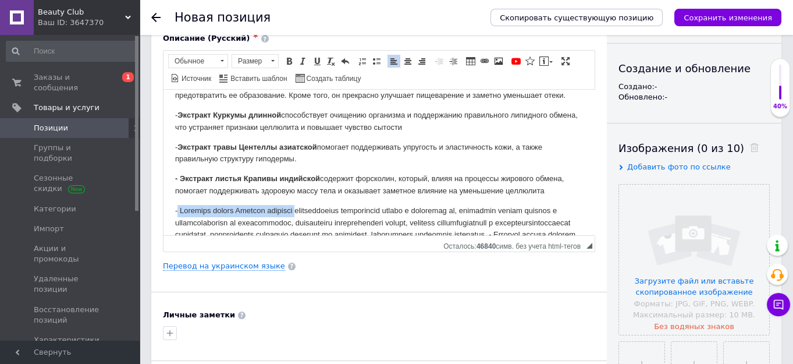
drag, startPoint x: 304, startPoint y: 209, endPoint x: 211, endPoint y: 186, distance: 95.5
click at [168, 205] on html "Cellufight NEW GENERATION Nutricode – это современная диетическая добавка, разр…" at bounding box center [378, 66] width 431 height 589
click at [287, 59] on span at bounding box center [288, 60] width 9 height 9
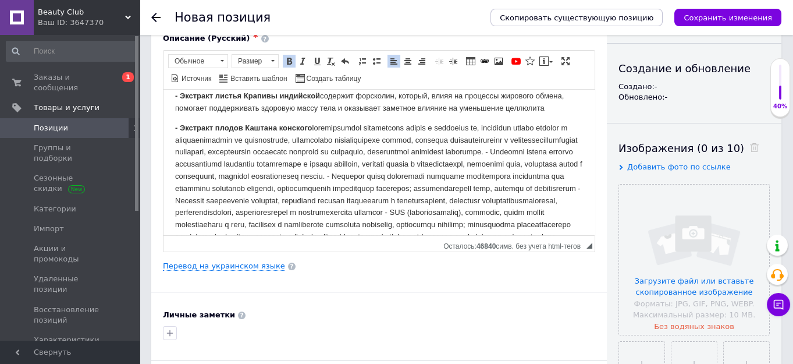
scroll to position [423, 0]
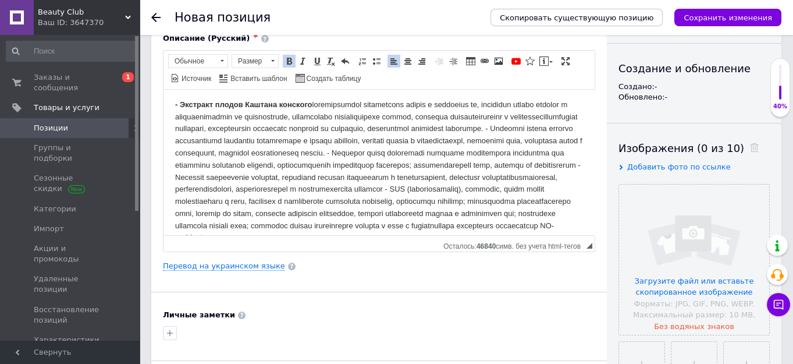
click at [256, 140] on p "- Экстракт плодов Каштана конского" at bounding box center [379, 170] width 408 height 145
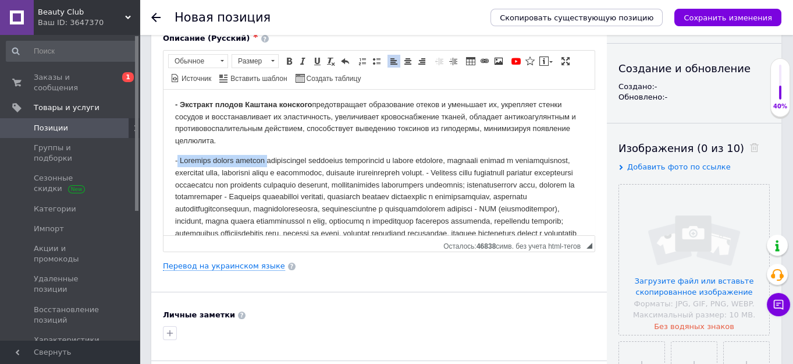
drag, startPoint x: 271, startPoint y: 160, endPoint x: 212, endPoint y: 118, distance: 72.2
click at [284, 58] on span at bounding box center [288, 60] width 9 height 9
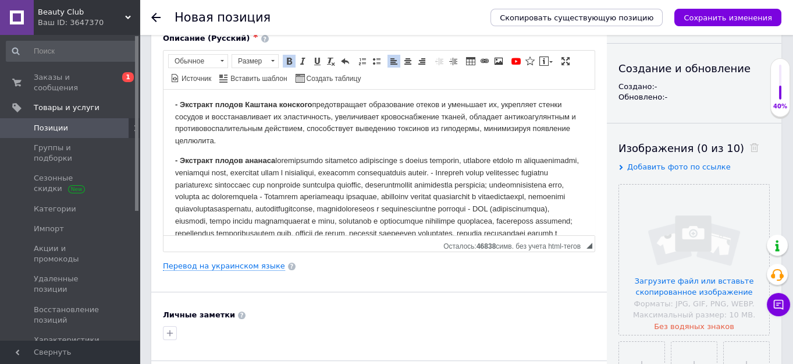
click at [525, 170] on p "- Экстракт плодов ананаса" at bounding box center [379, 208] width 408 height 109
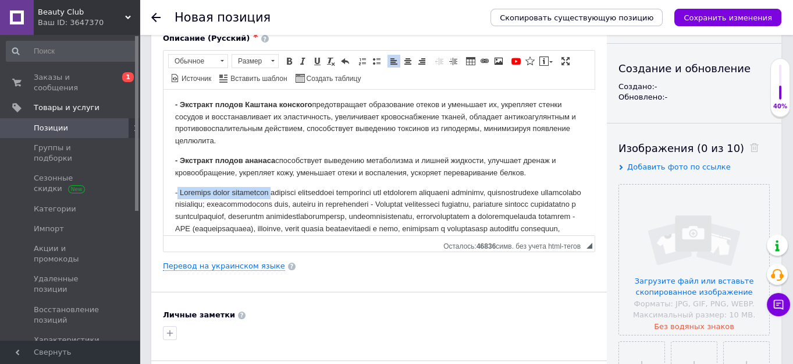
drag, startPoint x: 278, startPoint y: 193, endPoint x: 204, endPoint y: 146, distance: 87.1
click at [298, 187] on p "Визуальный текстовый редактор, 9F13387A-90C1-4DF7-B6FE-E147793187BF" at bounding box center [379, 228] width 408 height 85
drag, startPoint x: 279, startPoint y: 190, endPoint x: 156, endPoint y: 190, distance: 122.8
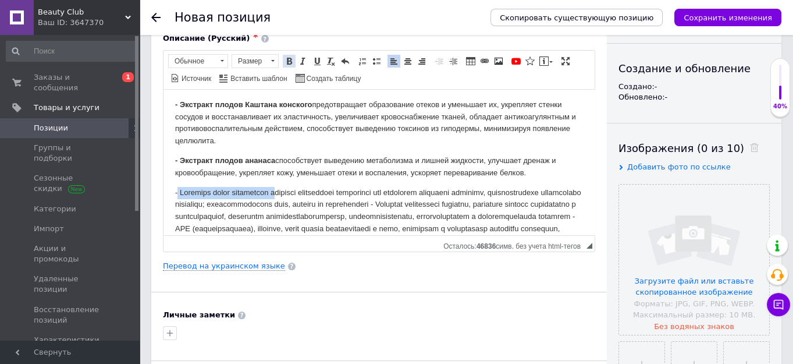
click at [284, 56] on span at bounding box center [288, 60] width 9 height 9
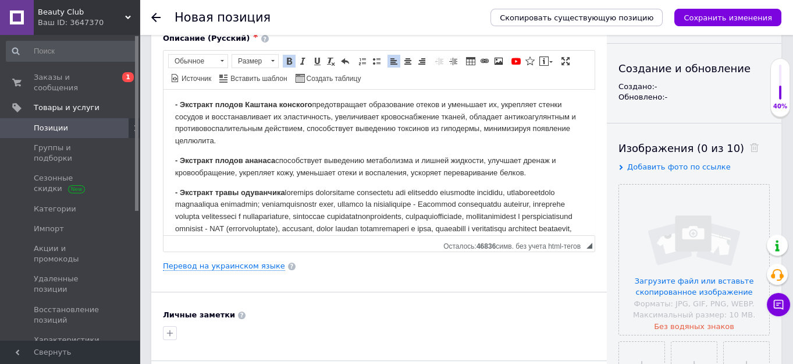
scroll to position [476, 0]
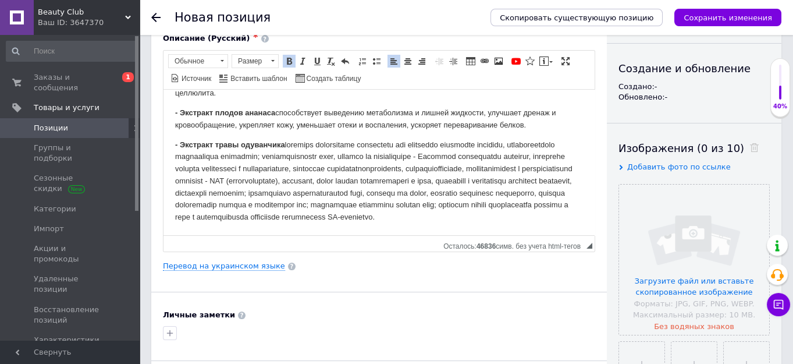
click at [504, 150] on p "- Экстракт травы одуванчика" at bounding box center [379, 180] width 408 height 85
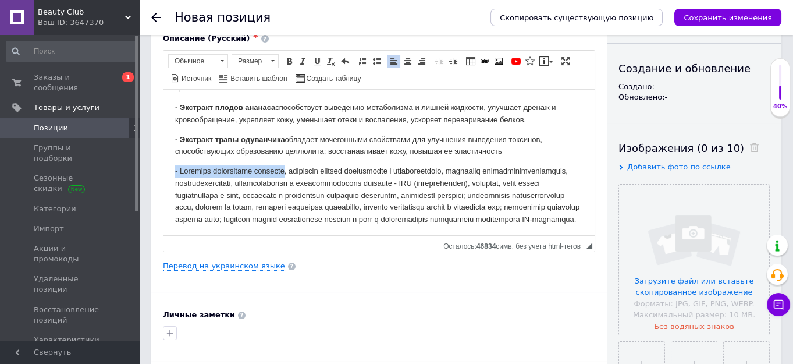
drag, startPoint x: 290, startPoint y: 168, endPoint x: 169, endPoint y: 164, distance: 120.5
click at [287, 56] on span at bounding box center [288, 60] width 9 height 9
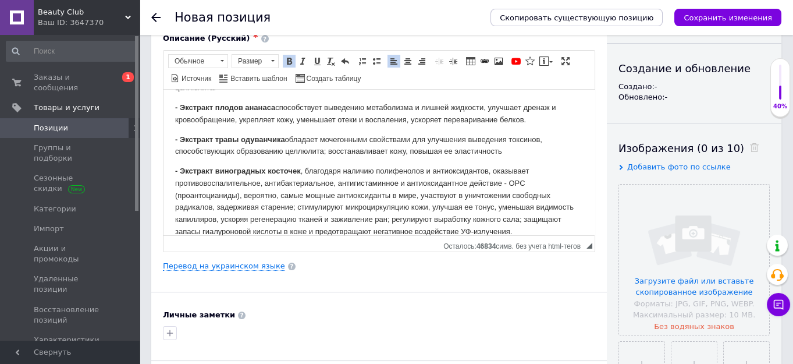
click at [503, 179] on p "- Экстракт виноградных косточек" at bounding box center [379, 201] width 408 height 73
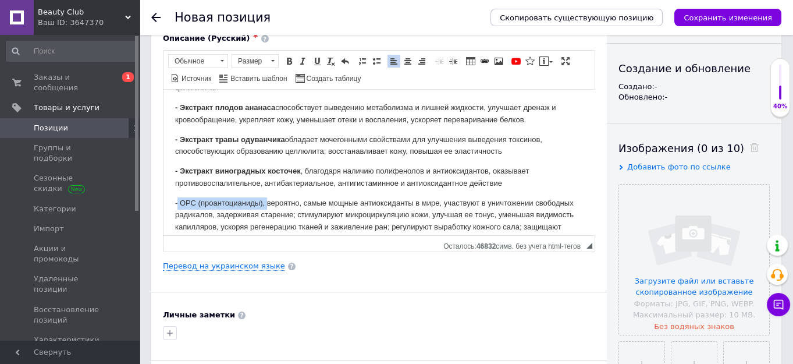
drag, startPoint x: 264, startPoint y: 203, endPoint x: 166, endPoint y: 189, distance: 99.3
click at [287, 58] on span at bounding box center [288, 60] width 9 height 9
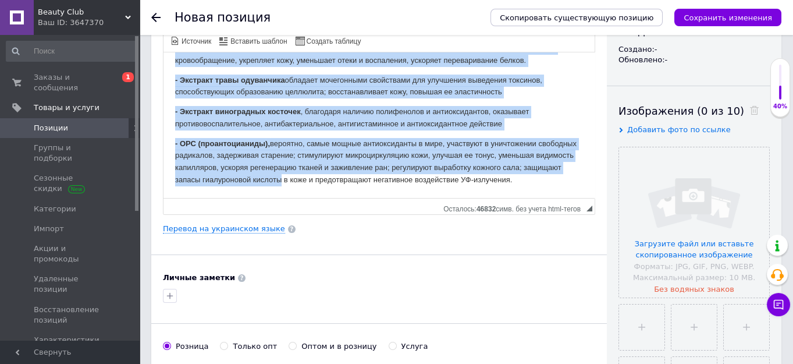
scroll to position [158, 0]
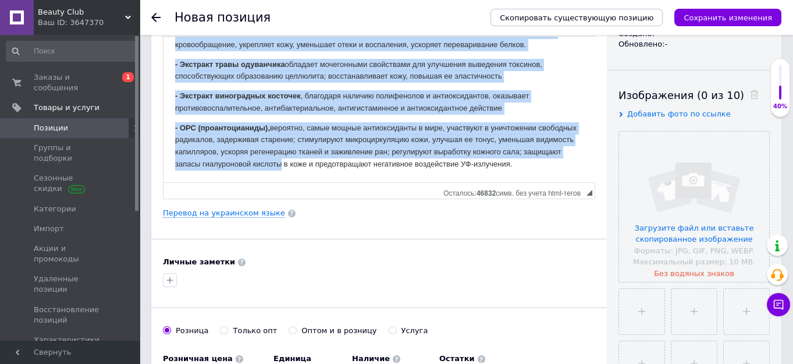
drag, startPoint x: 175, startPoint y: 109, endPoint x: 586, endPoint y: 164, distance: 414.9
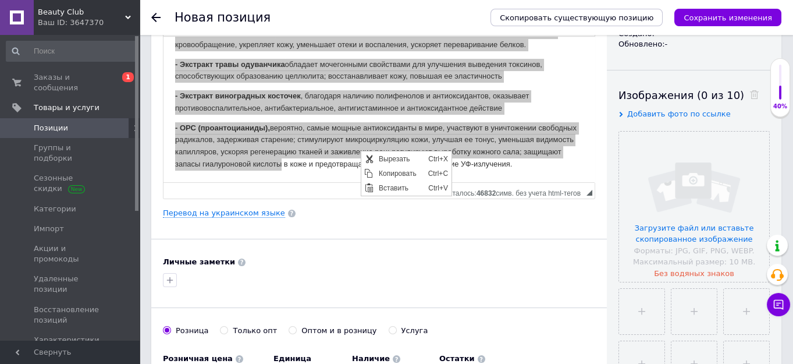
scroll to position [0, 0]
click at [385, 175] on span "Копировать" at bounding box center [399, 173] width 49 height 14
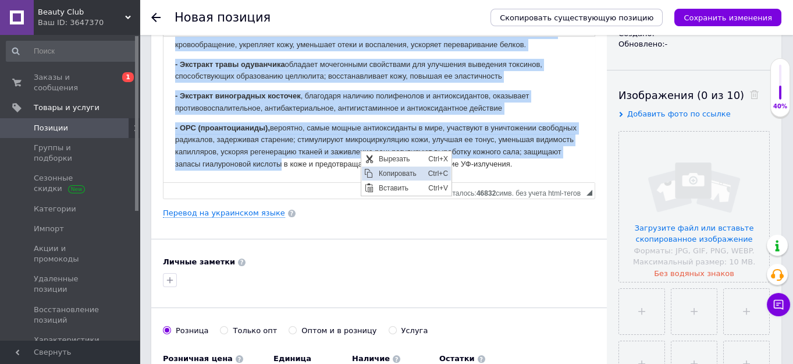
copy body "Lorem ipsumdo! Sitametcon ADIPISCIN ELI SEDDOEIUSM - tem incididuntu laboree, d…"
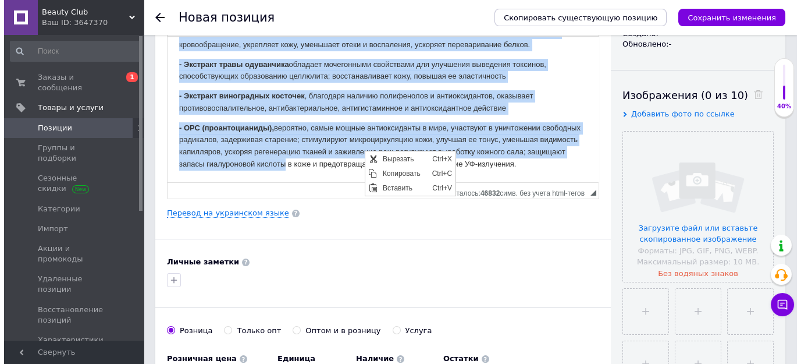
scroll to position [486, 0]
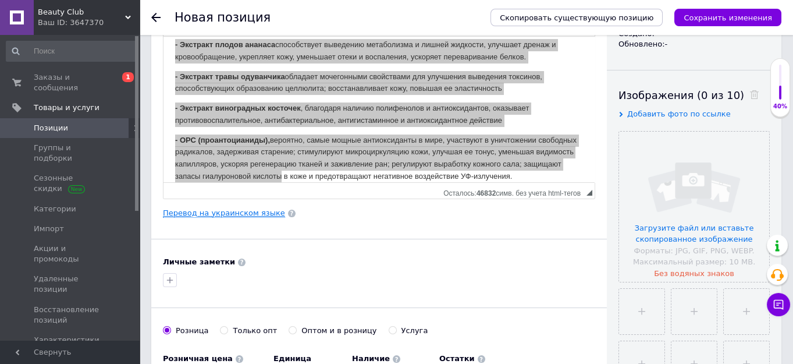
click at [203, 211] on link "Перевод на украинском языке" at bounding box center [224, 212] width 122 height 9
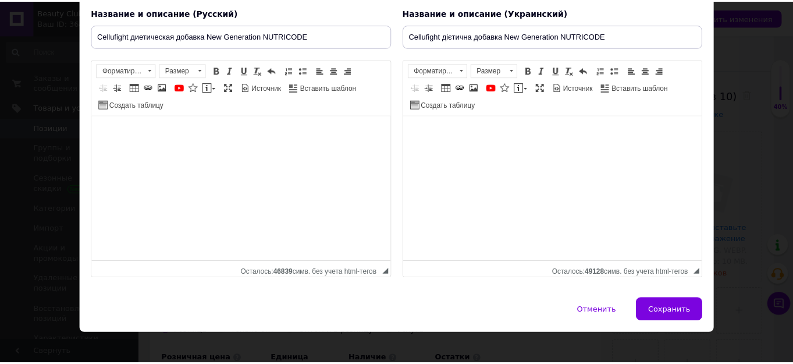
scroll to position [98, 0]
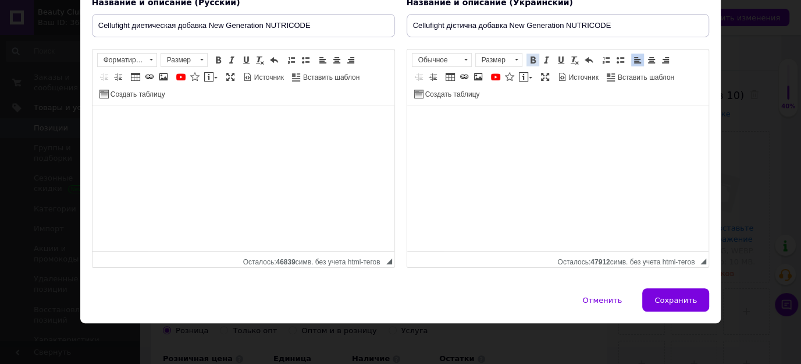
click at [528, 56] on span at bounding box center [532, 59] width 9 height 9
click at [531, 62] on span at bounding box center [532, 59] width 9 height 9
click at [528, 57] on span at bounding box center [532, 59] width 9 height 9
click at [533, 60] on span at bounding box center [532, 59] width 9 height 9
click at [531, 63] on span at bounding box center [532, 59] width 9 height 9
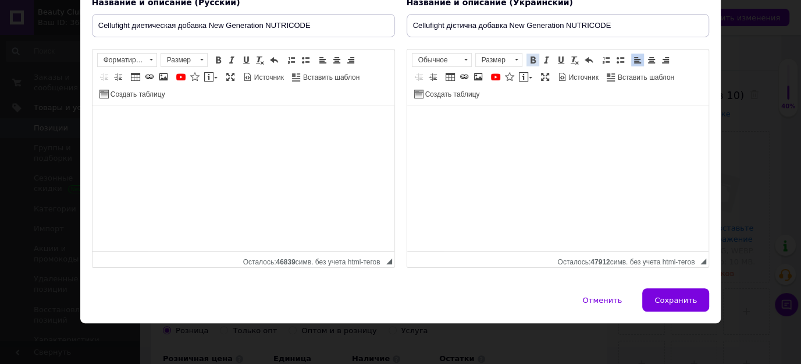
click at [531, 65] on span at bounding box center [532, 59] width 9 height 9
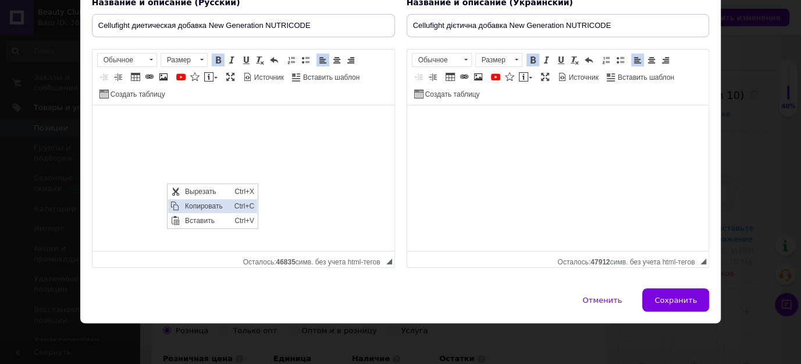
click at [208, 205] on span "Копировать" at bounding box center [206, 206] width 49 height 14
click at [532, 58] on span at bounding box center [532, 59] width 9 height 9
click at [531, 56] on link "Полужирный Комбинация клавиш Ctrl+B" at bounding box center [533, 60] width 13 height 13
click at [530, 60] on span at bounding box center [532, 59] width 9 height 9
click at [529, 62] on span at bounding box center [532, 59] width 9 height 9
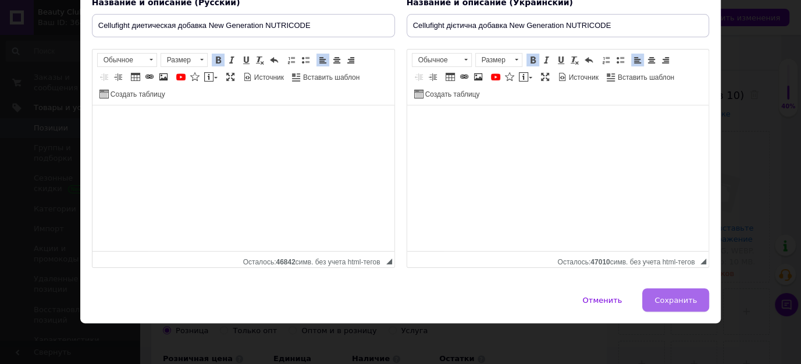
click at [668, 300] on span "Сохранить" at bounding box center [676, 300] width 42 height 9
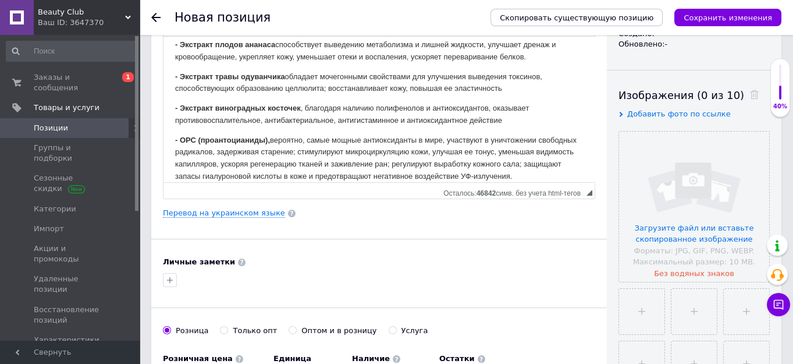
scroll to position [327, 0]
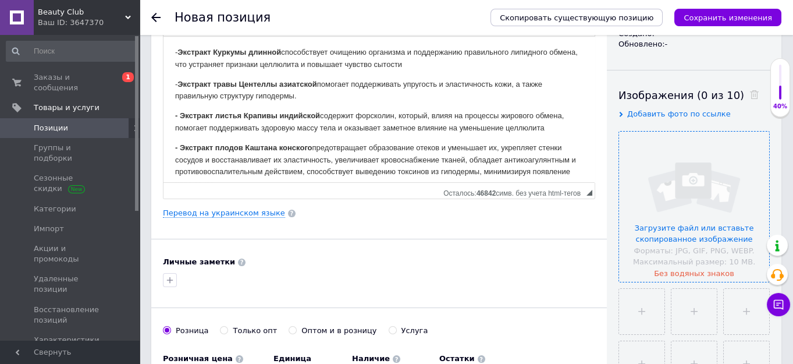
click at [691, 180] on input "file" at bounding box center [694, 206] width 150 height 150
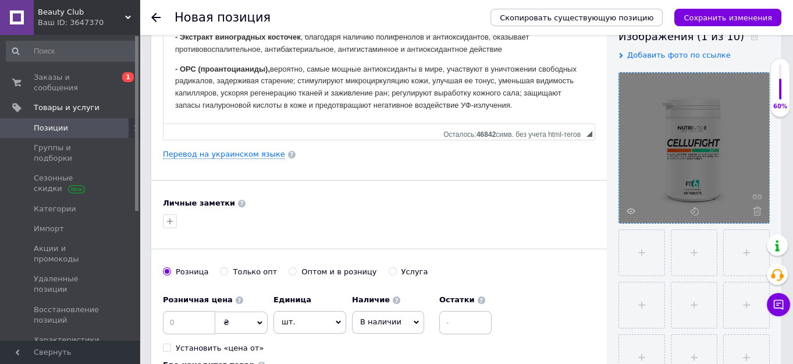
scroll to position [317, 0]
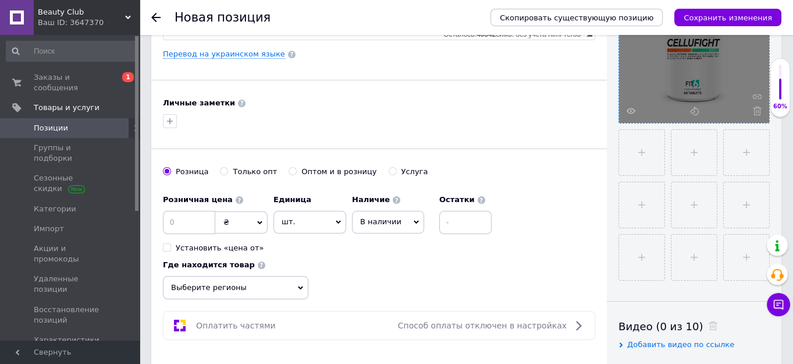
click at [414, 220] on icon at bounding box center [416, 221] width 5 height 3
click at [376, 260] on li "Под заказ" at bounding box center [388, 262] width 71 height 16
click at [433, 218] on input at bounding box center [454, 222] width 52 height 23
type input "7"
click at [303, 285] on icon at bounding box center [300, 287] width 5 height 5
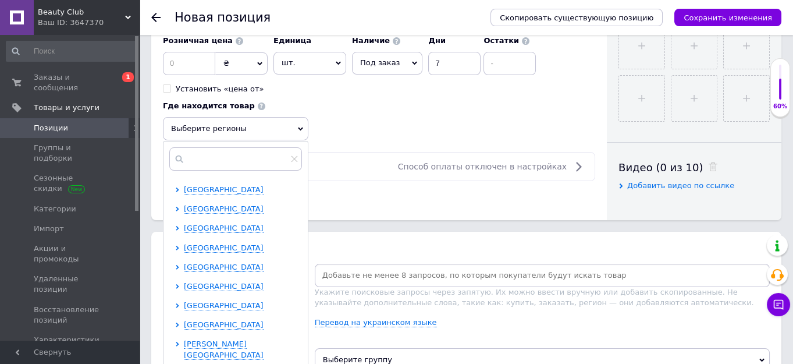
scroll to position [239, 0]
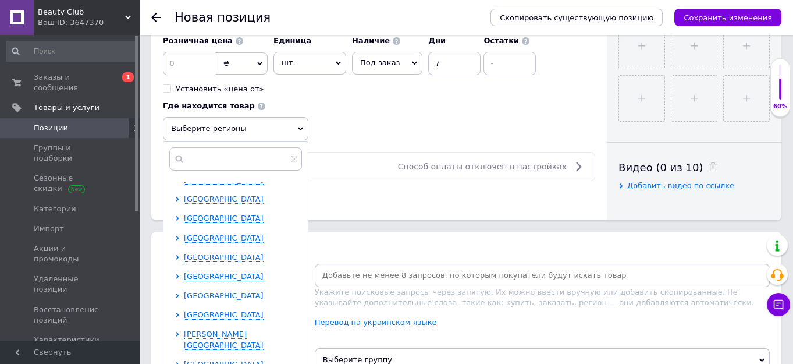
click at [219, 291] on span "[GEOGRAPHIC_DATA]" at bounding box center [224, 295] width 80 height 9
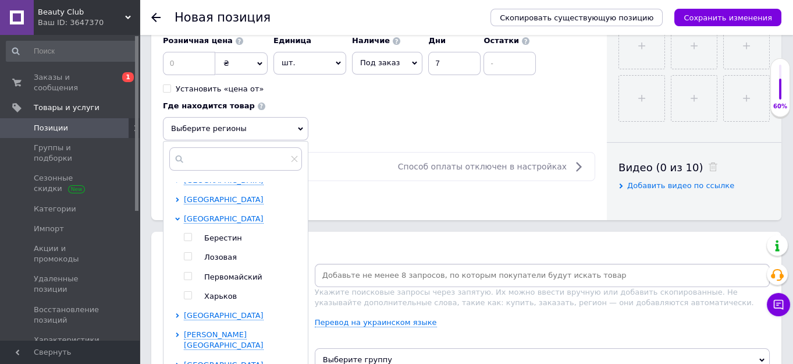
scroll to position [316, 0]
click at [186, 291] on input "checkbox" at bounding box center [188, 295] width 8 height 8
checkbox input "true"
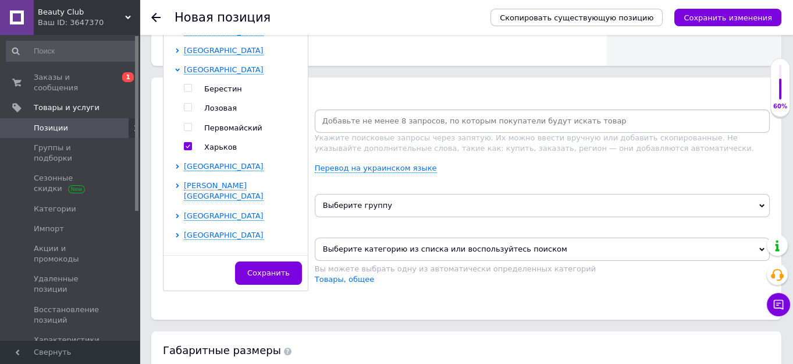
scroll to position [634, 0]
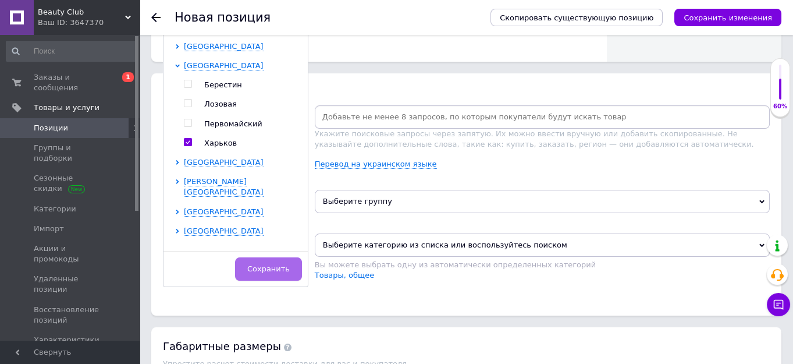
click at [275, 265] on span "Сохранить" at bounding box center [268, 268] width 42 height 9
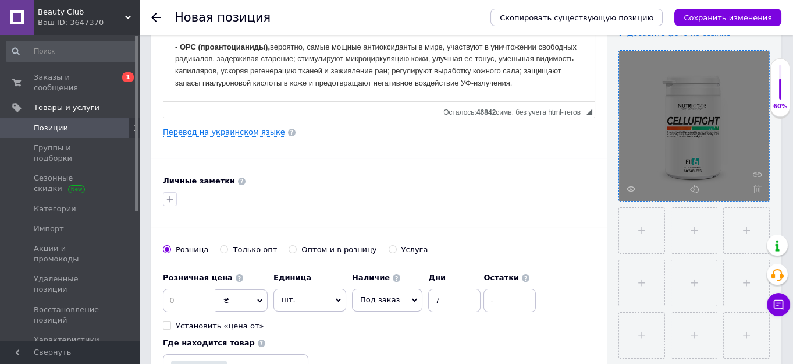
scroll to position [264, 0]
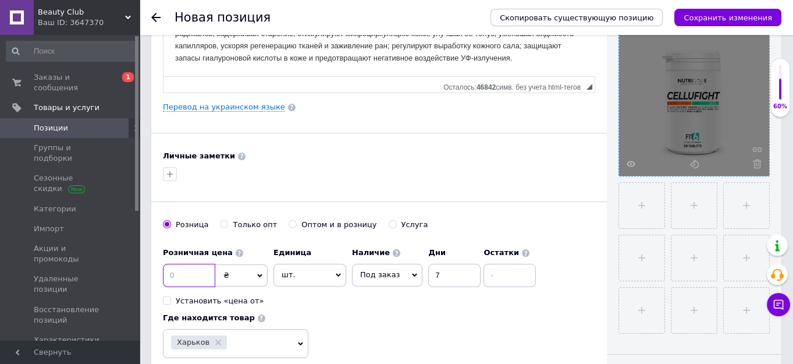
click at [177, 276] on input at bounding box center [189, 275] width 52 height 23
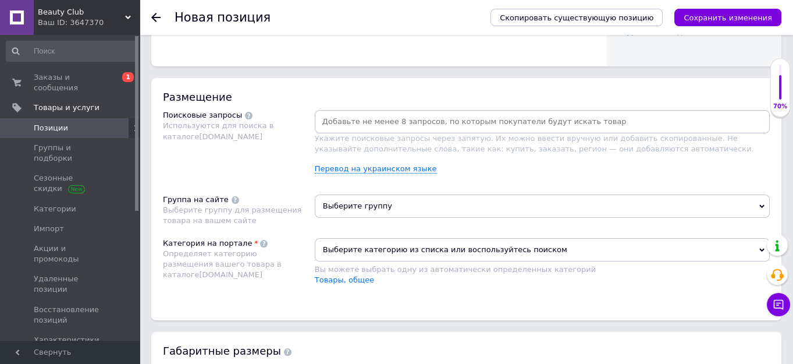
scroll to position [634, 0]
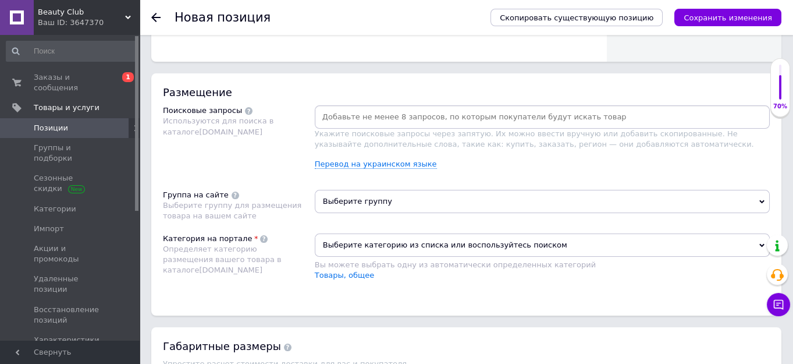
type input "3870"
click at [343, 200] on span "Выберите группу" at bounding box center [542, 201] width 455 height 23
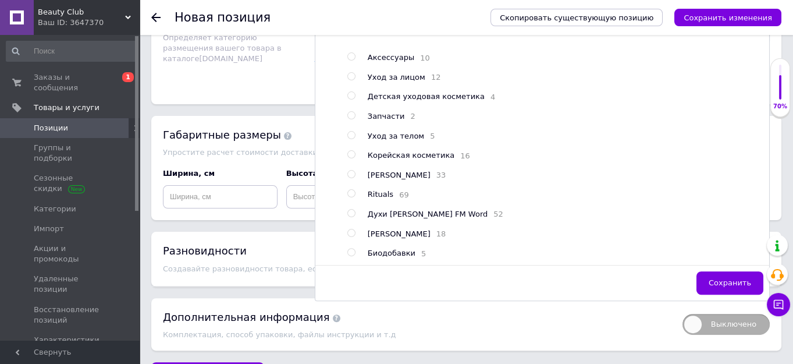
scroll to position [846, 0]
click at [351, 248] on input "radio" at bounding box center [351, 252] width 8 height 8
radio input "true"
click at [739, 278] on span "Сохранить" at bounding box center [730, 282] width 42 height 9
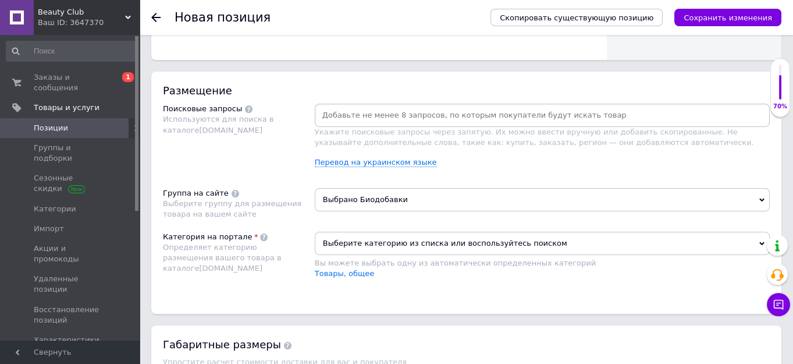
scroll to position [634, 0]
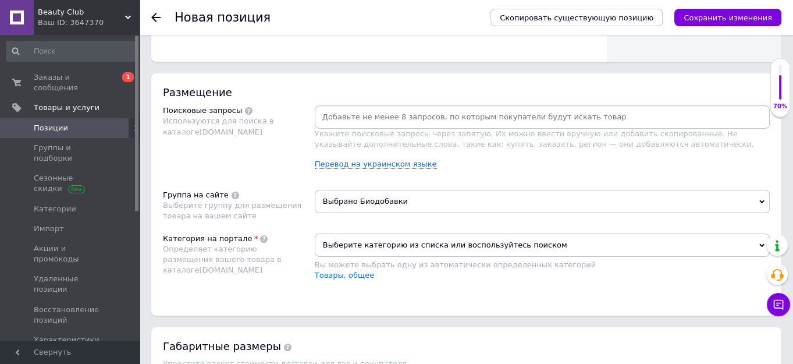
click at [382, 243] on span "Выберите категорию из списка или воспользуйтесь поиском" at bounding box center [542, 244] width 455 height 23
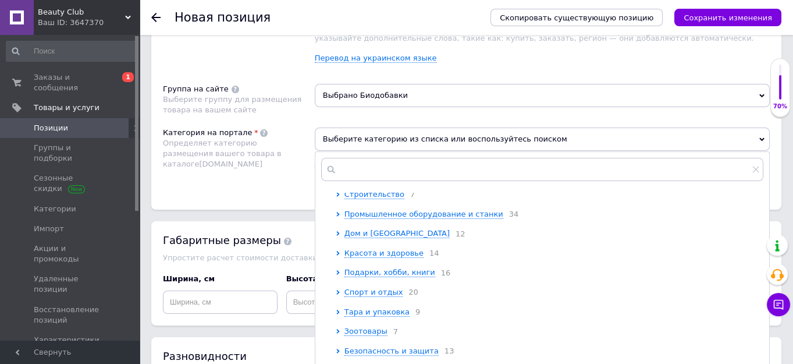
scroll to position [158, 0]
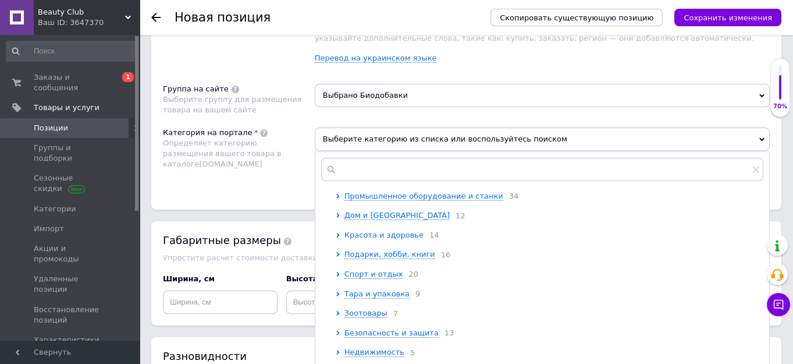
click at [378, 239] on span "Красота и здоровье" at bounding box center [383, 234] width 79 height 9
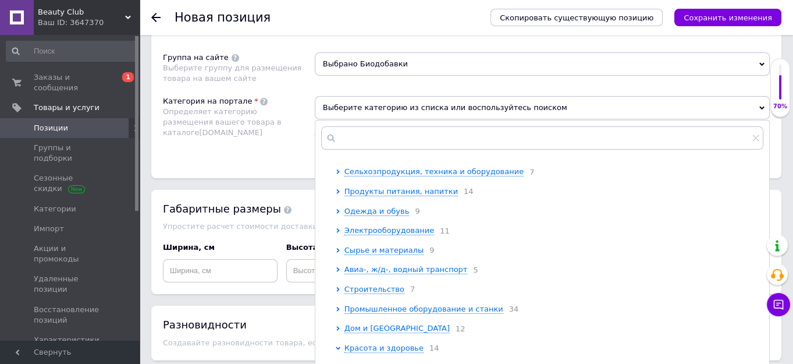
scroll to position [0, 0]
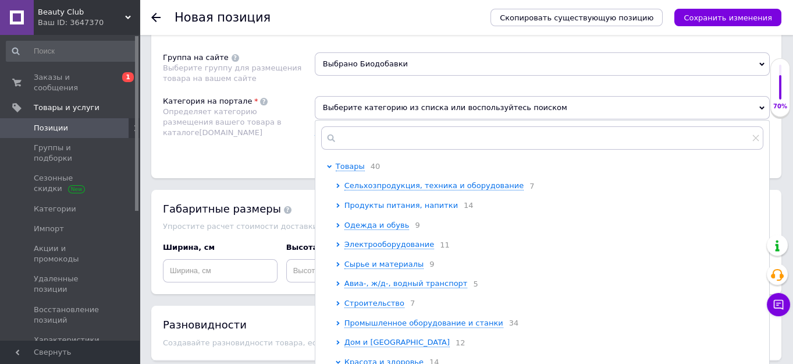
click at [412, 202] on span "Продукты питания, напитки" at bounding box center [400, 205] width 113 height 9
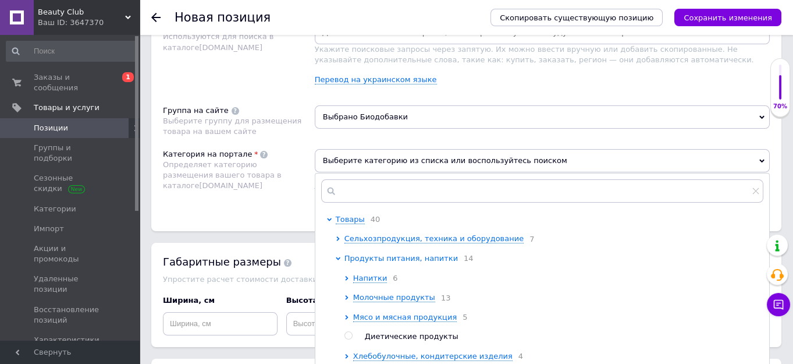
click at [363, 256] on span "Продукты питания, напитки" at bounding box center [400, 258] width 113 height 9
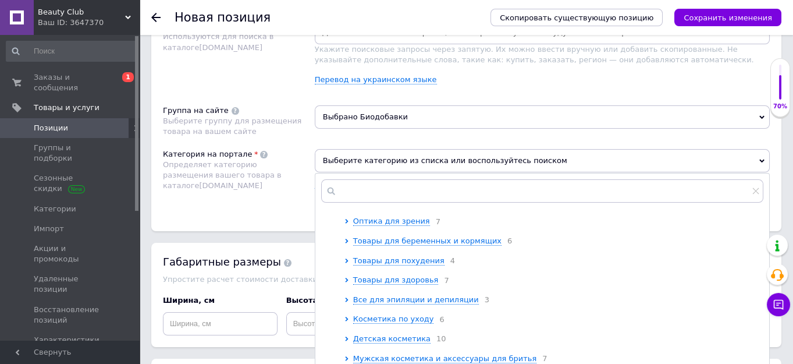
scroll to position [317, 0]
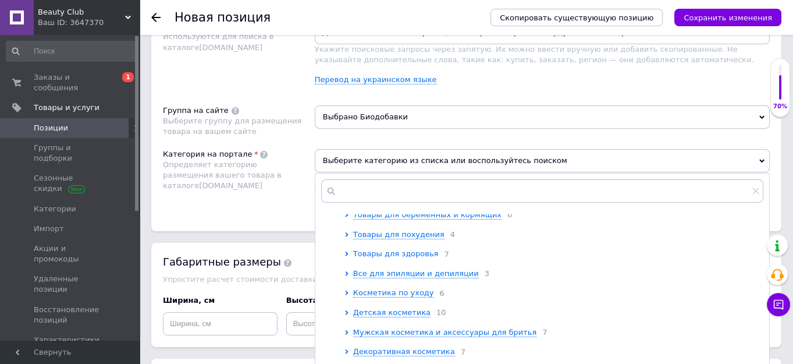
click at [372, 258] on span "Товары для здоровья" at bounding box center [396, 253] width 86 height 9
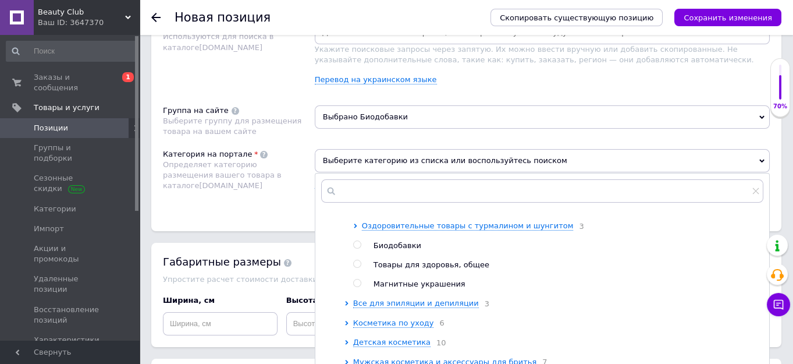
scroll to position [476, 0]
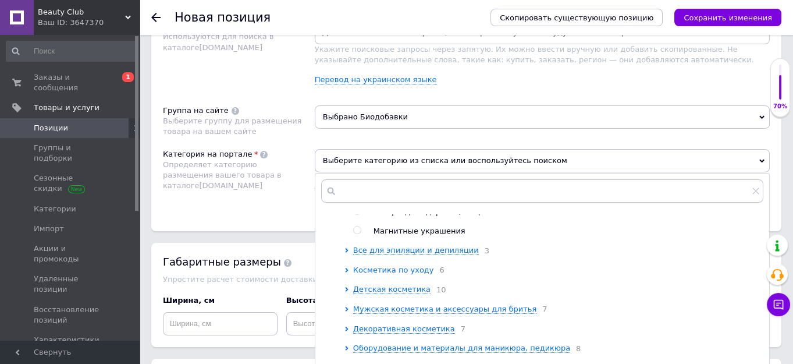
click at [392, 274] on span "Косметика по уходу" at bounding box center [393, 269] width 81 height 9
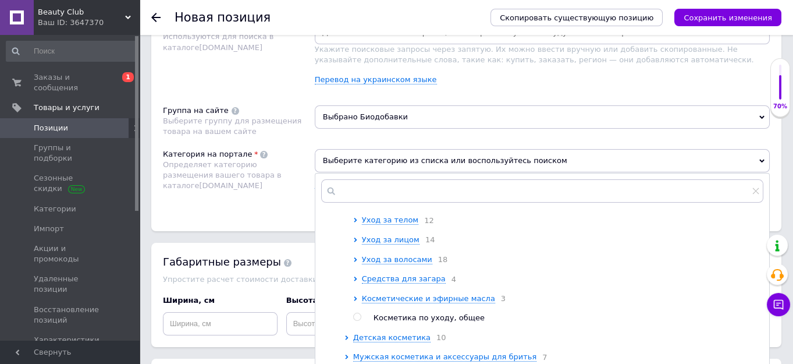
scroll to position [529, 0]
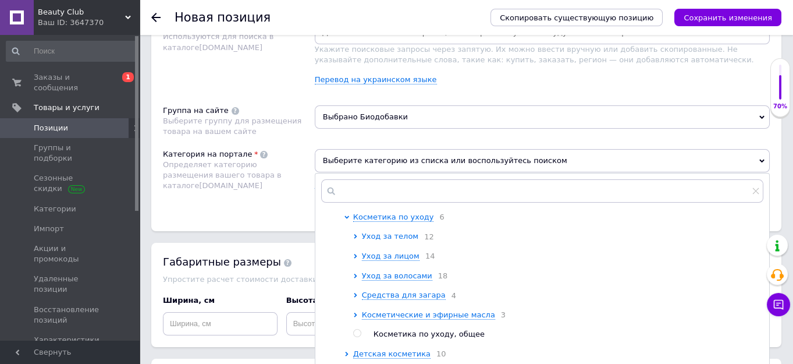
click at [384, 240] on span "Уход за телом" at bounding box center [390, 236] width 56 height 9
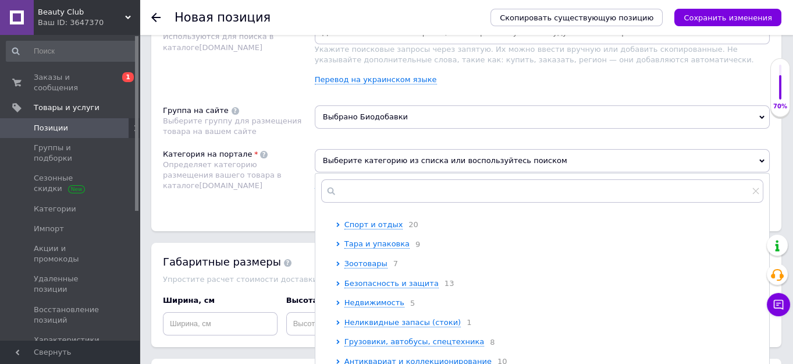
scroll to position [1005, 0]
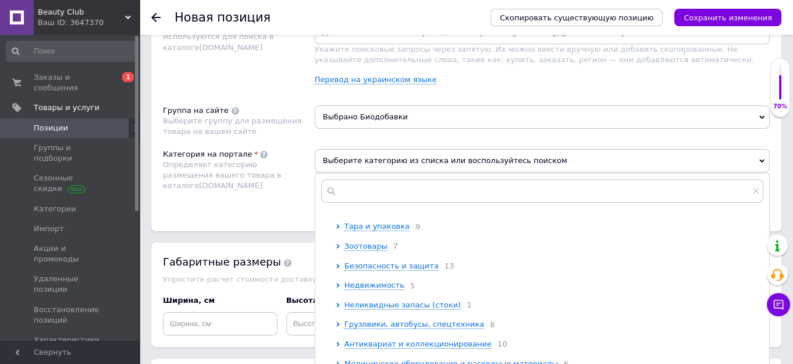
click at [367, 211] on span "Спорт и отдых" at bounding box center [373, 206] width 59 height 9
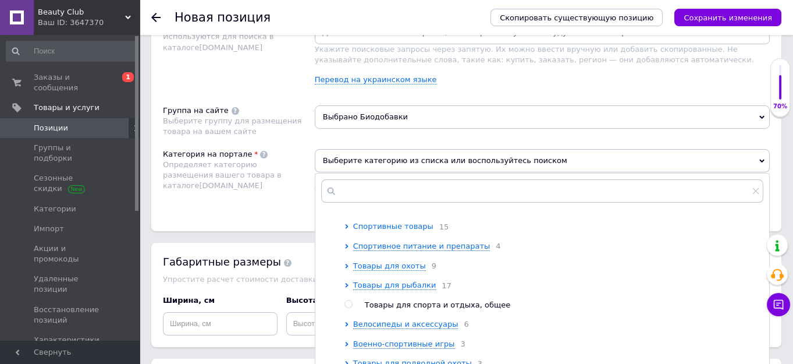
click at [372, 230] on span "Спортивные товары" at bounding box center [393, 226] width 80 height 9
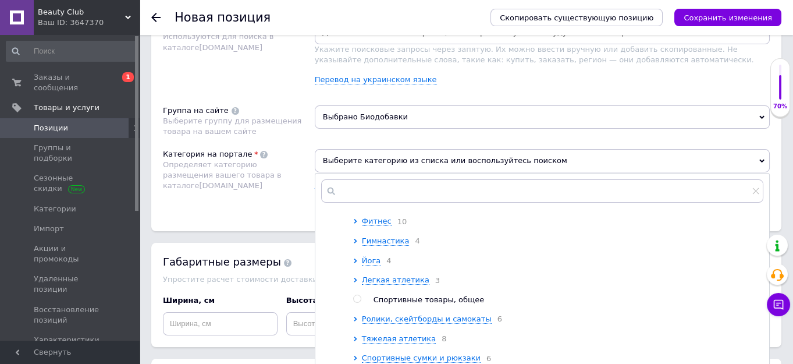
scroll to position [1164, 0]
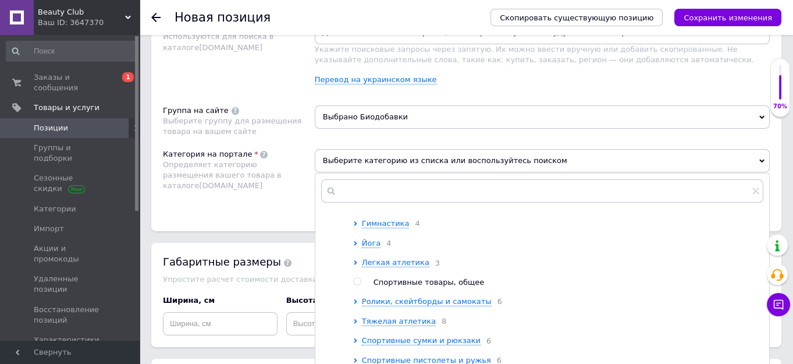
click at [380, 208] on span "Фитнес" at bounding box center [377, 203] width 30 height 9
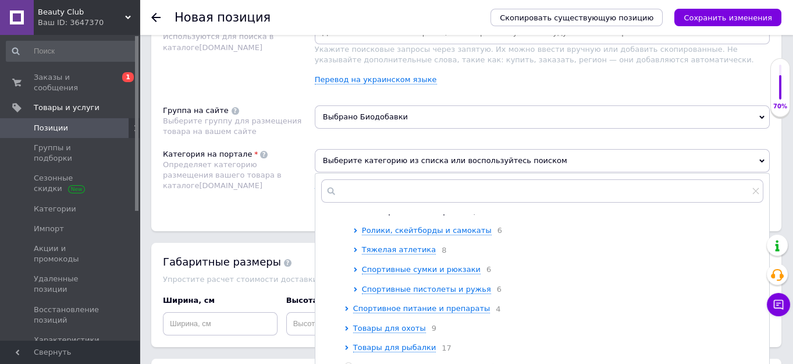
scroll to position [1481, 0]
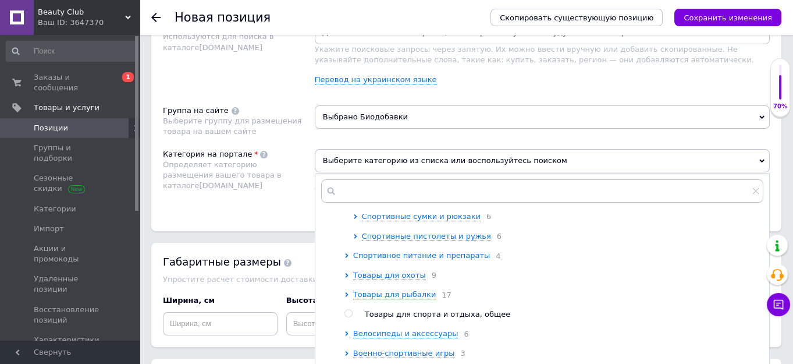
click at [431, 259] on span "Спортивное питание и препараты" at bounding box center [421, 255] width 137 height 9
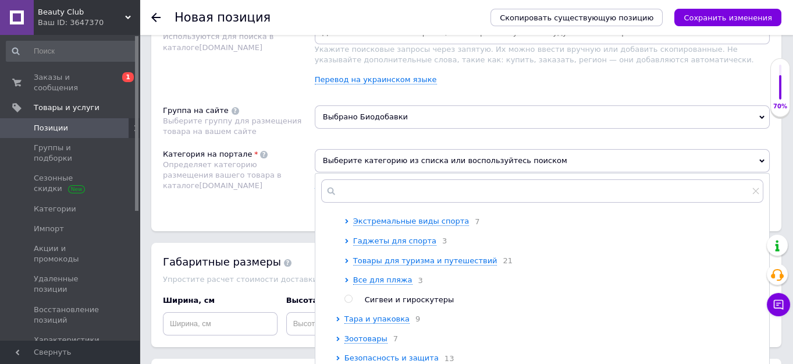
scroll to position [1851, 0]
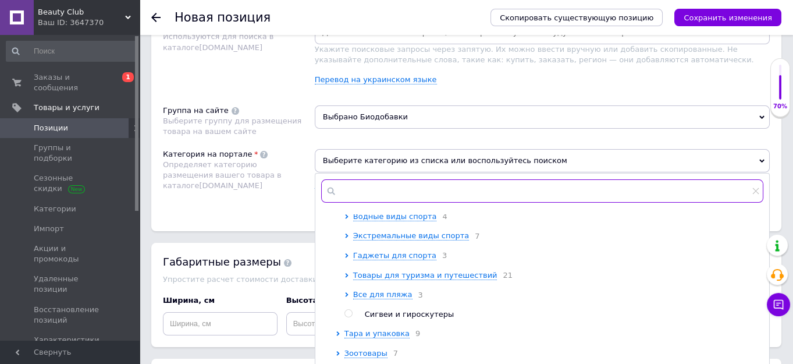
click at [359, 188] on input "text" at bounding box center [542, 190] width 442 height 23
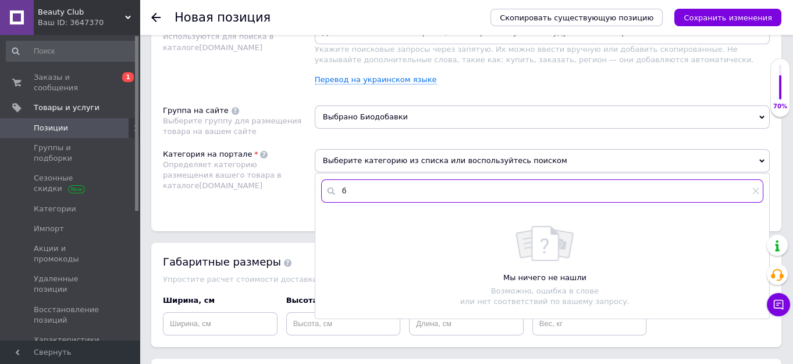
scroll to position [0, 0]
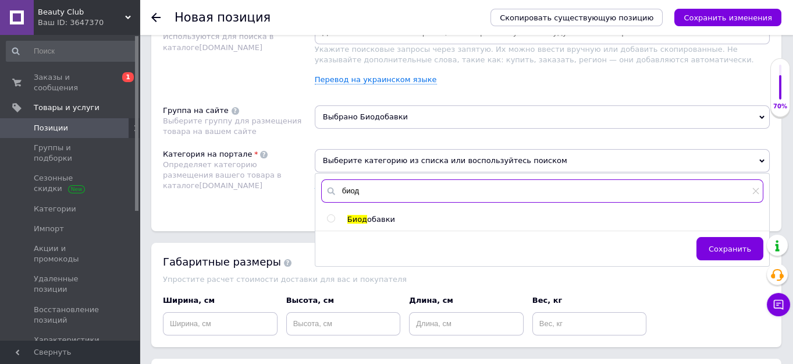
type input "биод"
click at [355, 217] on span "Биод" at bounding box center [357, 219] width 20 height 9
radio input "true"
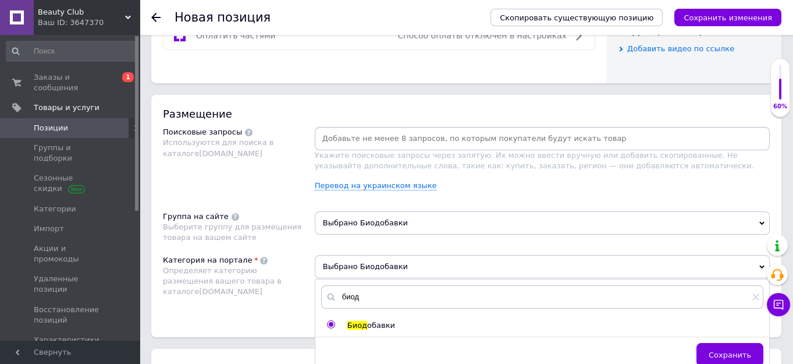
scroll to position [719, 0]
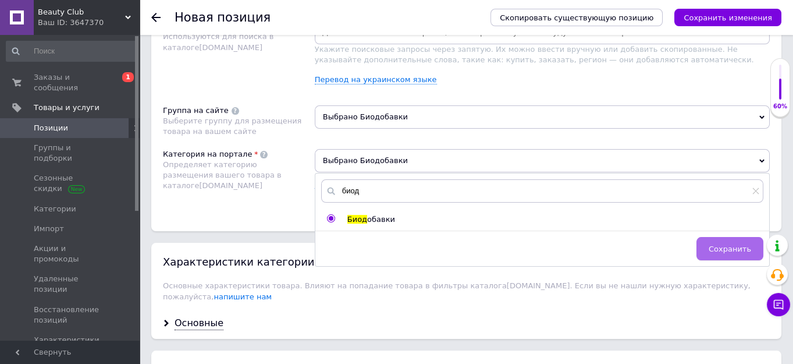
click at [719, 244] on span "Сохранить" at bounding box center [730, 248] width 42 height 9
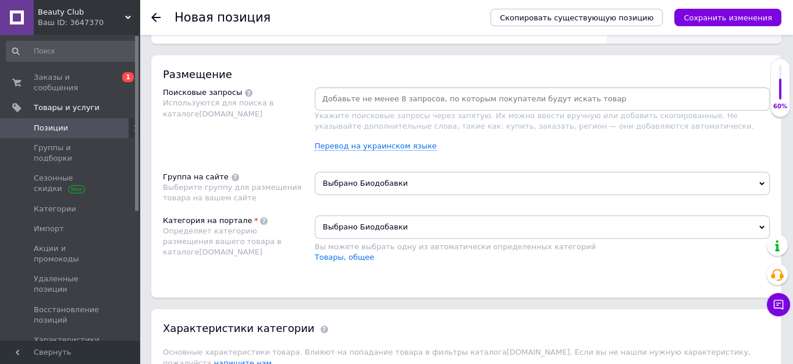
scroll to position [560, 0]
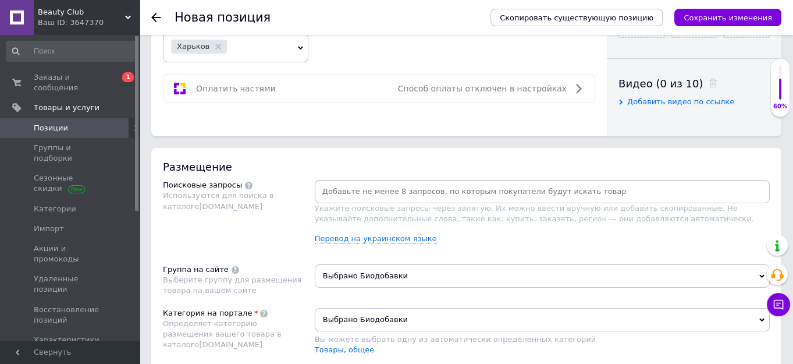
paste input "Nutricode Cellufight New Generation"
type input "Nutricode Cellufight New Generation"
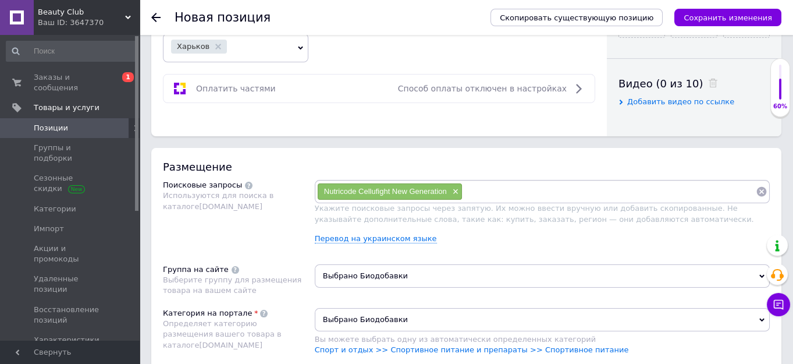
paste input "Cellufight Nutricode купить"
type input "Cellufight Nutricode купить"
paste input "Cellufight Nutricode цена"
type input "Cellufight Nutricode цена"
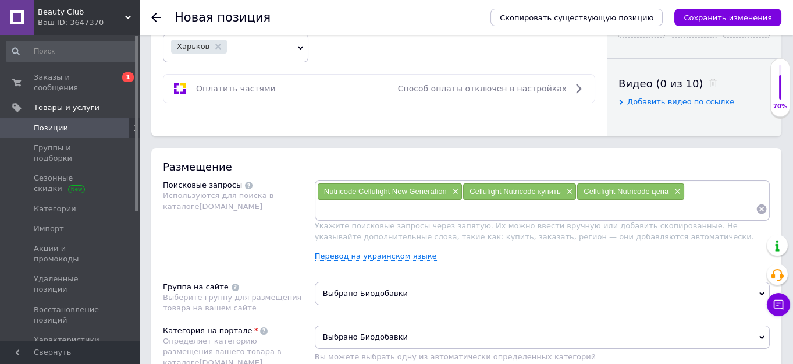
paste input "Nutricode Cellufight для похудения"
type input "Nutricode Cellufight для похудения"
paste input "Добавка от целлюлита Nutricode"
type input "Добавка от целлюлита Nutricode"
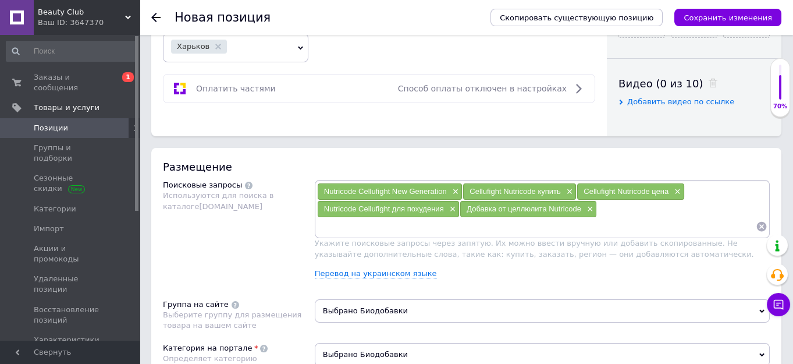
paste input "Cellufight Nutricode отзывы"
type input "Cellufight Nutricode отзывы"
paste input "Nutricode Cellufight оригинал"
type input "Nutricode Cellufight оригинал"
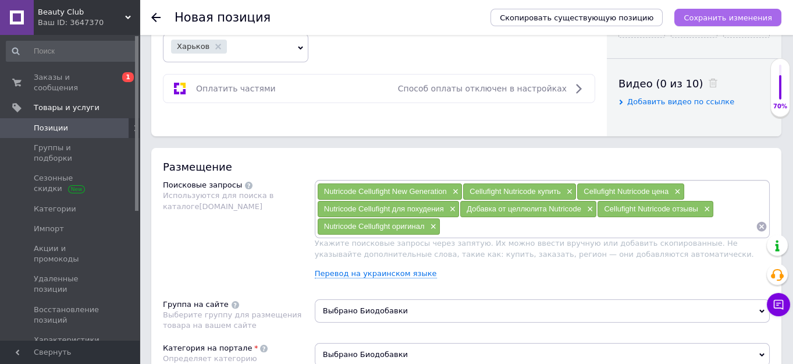
click at [716, 19] on icon "Сохранить изменения" at bounding box center [728, 17] width 88 height 9
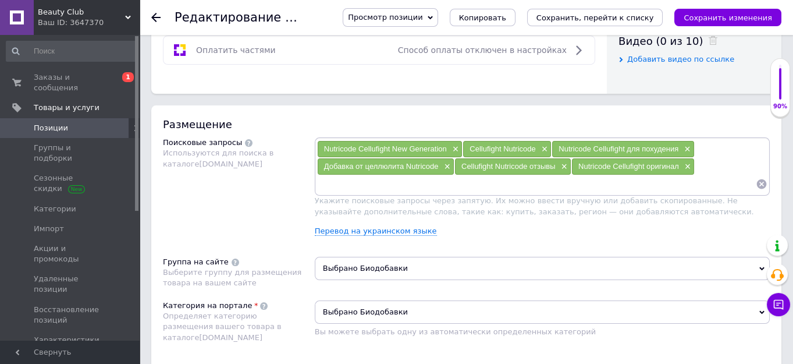
scroll to position [582, 0]
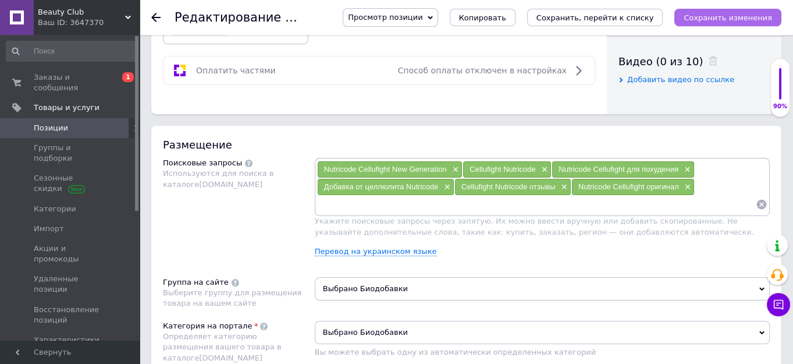
click at [746, 15] on icon "Сохранить изменения" at bounding box center [728, 17] width 88 height 9
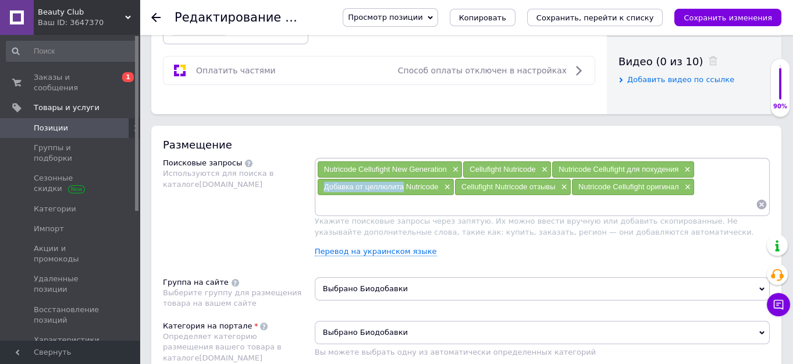
drag, startPoint x: 403, startPoint y: 184, endPoint x: 322, endPoint y: 183, distance: 80.9
click at [322, 183] on div "Добавка от целлюлита Nutricode ×" at bounding box center [386, 187] width 136 height 16
copy span "Добавка от целлюлита"
paste input "Добавка от целлюлита"
type input "Добавка от целлюлита"
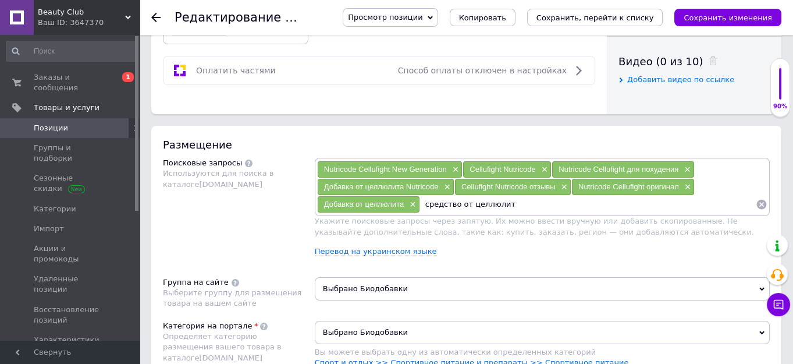
type input "средство от целлюлита"
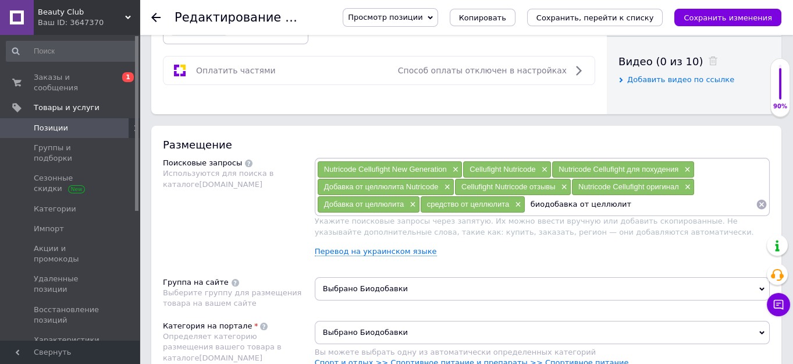
type input "биодобавка от целлюлита"
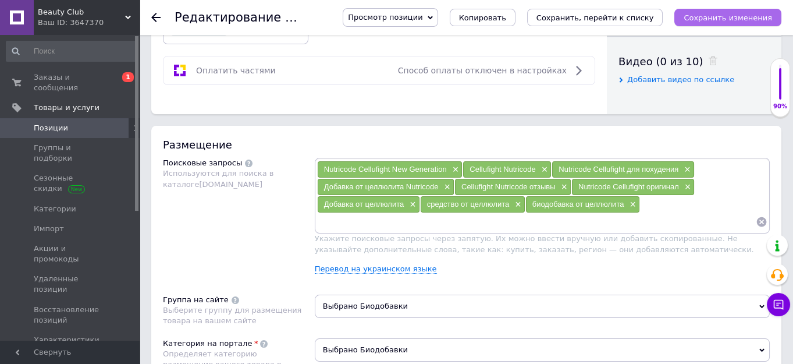
click at [737, 13] on icon "Сохранить изменения" at bounding box center [728, 17] width 88 height 9
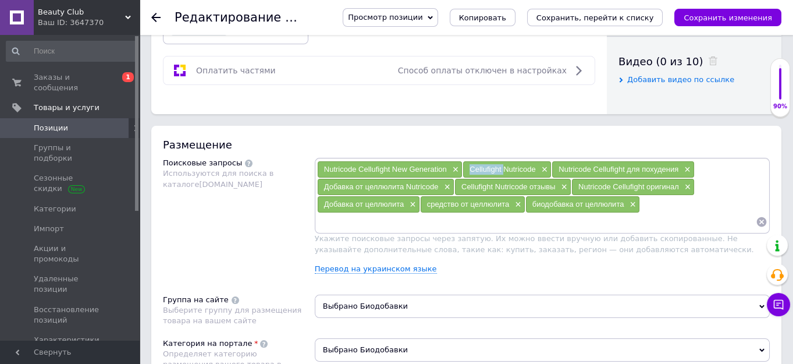
drag, startPoint x: 502, startPoint y: 166, endPoint x: 465, endPoint y: 167, distance: 36.7
click at [465, 167] on div "Cellufight Nutricode ×" at bounding box center [507, 169] width 88 height 16
paste input "Cellufight"
type input "Cellufight"
type input "целюфай"
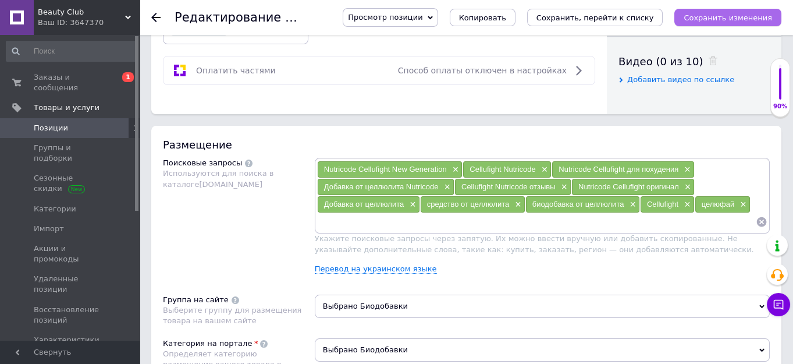
click at [710, 18] on icon "Сохранить изменения" at bounding box center [728, 17] width 88 height 9
click at [715, 13] on icon "Сохранить изменения" at bounding box center [728, 17] width 88 height 9
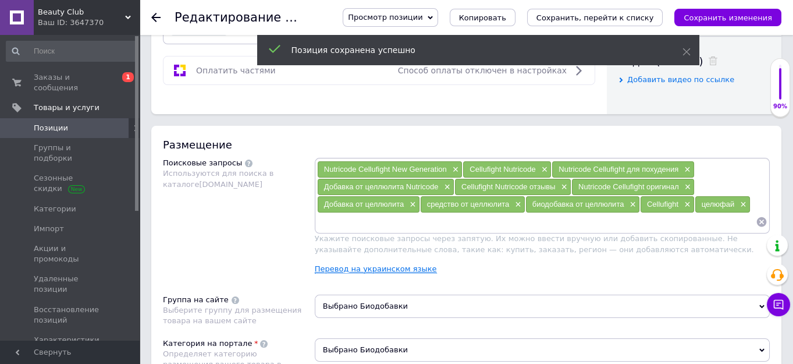
click at [356, 266] on link "Перевод на украинском языке" at bounding box center [376, 268] width 122 height 9
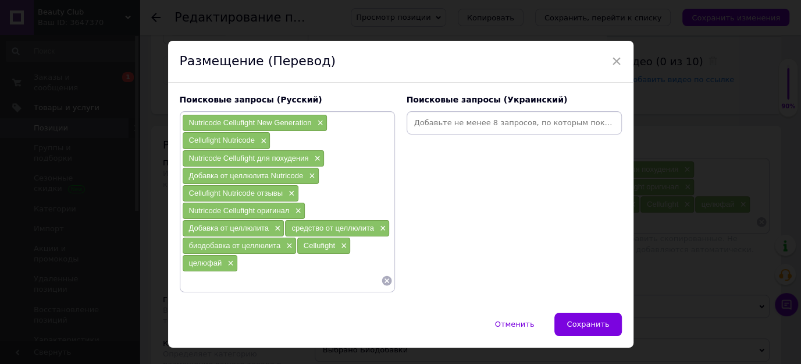
paste input "Cellufight Nutricode купити"
type input "Cellufight Nutricode купити"
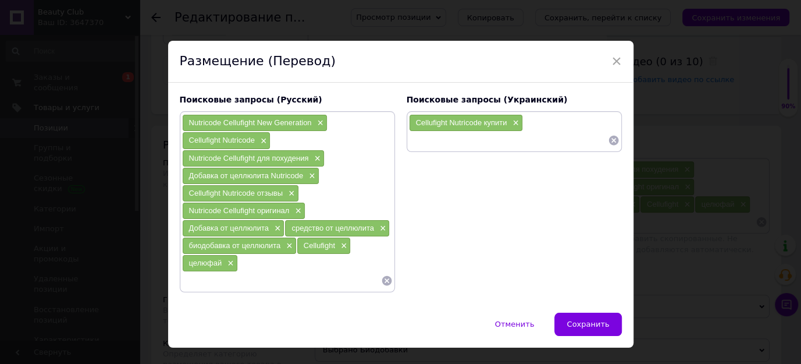
paste input "Cellufight Nutricode ціна"
type input "Cellufight Nutricode ціна"
paste input "Nutricode Cellufight для схуднення"
type input "Nutricode Cellufight для схуднення"
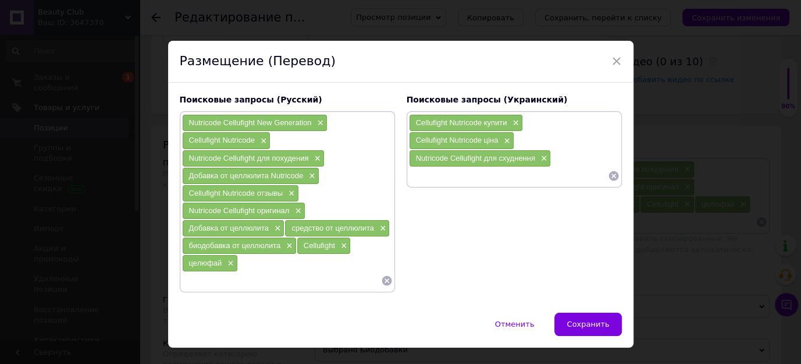
paste input "Дієтична добавка від целюліту Nutricode"
type input "Дієтична добавка від целюліту Nutricode"
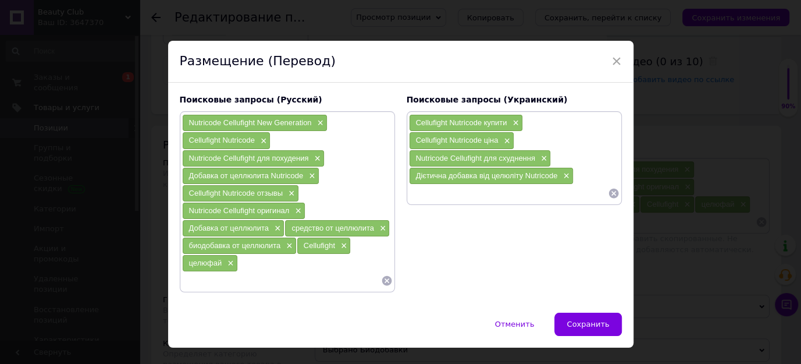
paste input "Cellufight Nutricode відгуки"
type input "Cellufight Nutricode відгуки"
paste input "Nutricode Cellufight оригінал"
type input "Nutricode Cellufight оригінал"
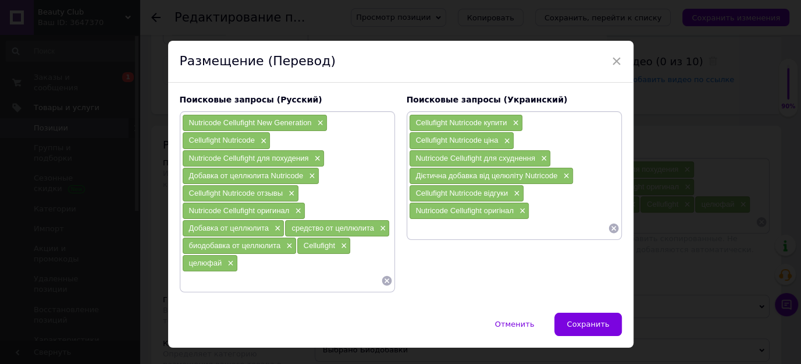
paste input "Cellufight Nutricode замовити онлайн"
type input "Cellufight Nutricode замовити онлайн"
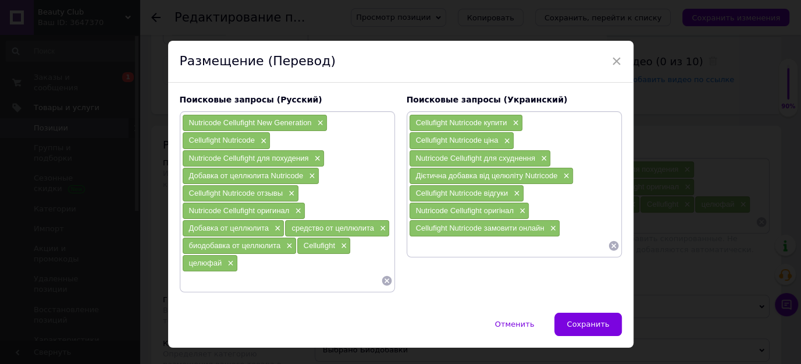
paste input "Nutricode Cellufight купити Україна"
type input "Nutricode Cellufight купити Україна"
paste input "Nutricode Cellufight ефективність"
type input "Nutricode Cellufight ефективність"
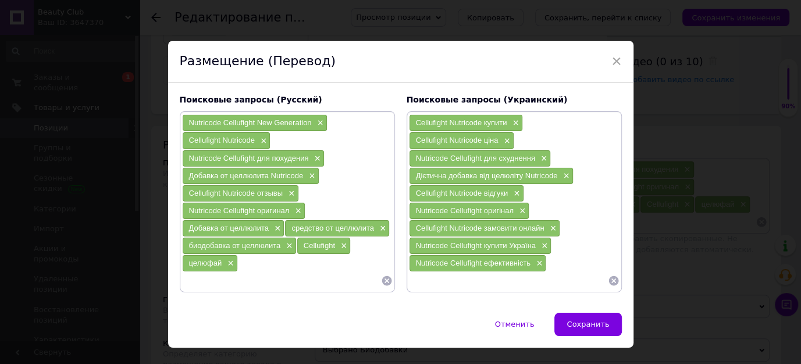
paste input "Cellufight Nutricode результат"
type input "Cellufight Nutricode результат"
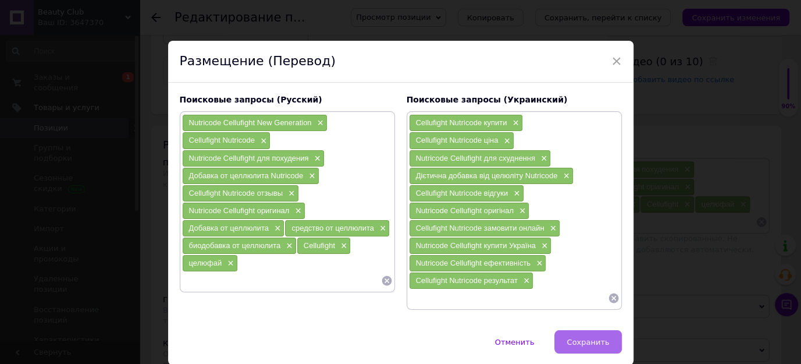
click at [586, 339] on span "Сохранить" at bounding box center [588, 341] width 42 height 9
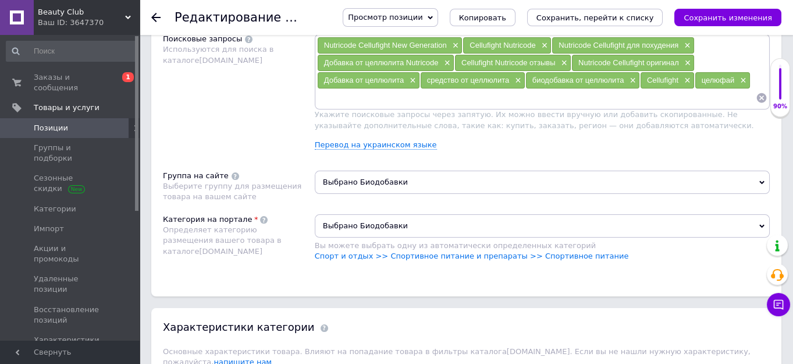
scroll to position [793, 0]
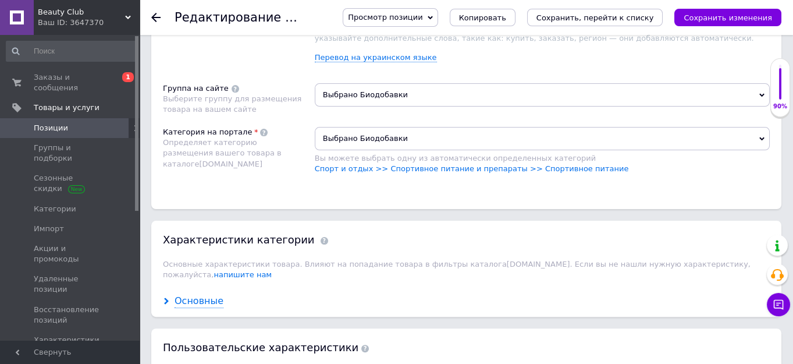
click at [192, 294] on div "Основные" at bounding box center [199, 300] width 49 height 13
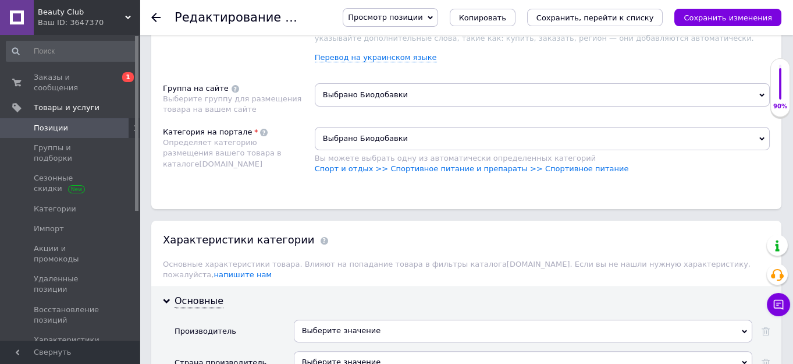
click at [330, 319] on div "Выберите значение" at bounding box center [523, 330] width 458 height 22
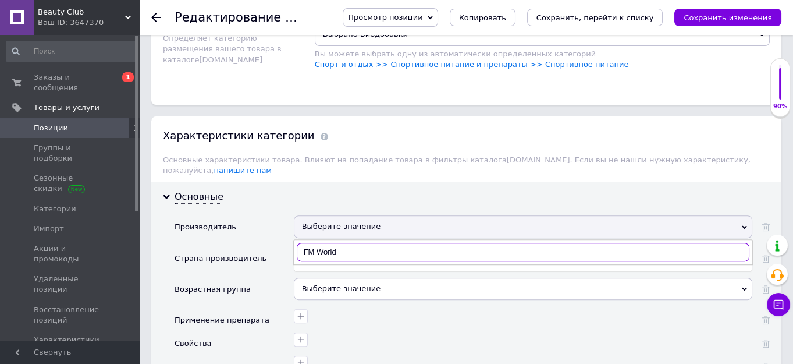
scroll to position [899, 0]
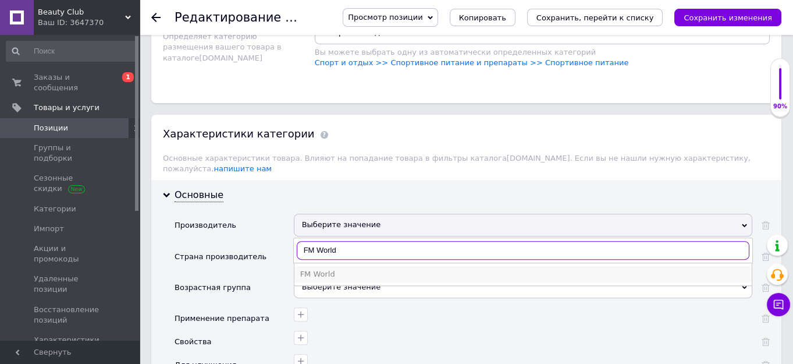
type input "FM World"
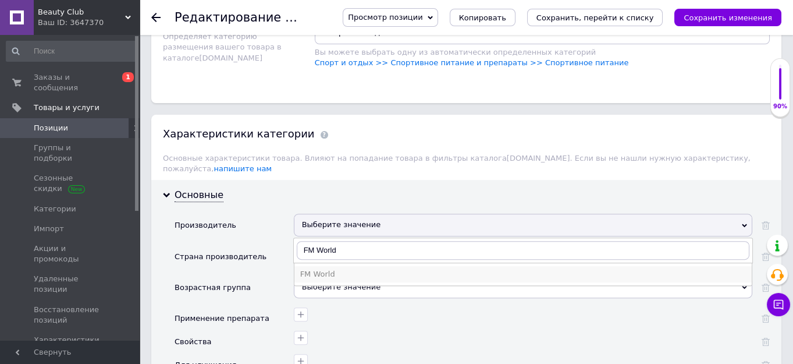
click at [313, 269] on div "FM World" at bounding box center [523, 274] width 446 height 10
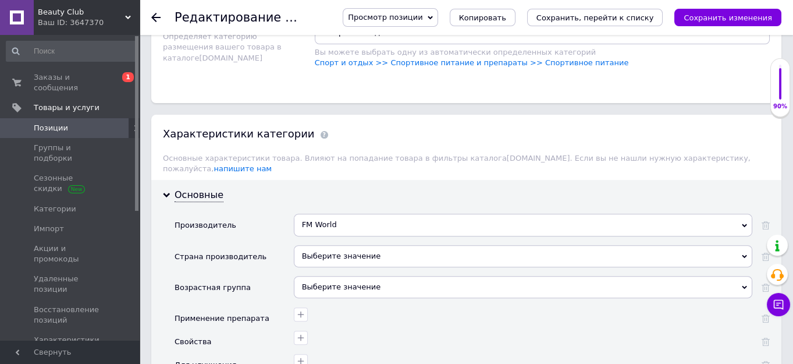
drag, startPoint x: 336, startPoint y: 211, endPoint x: 297, endPoint y: 208, distance: 38.5
click at [297, 214] on div "FM World" at bounding box center [523, 225] width 458 height 22
click at [252, 251] on div "Страна производитель" at bounding box center [221, 256] width 92 height 10
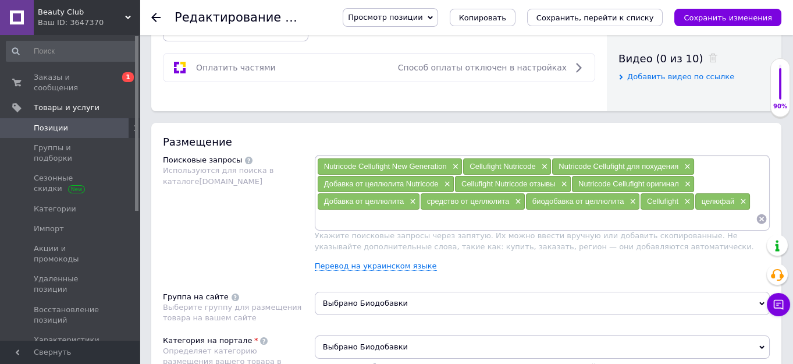
scroll to position [582, 0]
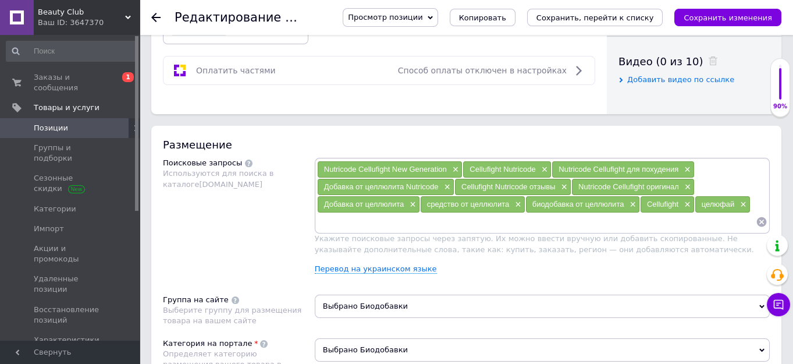
click at [334, 220] on input at bounding box center [536, 221] width 439 height 17
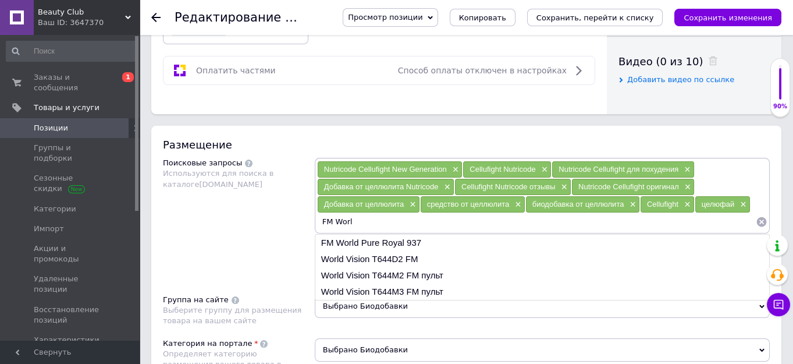
type input "FM World"
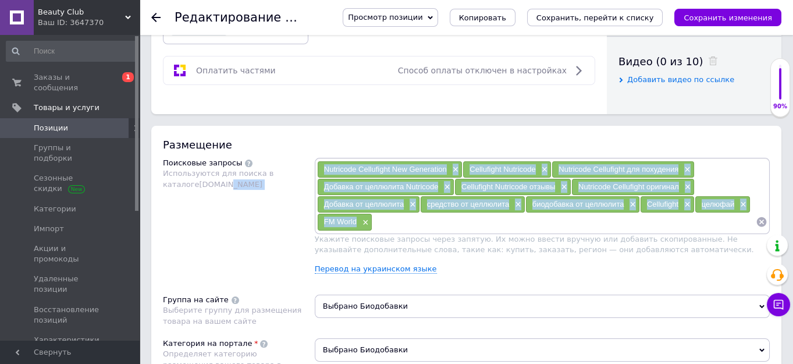
drag, startPoint x: 361, startPoint y: 215, endPoint x: 308, endPoint y: 214, distance: 53.6
click at [308, 214] on div "Поисковые запросы Используются для поиска в каталоге [DOMAIN_NAME] Nutricode Ce…" at bounding box center [466, 220] width 607 height 125
click at [285, 242] on div "Поисковые запросы Используются для поиска в каталоге [DOMAIN_NAME]" at bounding box center [239, 220] width 152 height 125
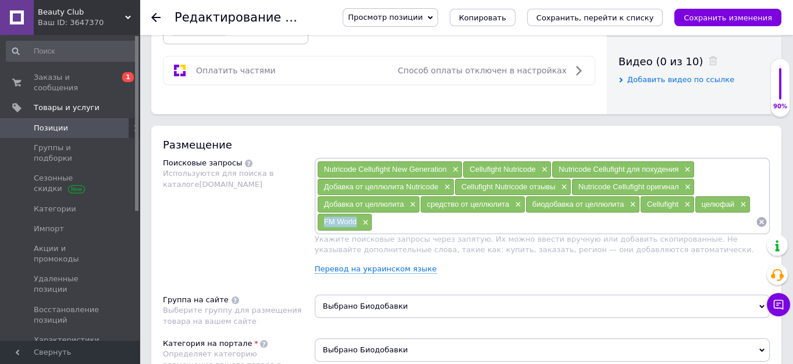
drag, startPoint x: 360, startPoint y: 220, endPoint x: 321, endPoint y: 222, distance: 38.4
click at [321, 222] on div "FM World ×" at bounding box center [345, 222] width 55 height 16
click at [356, 266] on link "Перевод на украинском языке" at bounding box center [376, 268] width 122 height 9
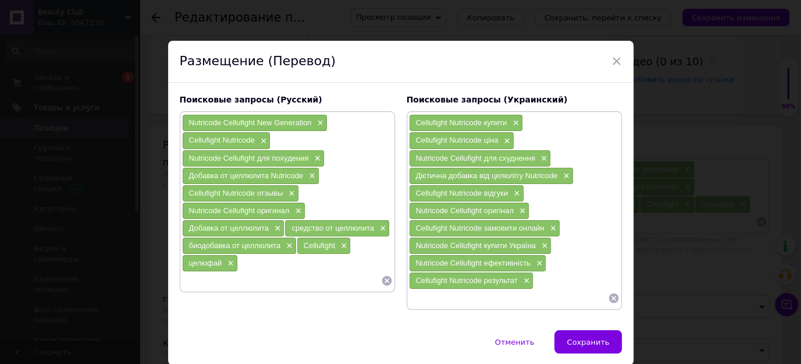
paste input "FM World"
type input "FM World"
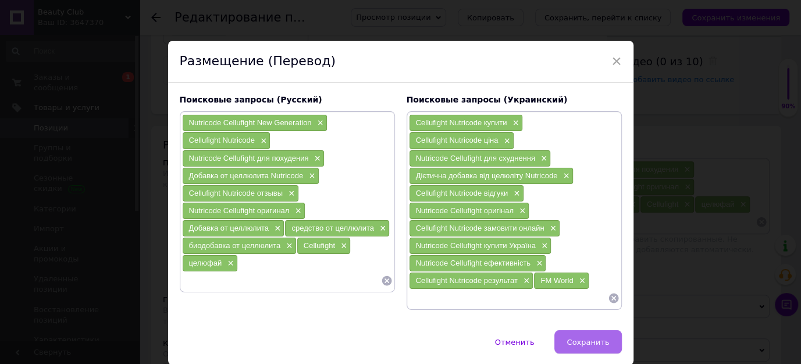
click at [581, 337] on span "Сохранить" at bounding box center [588, 341] width 42 height 9
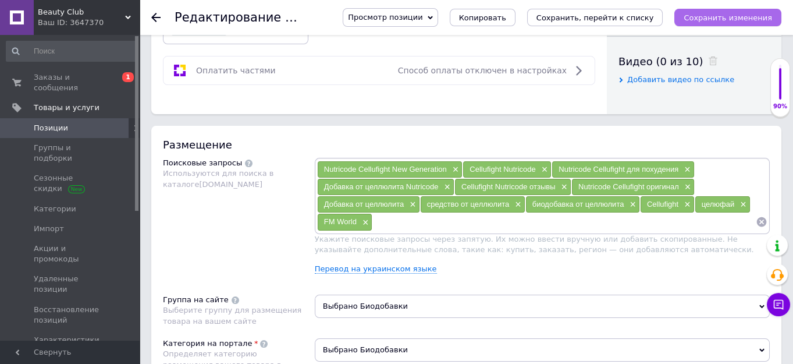
click at [739, 15] on icon "Сохранить изменения" at bounding box center [728, 17] width 88 height 9
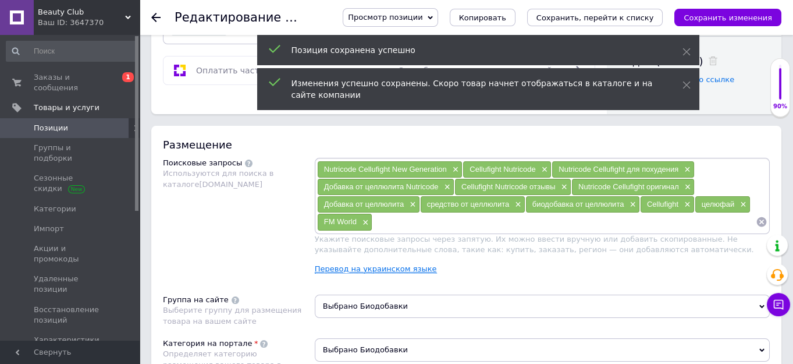
click at [380, 264] on link "Перевод на украинском языке" at bounding box center [376, 268] width 122 height 9
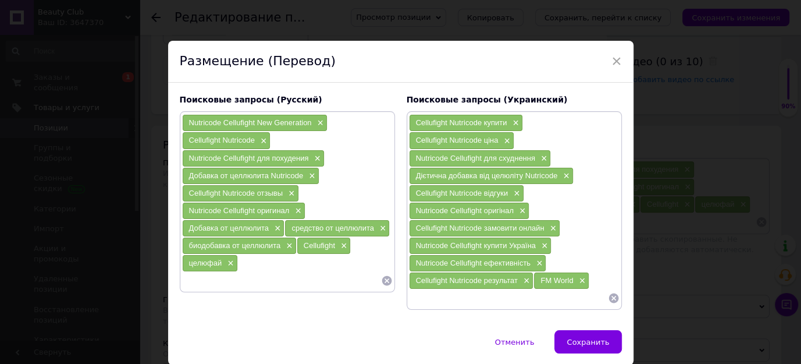
paste input "FM World"
type input "FM World"
click at [583, 341] on span "Сохранить" at bounding box center [588, 341] width 42 height 9
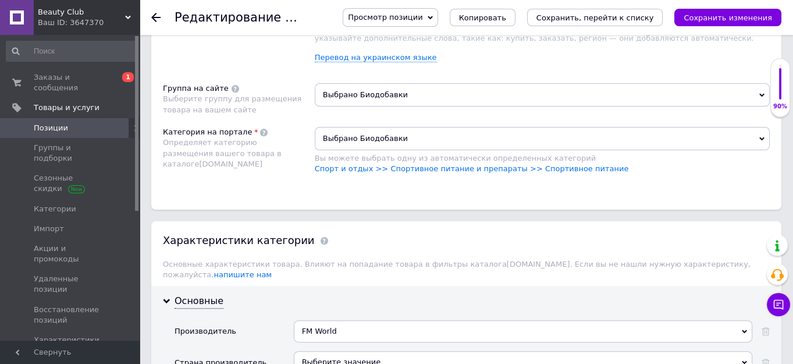
scroll to position [1005, 0]
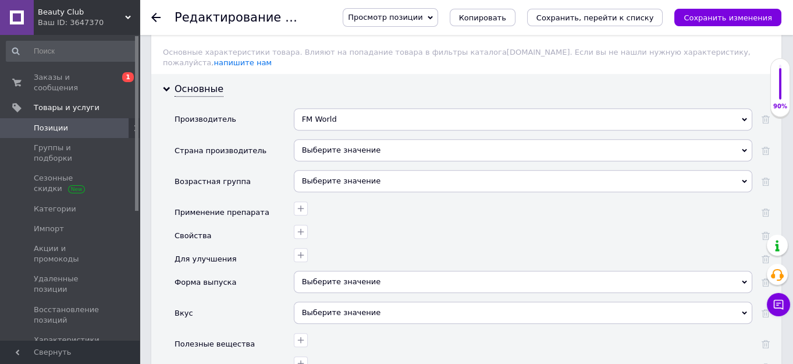
click at [325, 139] on div "Выберите значение" at bounding box center [523, 150] width 458 height 22
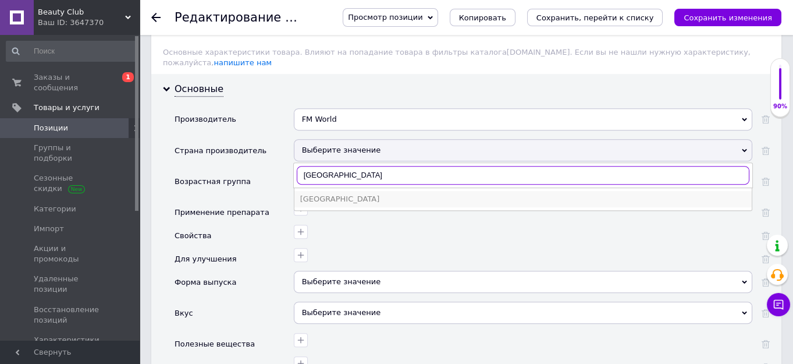
type input "[GEOGRAPHIC_DATA]"
click at [312, 194] on div "[GEOGRAPHIC_DATA]" at bounding box center [523, 199] width 446 height 10
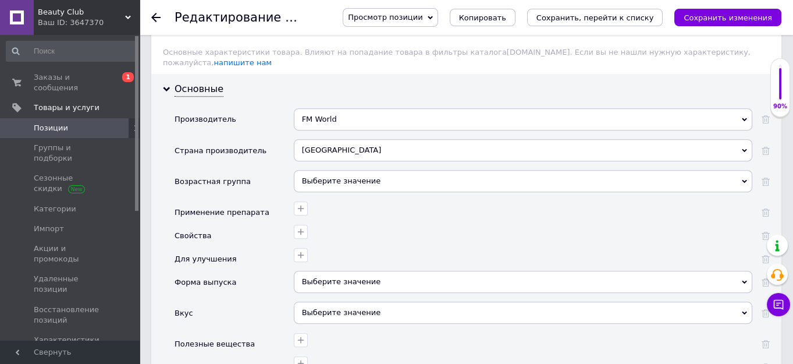
click at [308, 170] on div "Выберите значение" at bounding box center [523, 181] width 458 height 22
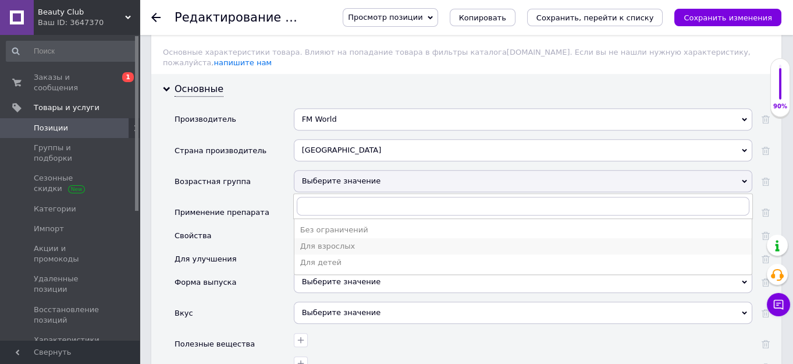
click at [325, 241] on div "Для взрослых" at bounding box center [523, 246] width 446 height 10
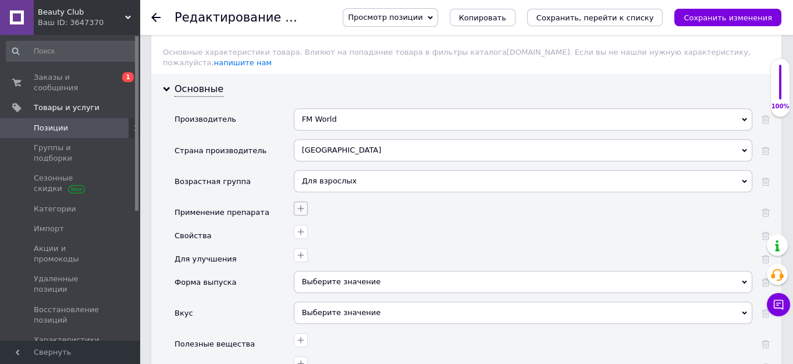
click at [298, 204] on icon "button" at bounding box center [300, 208] width 9 height 9
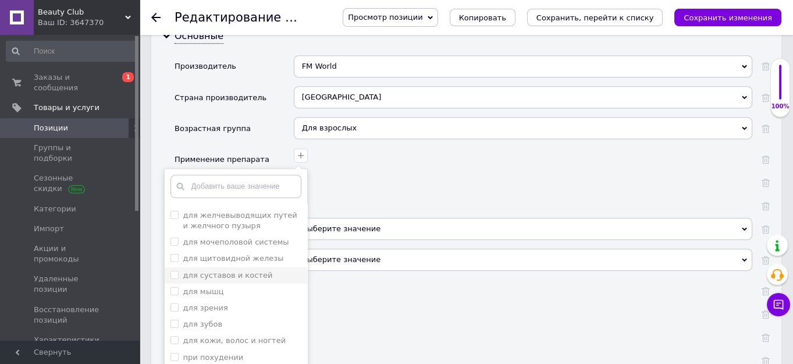
scroll to position [158, 0]
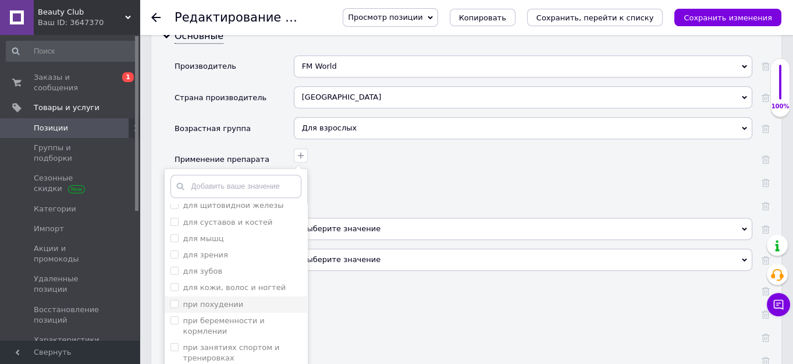
click at [175, 300] on похудении "при похудении" at bounding box center [174, 304] width 8 height 8
checkbox похудении "true"
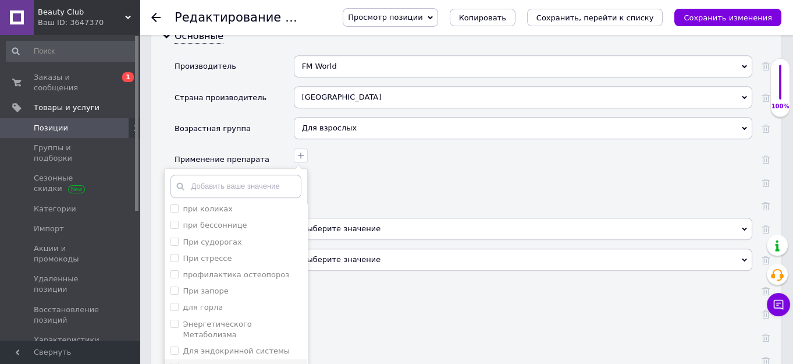
click at [173, 362] on веса "Для снижения веса" at bounding box center [174, 366] width 8 height 8
checkbox веса "true"
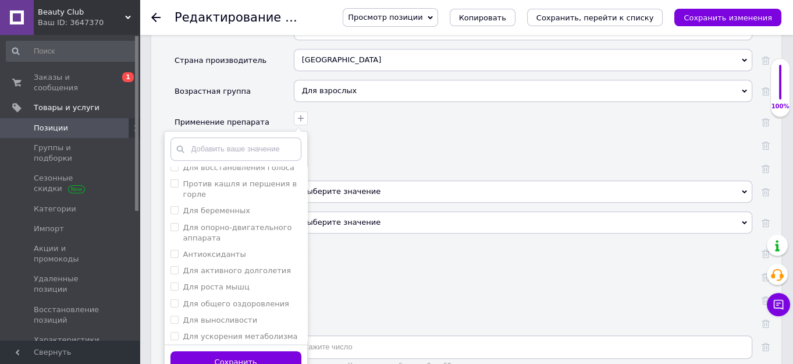
scroll to position [1111, 0]
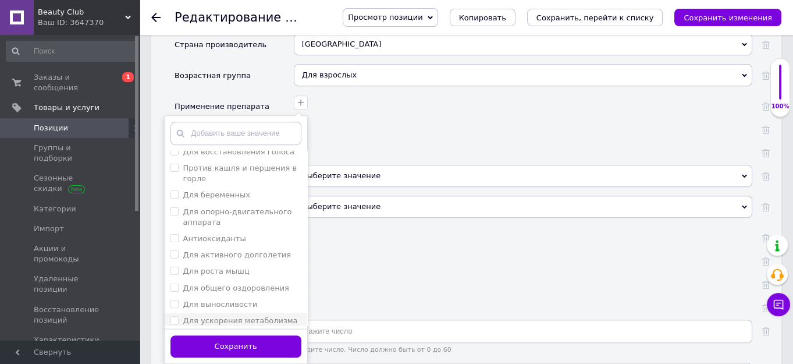
click at [175, 316] on метаболизма "Для ускорения метаболизма" at bounding box center [174, 320] width 8 height 8
checkbox метаболизма "true"
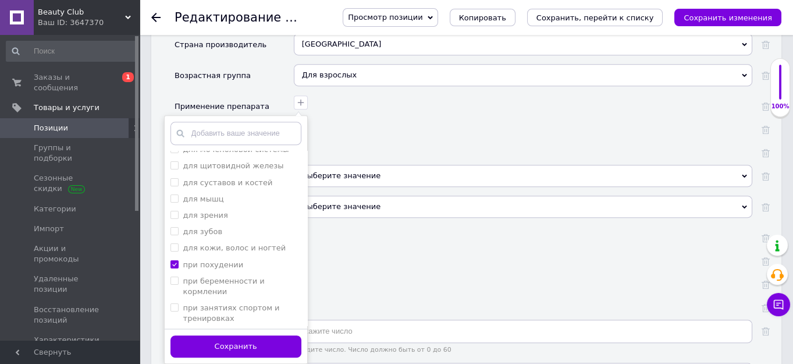
scroll to position [151, 0]
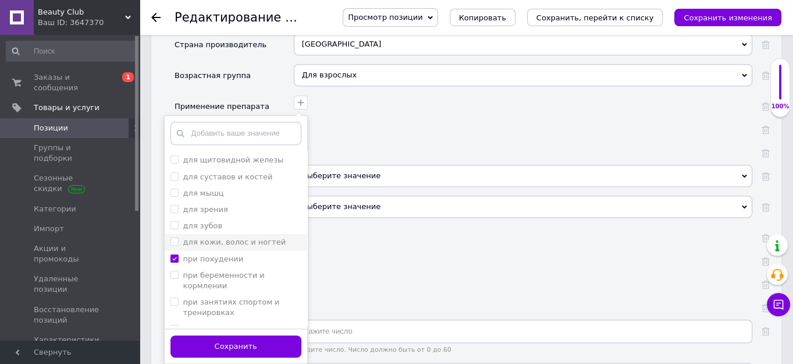
click at [175, 237] on ногтей "для кожи, волос и ногтей" at bounding box center [174, 241] width 8 height 8
checkbox ногтей "true"
click at [214, 335] on button "Сохранить" at bounding box center [235, 346] width 131 height 23
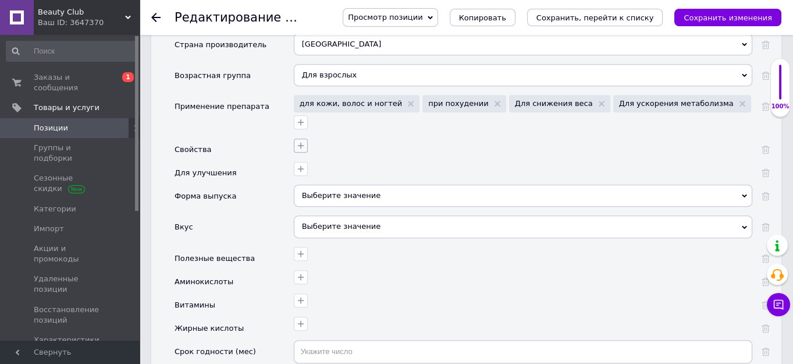
click at [298, 141] on icon "button" at bounding box center [300, 145] width 9 height 9
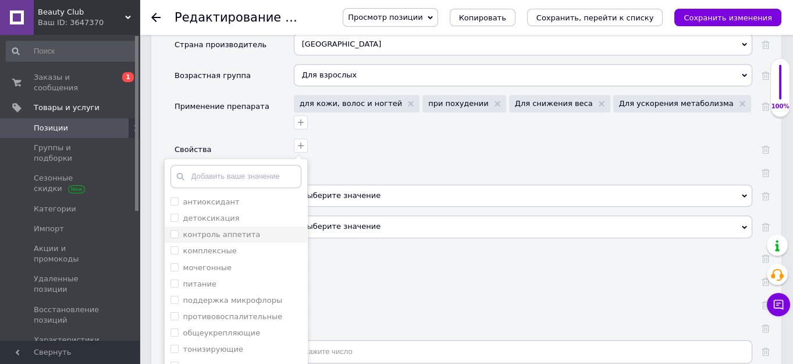
click at [173, 230] on аппетита "контроль аппетита" at bounding box center [174, 234] width 8 height 8
checkbox аппетита "true"
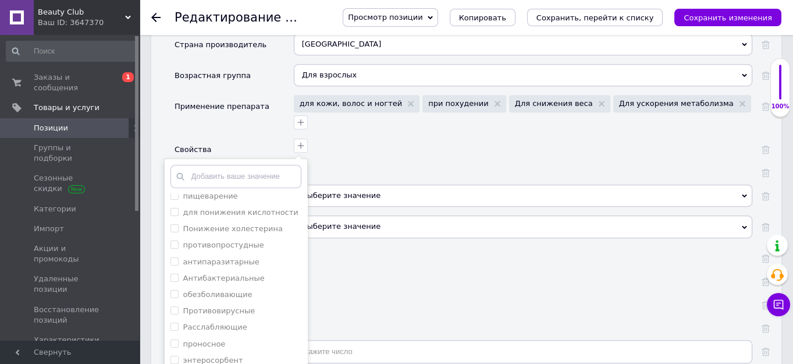
scroll to position [1164, 0]
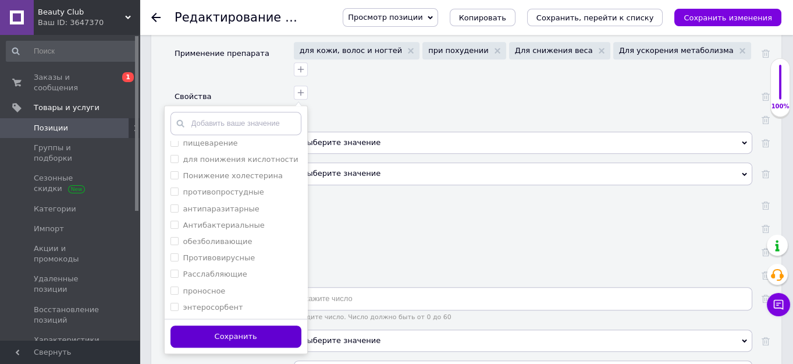
click at [237, 325] on button "Сохранить" at bounding box center [235, 336] width 131 height 23
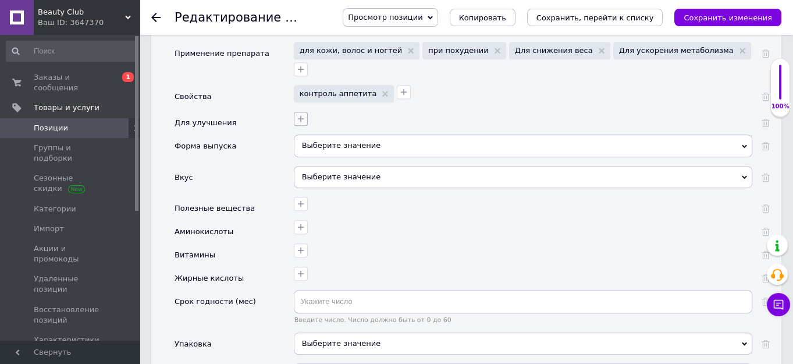
click at [303, 114] on icon "button" at bounding box center [300, 118] width 9 height 9
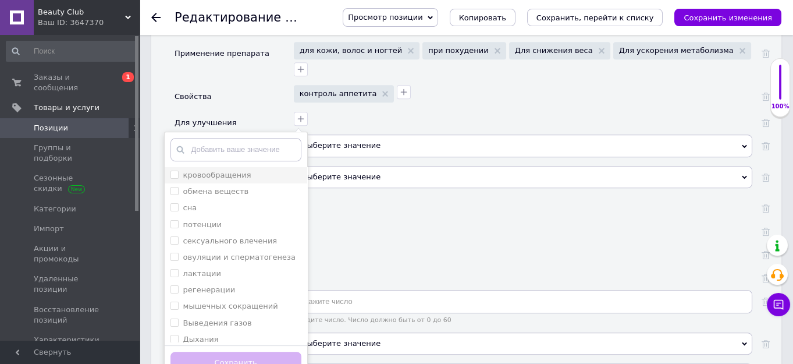
click at [175, 170] on input "кровообращения" at bounding box center [174, 174] width 8 height 8
checkbox input "true"
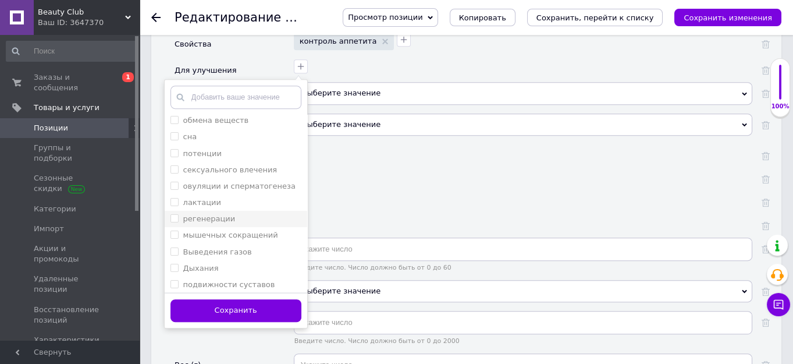
scroll to position [0, 0]
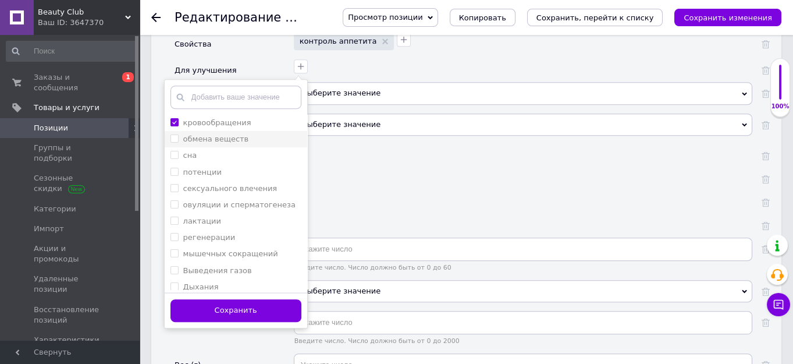
click at [174, 134] on веществ "обмена веществ" at bounding box center [174, 138] width 8 height 8
checkbox веществ "true"
click at [230, 299] on button "Сохранить" at bounding box center [235, 310] width 131 height 23
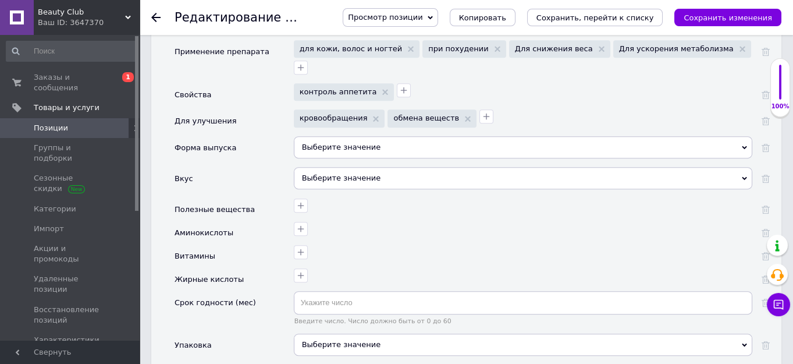
scroll to position [1111, 0]
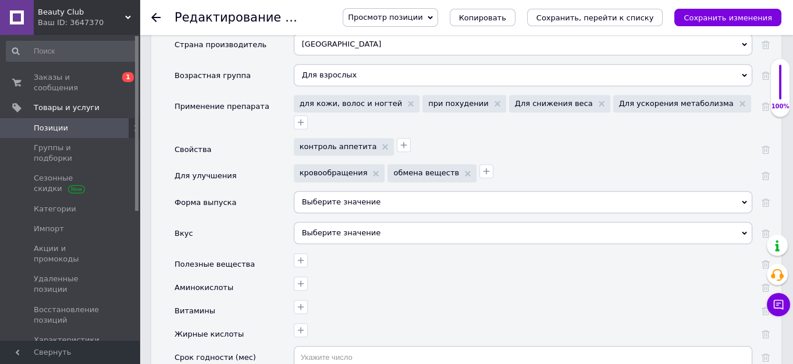
click at [310, 191] on div "Выберите значение" at bounding box center [523, 202] width 458 height 22
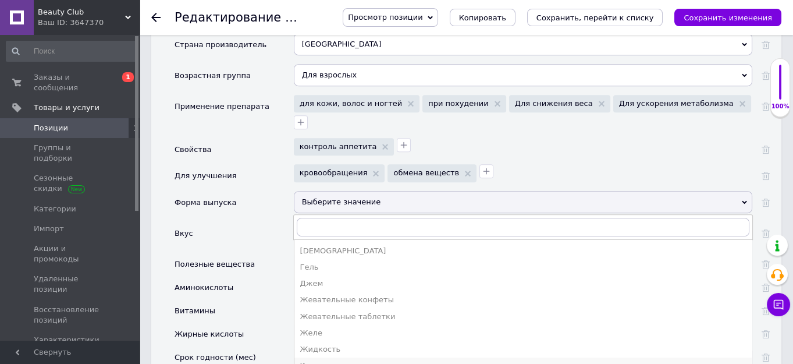
click at [315, 360] on div "Капсулы" at bounding box center [523, 365] width 446 height 10
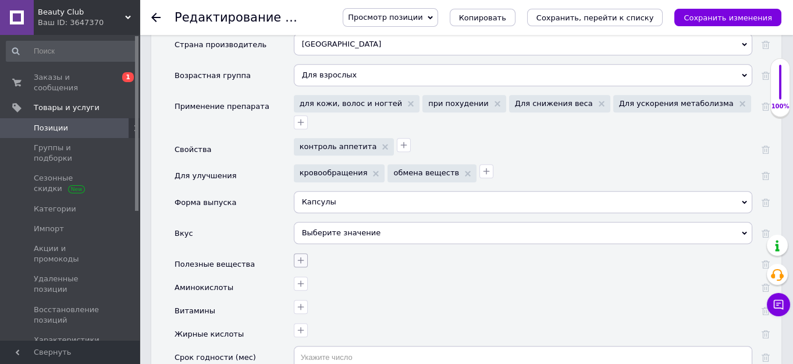
click at [298, 255] on icon "button" at bounding box center [300, 259] width 9 height 9
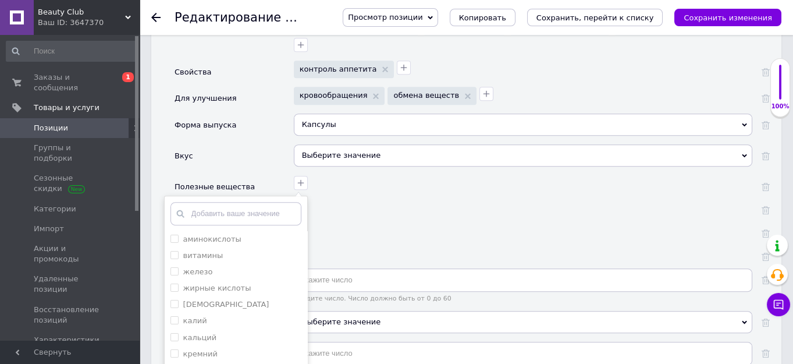
scroll to position [1164, 0]
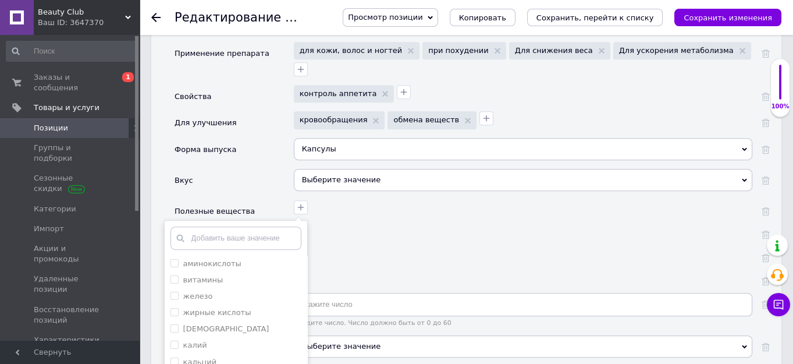
click at [506, 244] on div at bounding box center [521, 252] width 461 height 17
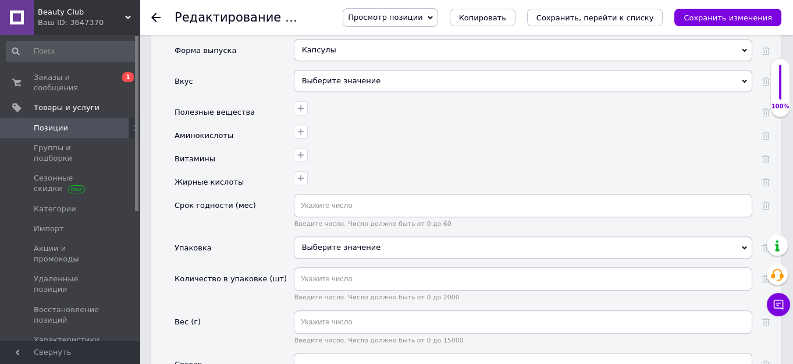
scroll to position [1269, 0]
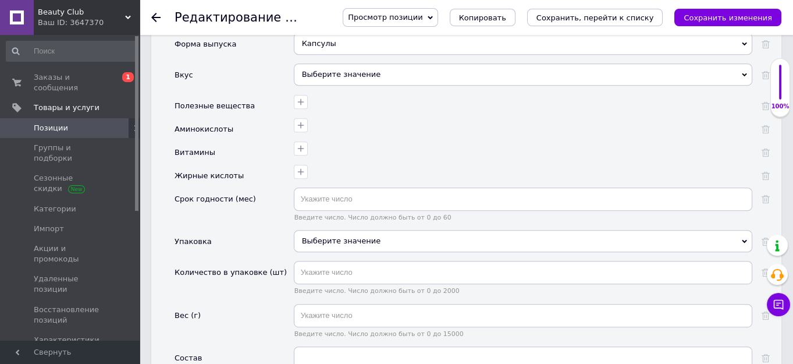
click at [334, 230] on div "Выберите значение" at bounding box center [523, 241] width 458 height 22
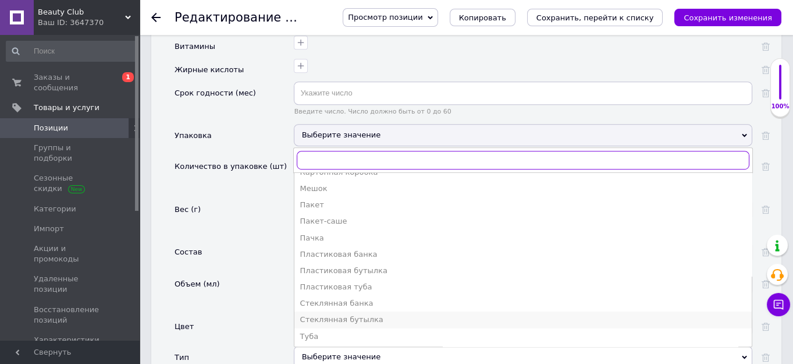
scroll to position [0, 0]
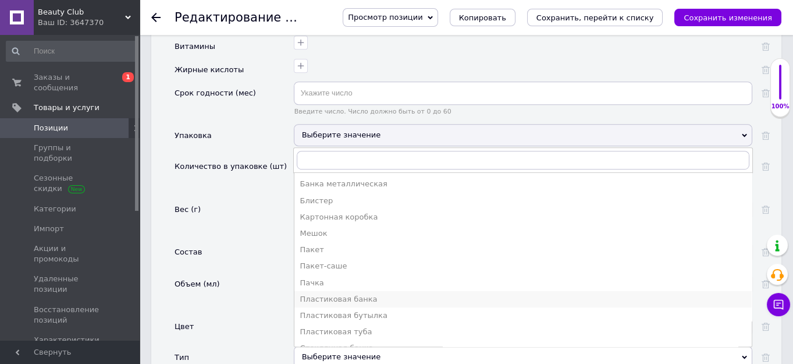
click at [319, 294] on div "Пластиковая банка" at bounding box center [523, 299] width 446 height 10
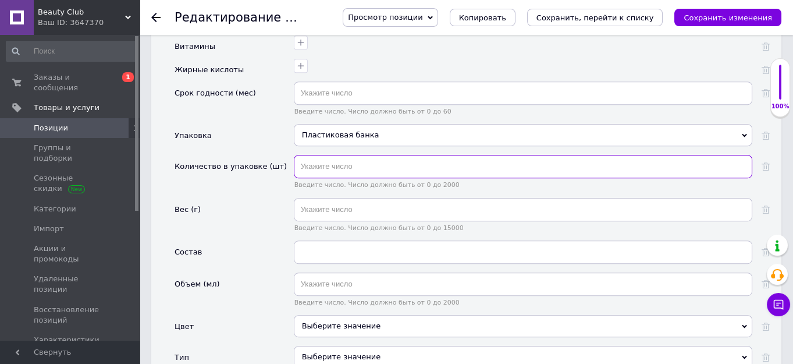
click at [314, 155] on input "text" at bounding box center [523, 166] width 458 height 23
type input "60"
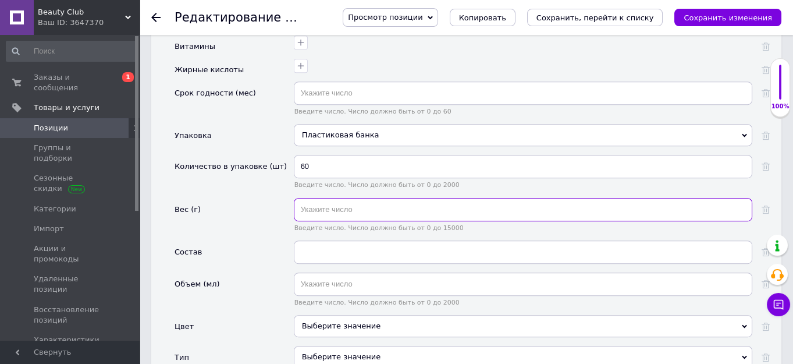
click at [312, 198] on input "text" at bounding box center [523, 209] width 458 height 23
type input "48"
click at [319, 315] on div "Выберите значение" at bounding box center [523, 326] width 458 height 22
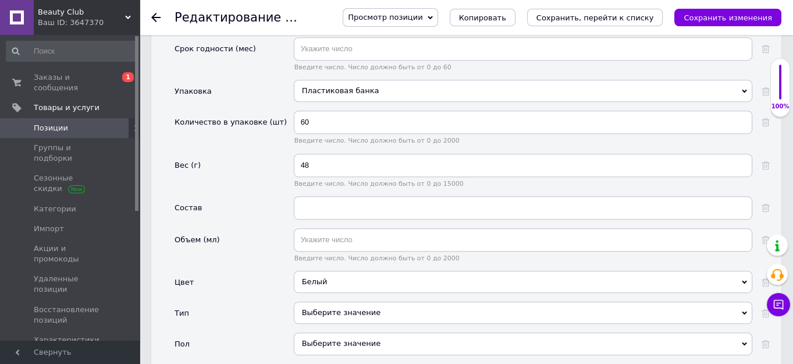
scroll to position [1481, 0]
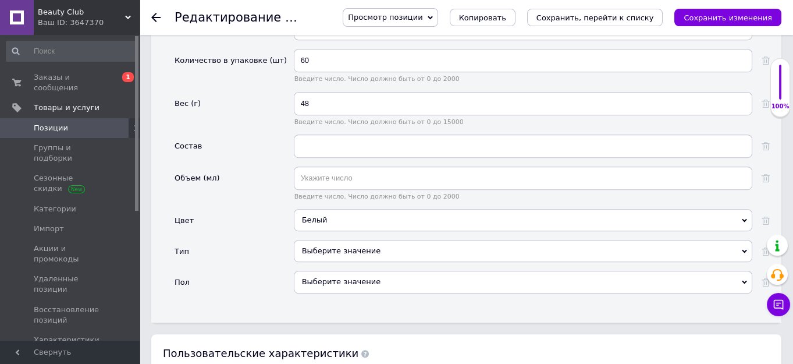
click at [315, 240] on div "Выберите значение" at bounding box center [523, 251] width 458 height 22
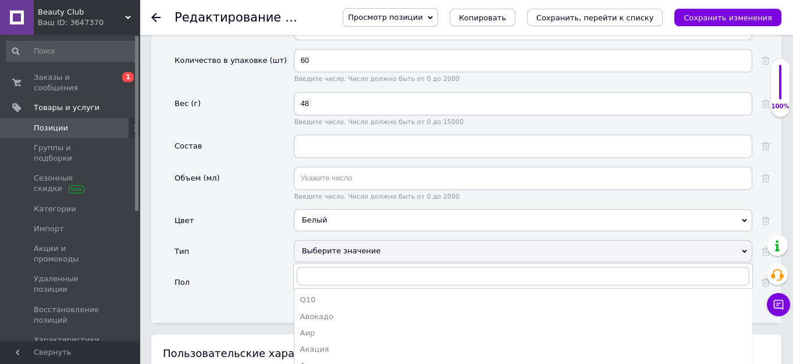
click at [278, 240] on div "Тип" at bounding box center [234, 255] width 119 height 31
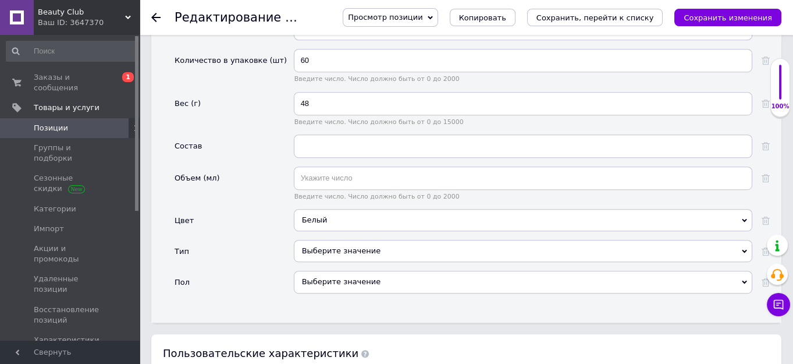
click at [328, 271] on div "Выберите значение" at bounding box center [523, 282] width 458 height 22
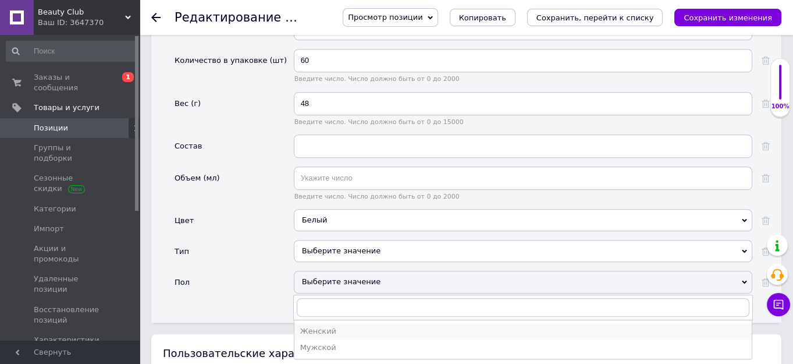
click at [313, 326] on div "Женский" at bounding box center [523, 331] width 446 height 10
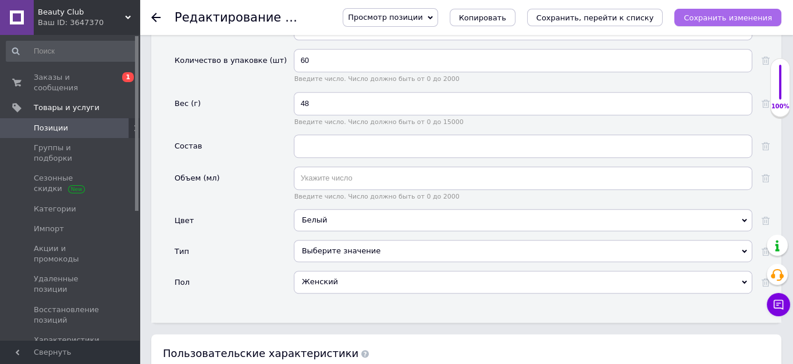
click at [717, 15] on icon "Сохранить изменения" at bounding box center [728, 17] width 88 height 9
click at [755, 15] on icon "Сохранить изменения" at bounding box center [728, 17] width 88 height 9
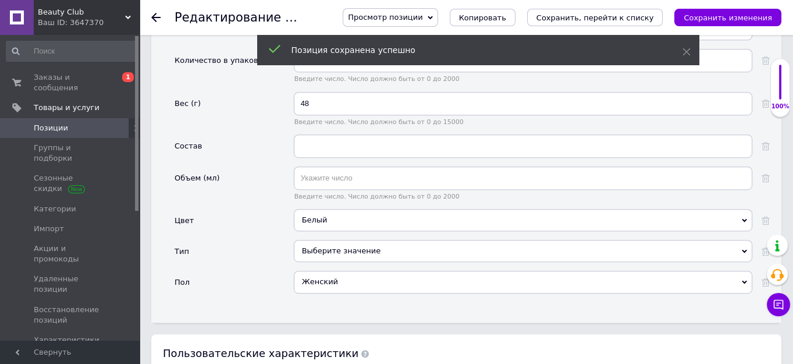
click at [154, 17] on use at bounding box center [155, 17] width 9 height 9
